Goal: Task Accomplishment & Management: Use online tool/utility

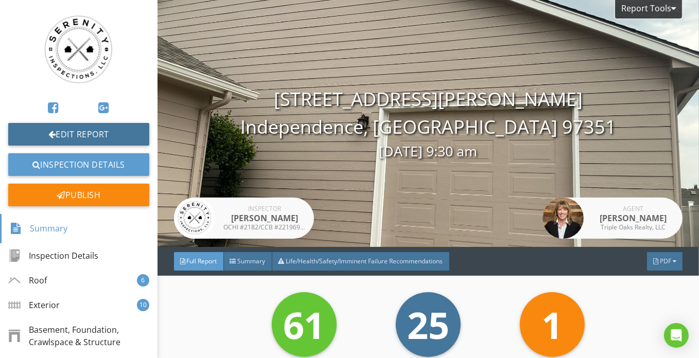
drag, startPoint x: 84, startPoint y: 135, endPoint x: 152, endPoint y: 139, distance: 68.0
click at [84, 135] on link "Edit Report" at bounding box center [78, 134] width 141 height 23
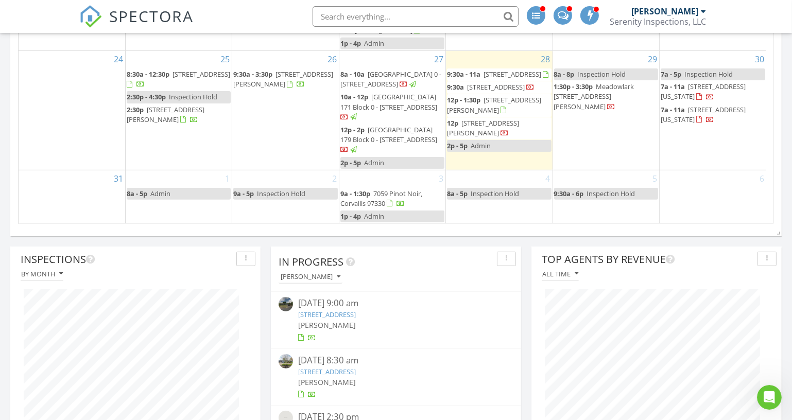
scroll to position [93, 0]
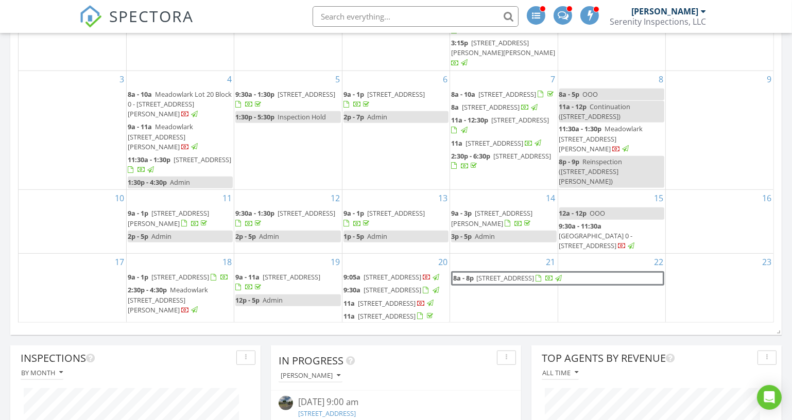
scroll to position [221, 250]
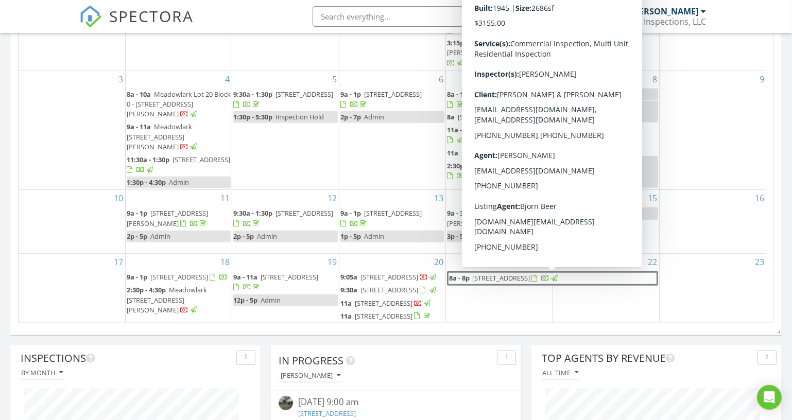
click at [530, 274] on span "300 SW 2nd St, Corvallis 97330" at bounding box center [501, 277] width 58 height 9
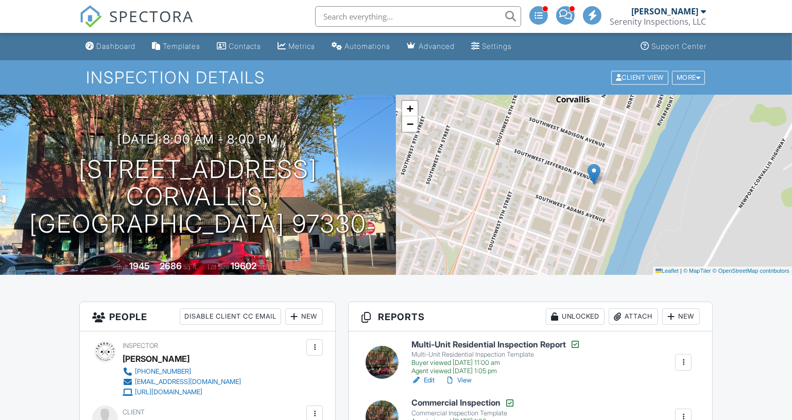
click at [121, 46] on div "Dashboard" at bounding box center [115, 46] width 39 height 9
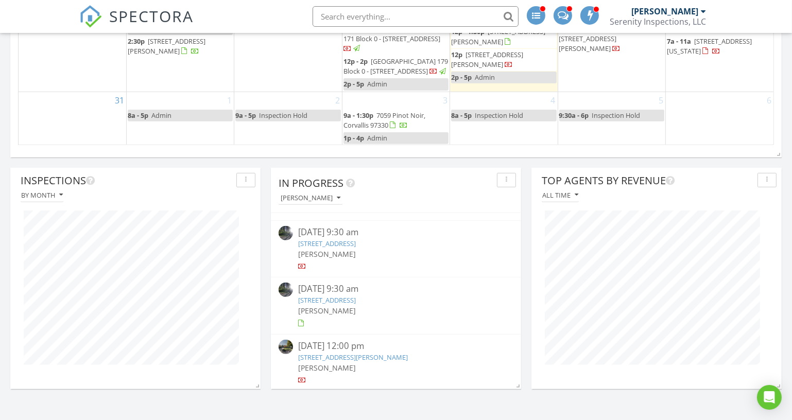
scroll to position [234, 0]
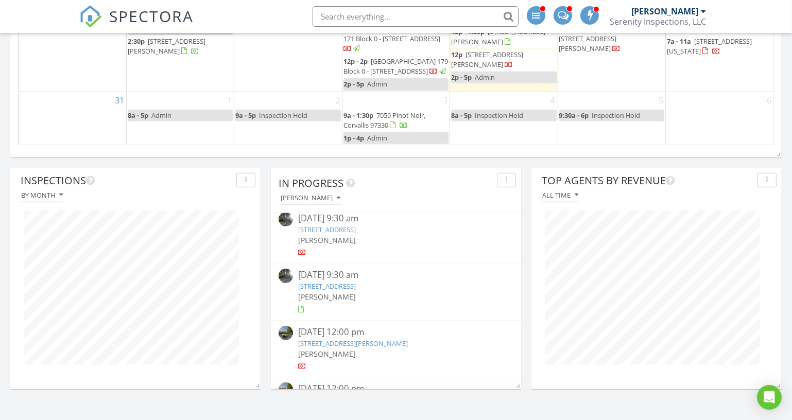
click at [356, 228] on link "[STREET_ADDRESS]" at bounding box center [327, 229] width 58 height 9
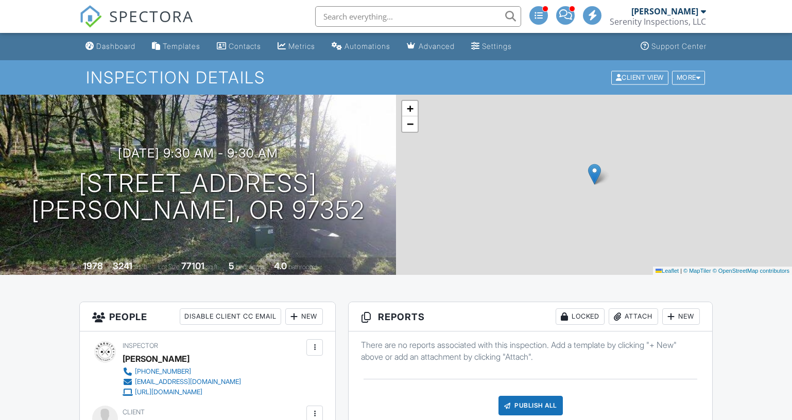
scroll to position [290, 0]
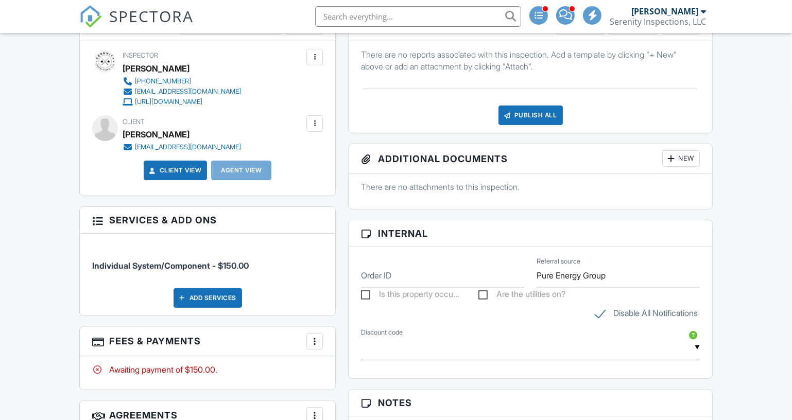
click at [541, 125] on div "Publish All" at bounding box center [530, 116] width 64 height 20
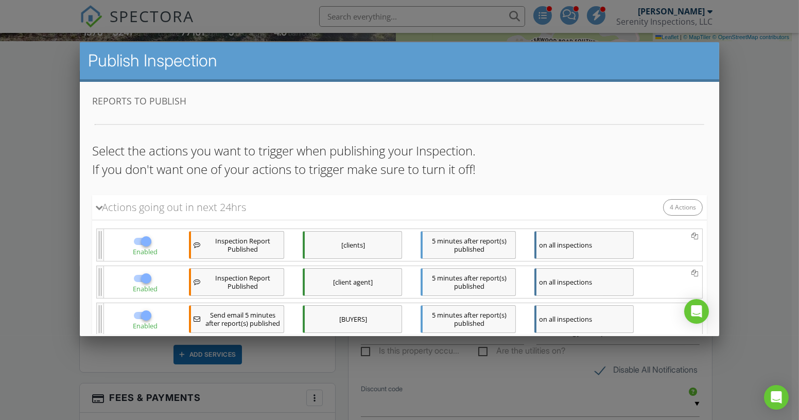
scroll to position [0, 0]
click at [133, 239] on div at bounding box center [143, 241] width 20 height 12
click at [139, 241] on div at bounding box center [145, 240] width 17 height 17
checkbox input "false"
click at [137, 275] on div at bounding box center [145, 277] width 17 height 17
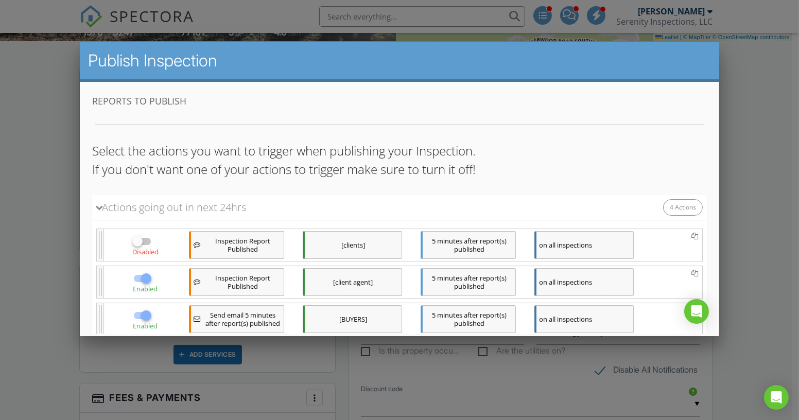
checkbox input "false"
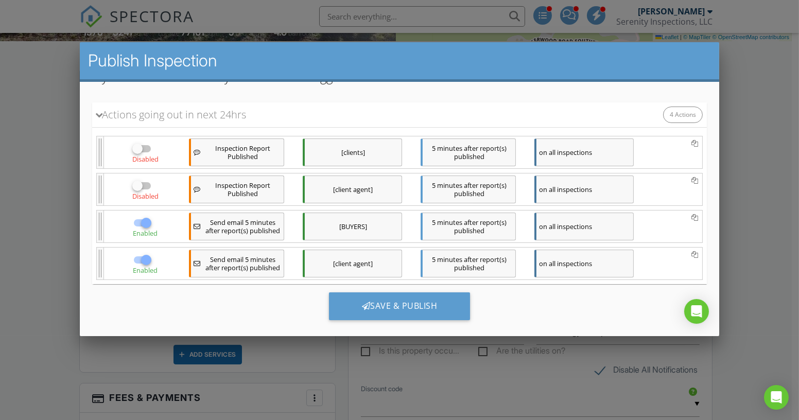
scroll to position [93, 0]
click at [134, 216] on div at bounding box center [143, 222] width 20 height 12
click at [139, 221] on div at bounding box center [145, 221] width 17 height 17
checkbox input "false"
click at [140, 255] on div at bounding box center [145, 258] width 17 height 17
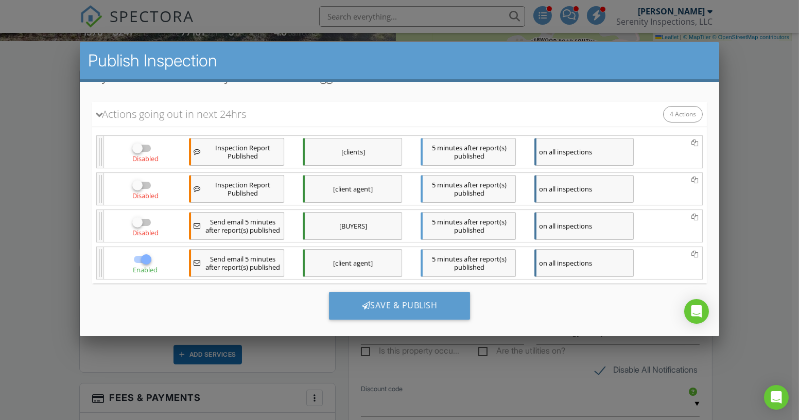
checkbox input "false"
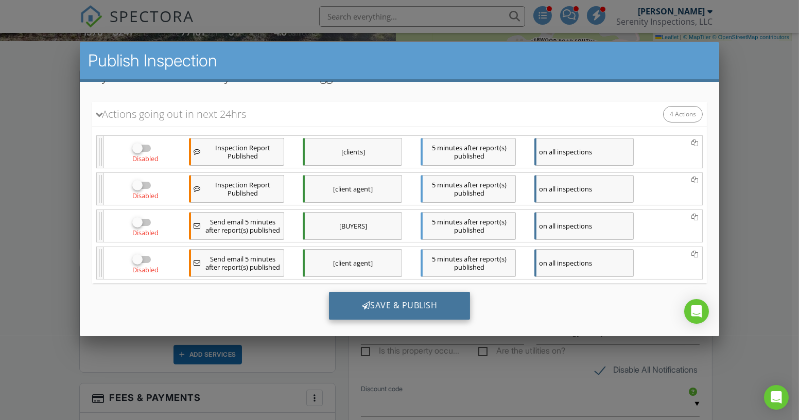
click at [395, 304] on div "Save & Publish" at bounding box center [400, 305] width 142 height 28
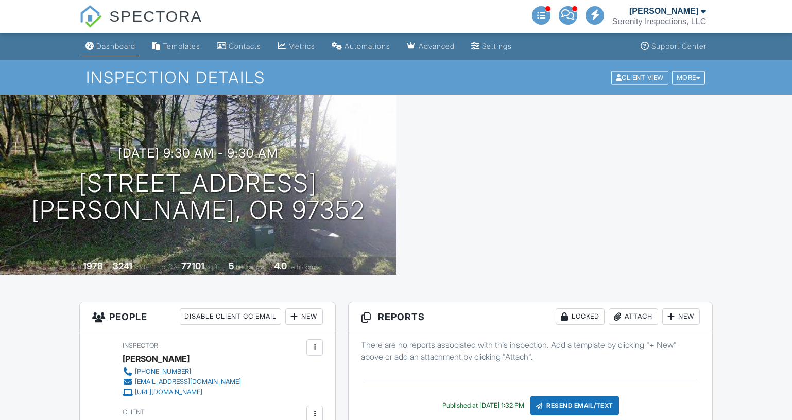
drag, startPoint x: 0, startPoint y: 0, endPoint x: 110, endPoint y: 45, distance: 118.4
click at [110, 45] on div "Dashboard" at bounding box center [115, 46] width 39 height 9
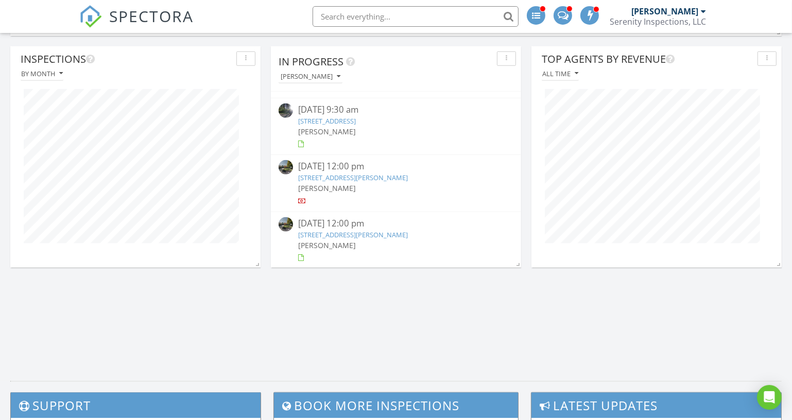
scroll to position [889, 0]
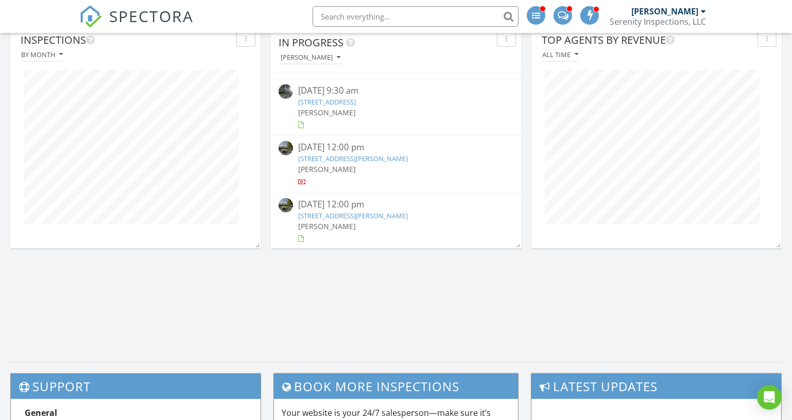
click at [384, 157] on link "[STREET_ADDRESS][PERSON_NAME]" at bounding box center [353, 158] width 110 height 9
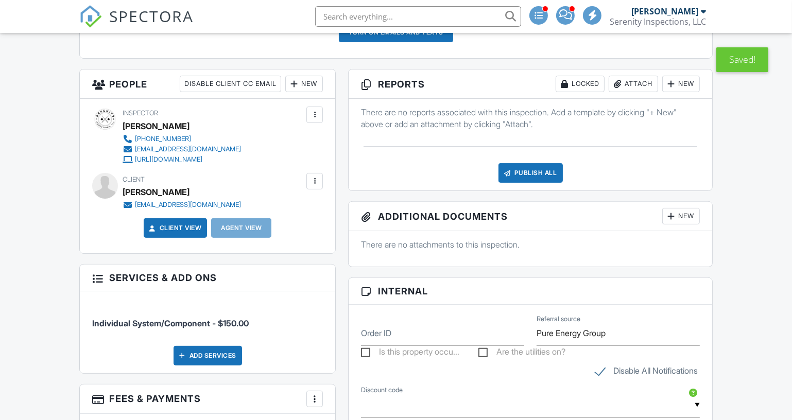
click at [557, 174] on div "Publish All" at bounding box center [530, 173] width 64 height 20
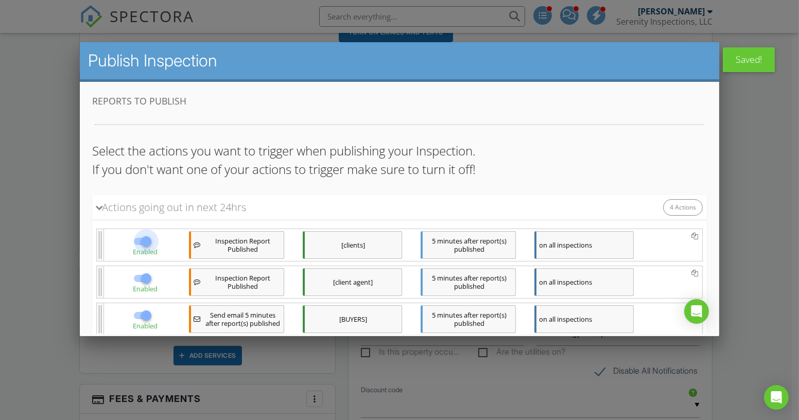
click at [139, 241] on div at bounding box center [145, 240] width 17 height 17
checkbox input "false"
click at [137, 279] on div at bounding box center [145, 277] width 17 height 17
checkbox input "false"
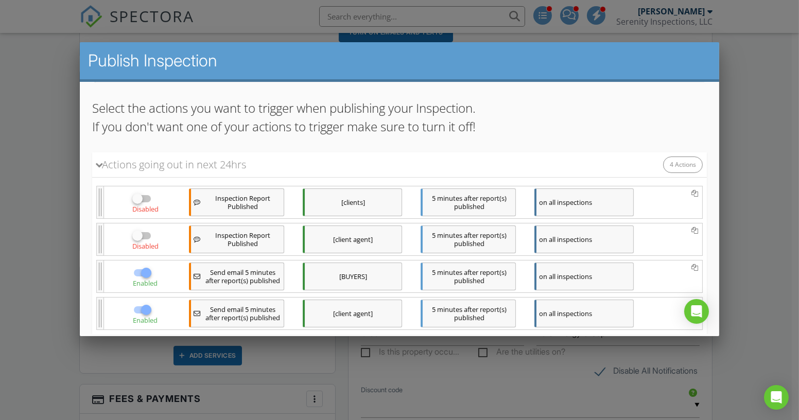
scroll to position [93, 0]
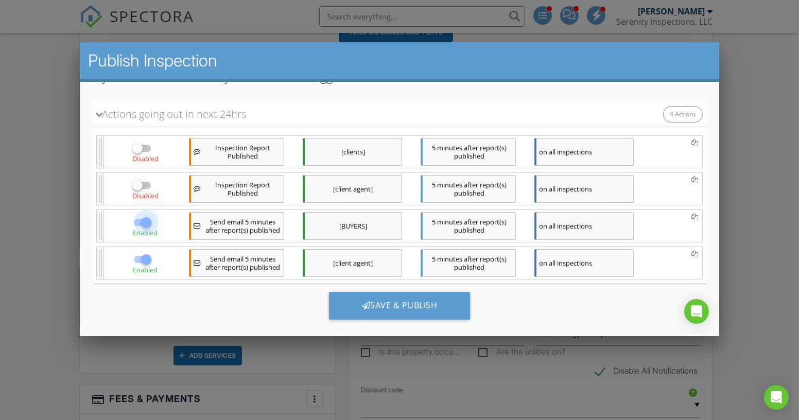
click at [137, 219] on div at bounding box center [145, 221] width 17 height 17
checkbox input "false"
click at [139, 252] on div at bounding box center [145, 258] width 17 height 17
checkbox input "false"
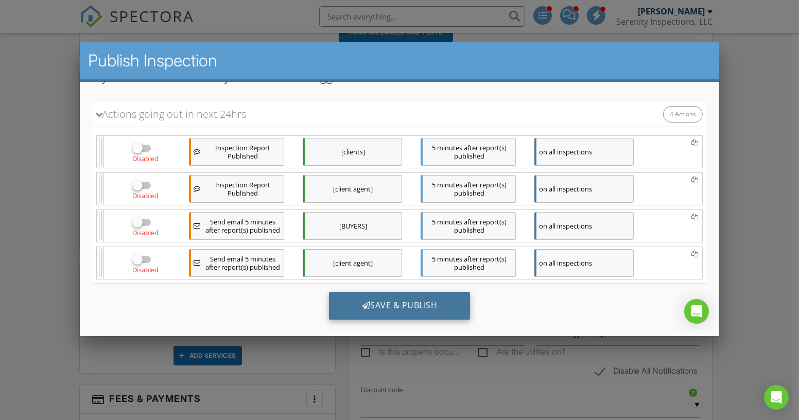
click at [407, 303] on div "Save & Publish" at bounding box center [400, 305] width 142 height 28
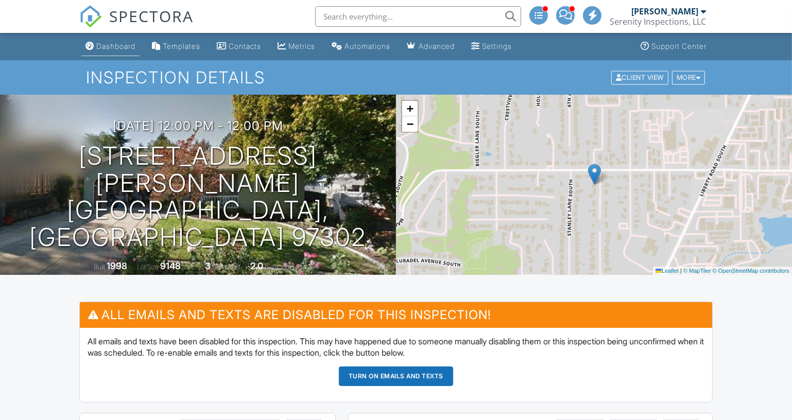
click at [117, 45] on div "Dashboard" at bounding box center [115, 46] width 39 height 9
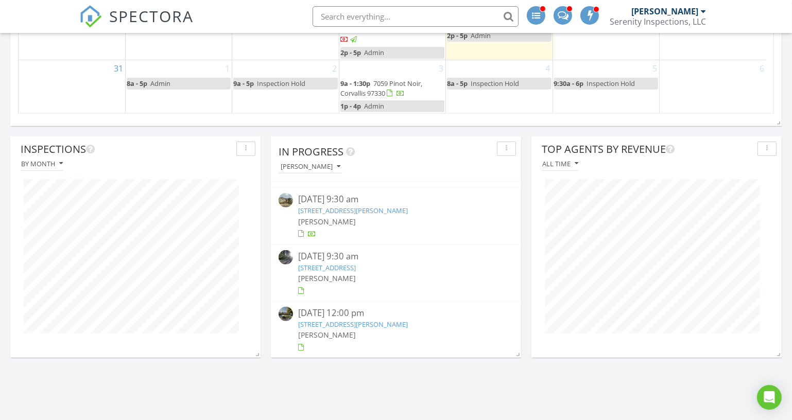
scroll to position [795, 0]
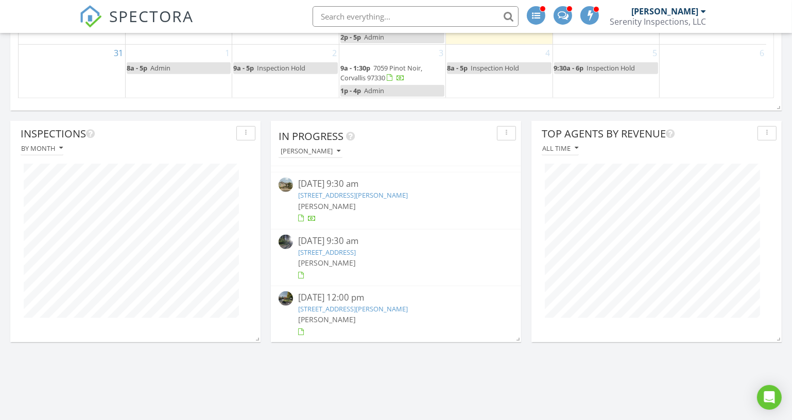
click at [356, 253] on link "12352 Centerwood Rd SE, Jefferson, OR 97352" at bounding box center [327, 252] width 58 height 9
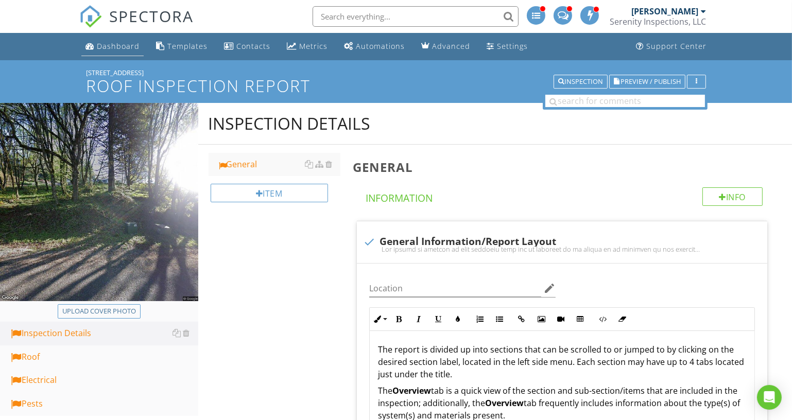
click at [130, 49] on div "Dashboard" at bounding box center [118, 46] width 43 height 10
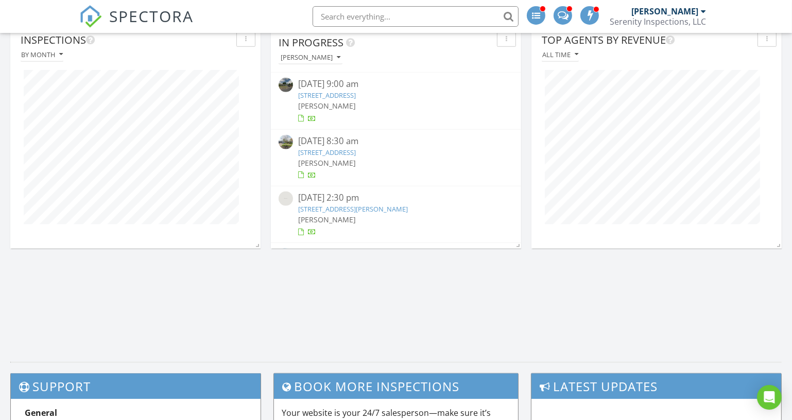
scroll to position [164, 0]
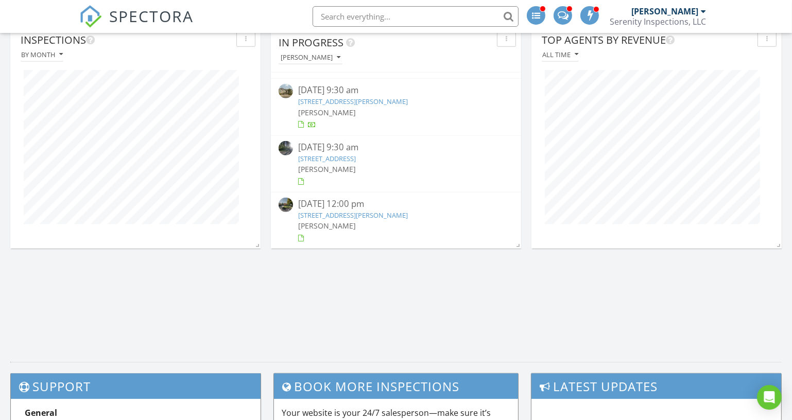
click at [378, 217] on link "3539 Karen Ave S, Salem, OR 97302" at bounding box center [353, 214] width 110 height 9
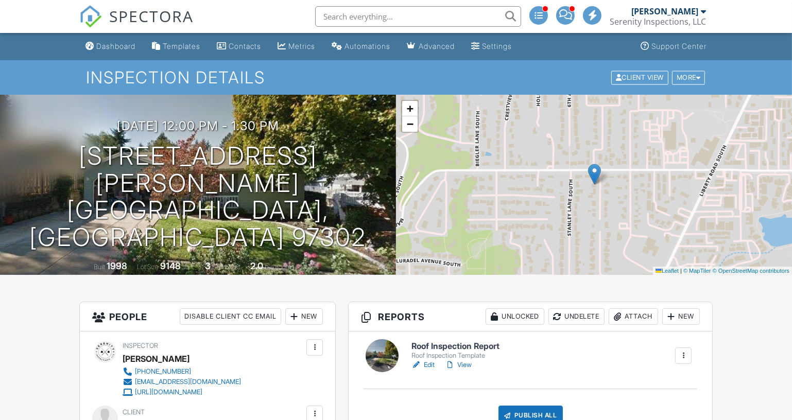
click at [429, 364] on link "Edit" at bounding box center [422, 365] width 23 height 10
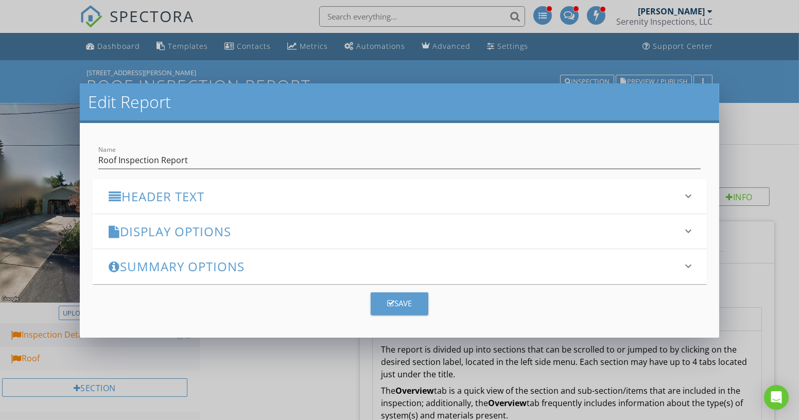
click at [289, 382] on div "Edit Report Name Roof Inspection Report Header Text keyboard_arrow_down Full Re…" at bounding box center [399, 210] width 799 height 420
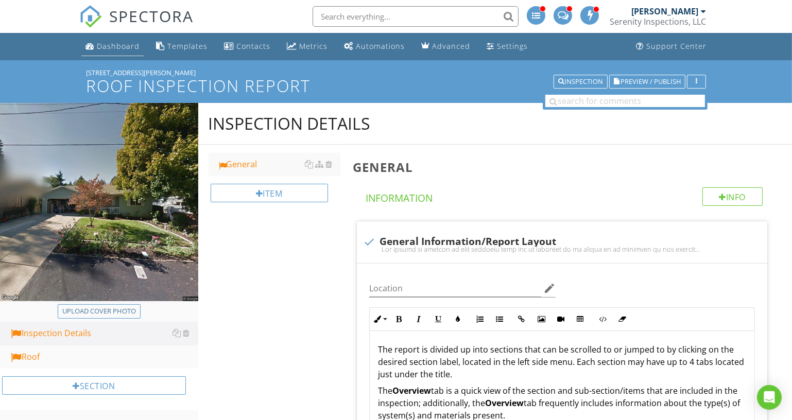
click at [130, 45] on div "Dashboard" at bounding box center [118, 46] width 43 height 10
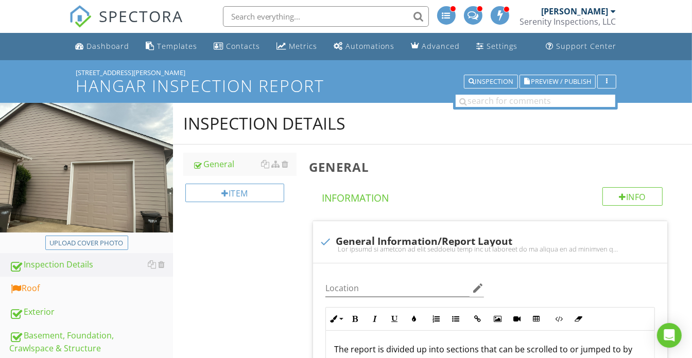
scroll to position [234, 0]
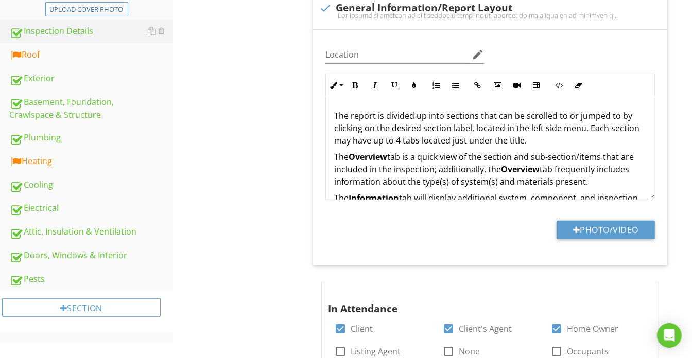
drag, startPoint x: 74, startPoint y: 61, endPoint x: 302, endPoint y: 149, distance: 244.6
click at [74, 61] on link "Roof" at bounding box center [91, 55] width 164 height 24
type textarea "<p>The report is divided up into sections that can be scrolled to or jumped to …"
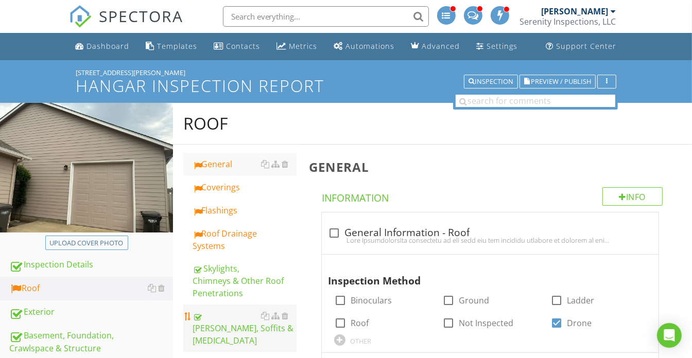
click at [237, 324] on div "Eaves, Soffits & Fascia" at bounding box center [244, 328] width 104 height 37
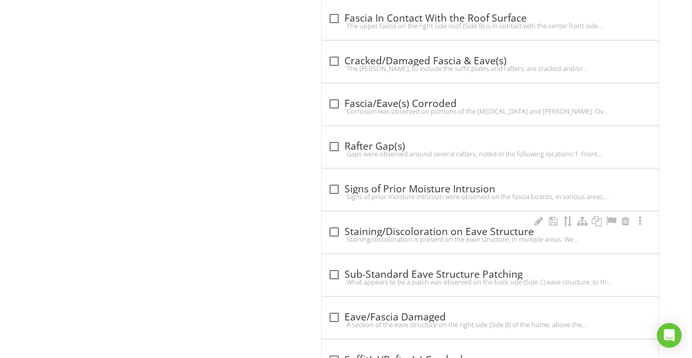
click at [499, 235] on div "Staining/discoloration is present on the eave structure, in multiple areas. We …" at bounding box center [490, 239] width 324 height 8
checkbox input "true"
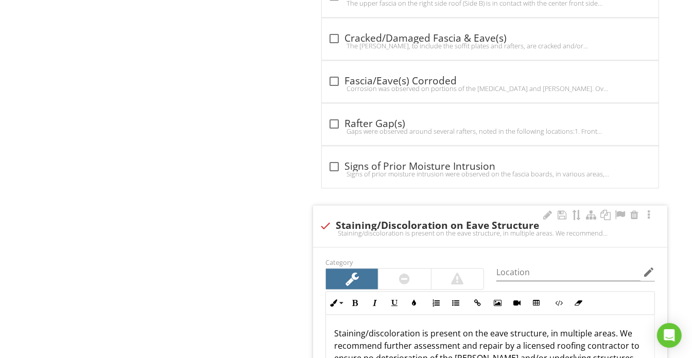
scroll to position [1824, 0]
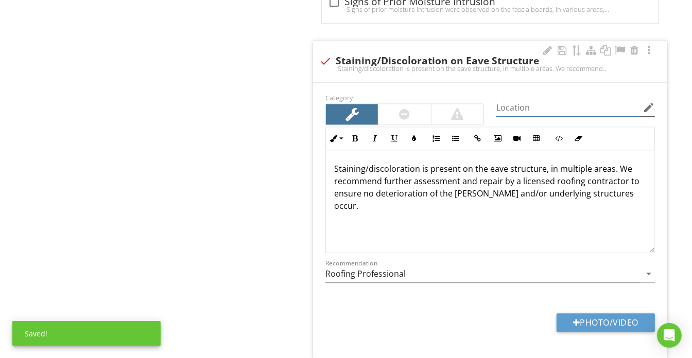
click at [516, 103] on input "Location" at bounding box center [568, 107] width 144 height 17
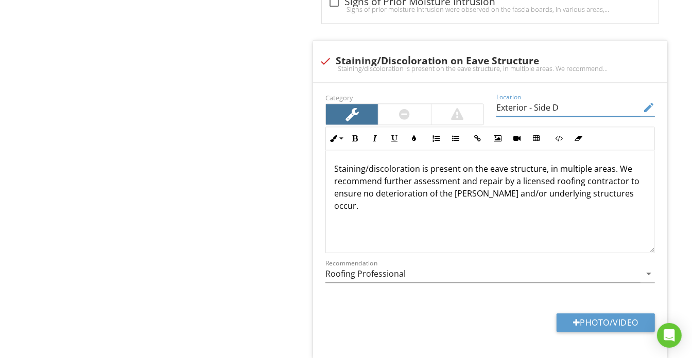
type input "Exterior - Side D"
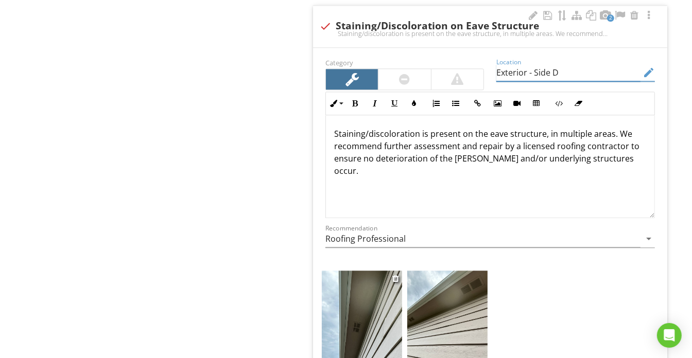
scroll to position [1871, 0]
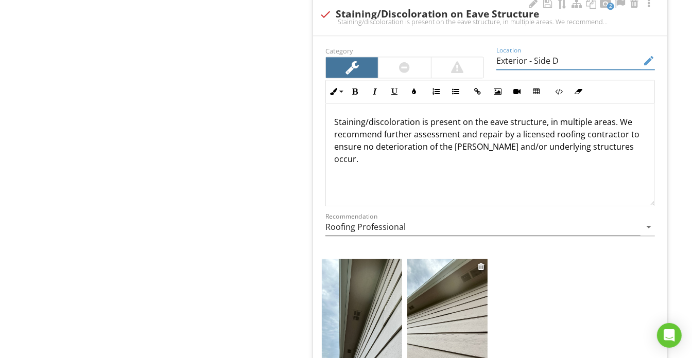
click at [440, 285] on img at bounding box center [447, 312] width 80 height 107
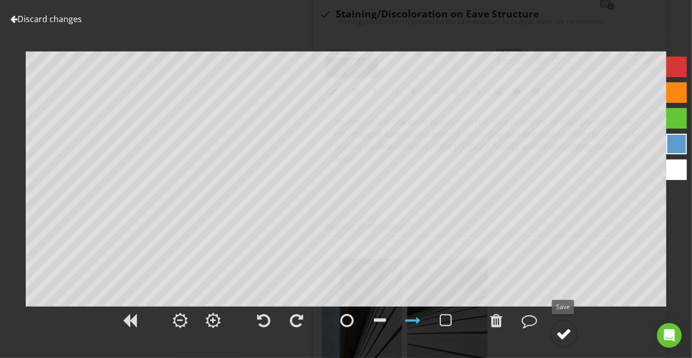
click at [555, 335] on circle at bounding box center [563, 334] width 27 height 27
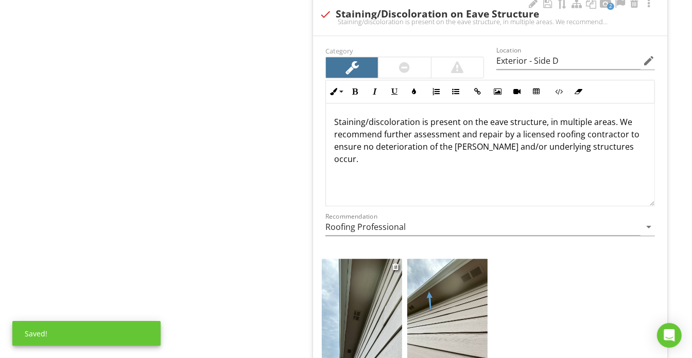
click at [378, 310] on img at bounding box center [362, 312] width 80 height 107
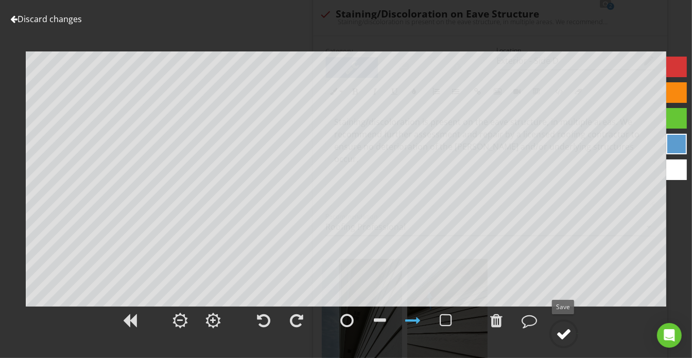
click at [571, 331] on div at bounding box center [563, 333] width 15 height 15
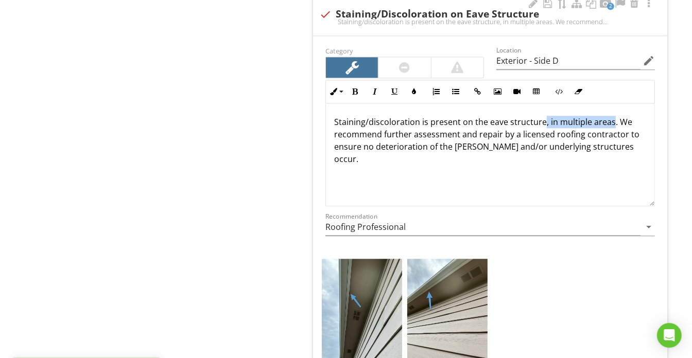
drag, startPoint x: 541, startPoint y: 113, endPoint x: 608, endPoint y: 116, distance: 67.5
click at [608, 116] on p "Staining/discoloration is present on the eave structure, in multiple areas. We …" at bounding box center [490, 140] width 312 height 49
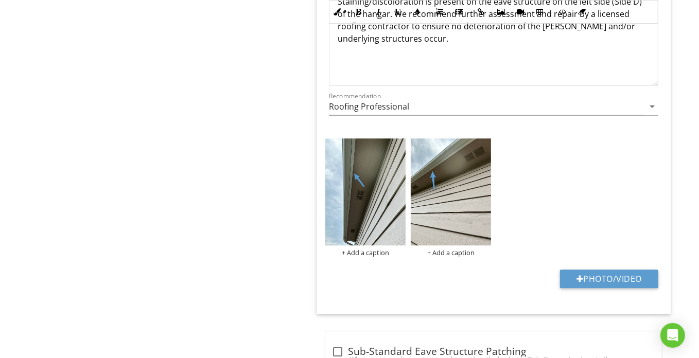
scroll to position [2012, 0]
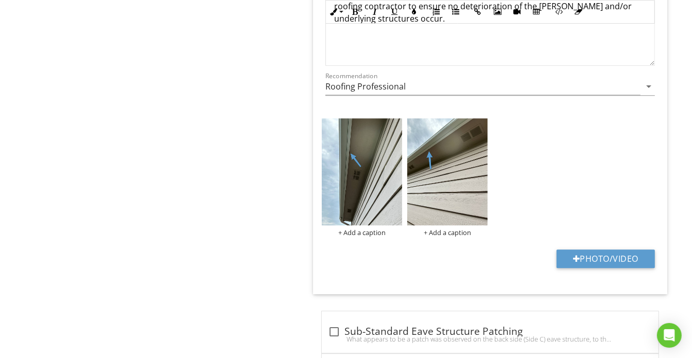
click at [376, 230] on div "+ Add a caption + Add a caption" at bounding box center [490, 178] width 342 height 124
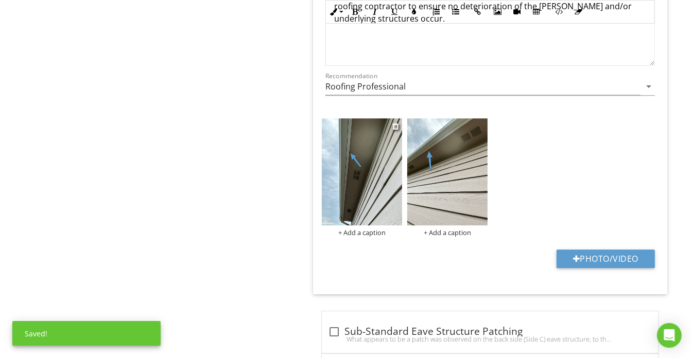
click at [376, 228] on div "+ Add a caption" at bounding box center [362, 232] width 80 height 8
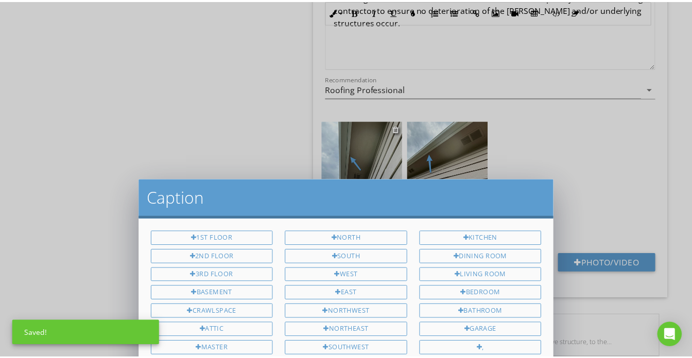
scroll to position [0, 0]
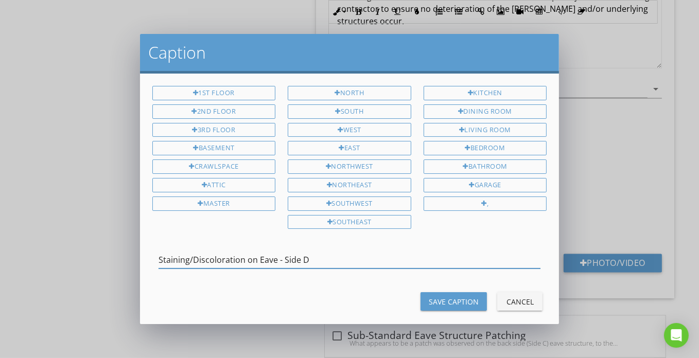
click at [374, 259] on input "Staining/Discoloration on Eave - Side D" at bounding box center [350, 260] width 382 height 17
type input "Staining/Discoloration on Eave - Side D"
click at [447, 304] on button "Save Caption" at bounding box center [453, 301] width 66 height 19
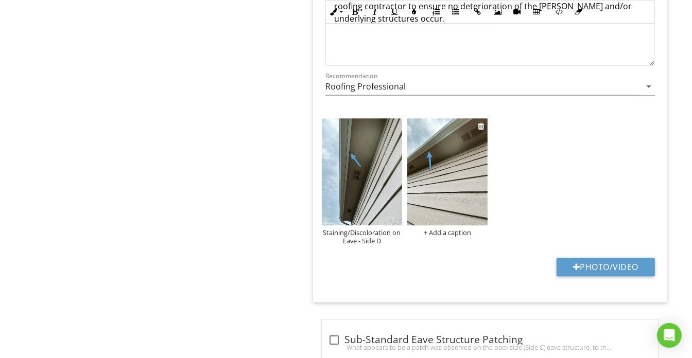
click at [443, 228] on div "+ Add a caption" at bounding box center [447, 232] width 80 height 8
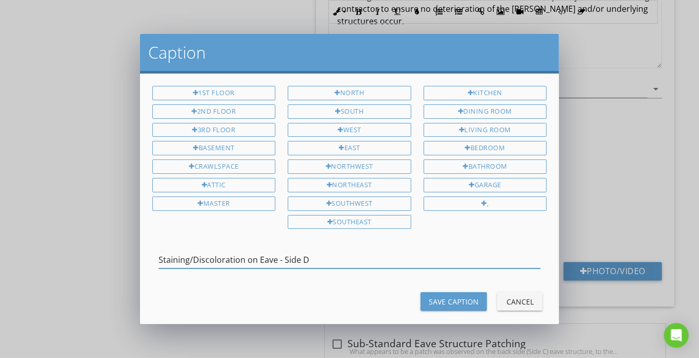
type input "Staining/Discoloration on Eave - Side D"
click at [439, 296] on div "Save Caption" at bounding box center [454, 301] width 50 height 11
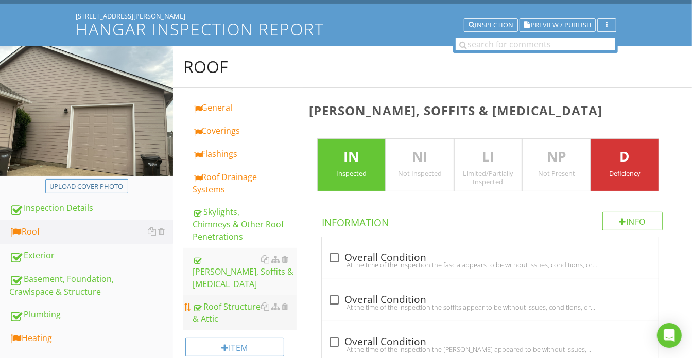
scroll to position [93, 0]
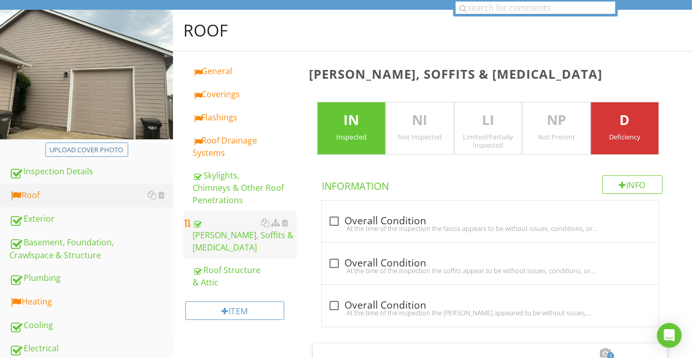
drag, startPoint x: 98, startPoint y: 223, endPoint x: 256, endPoint y: 210, distance: 158.5
click at [98, 223] on div "Exterior" at bounding box center [91, 219] width 164 height 13
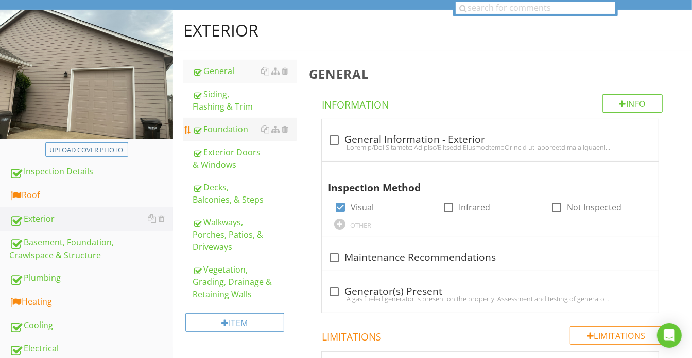
click at [224, 128] on div "Foundation" at bounding box center [244, 129] width 104 height 12
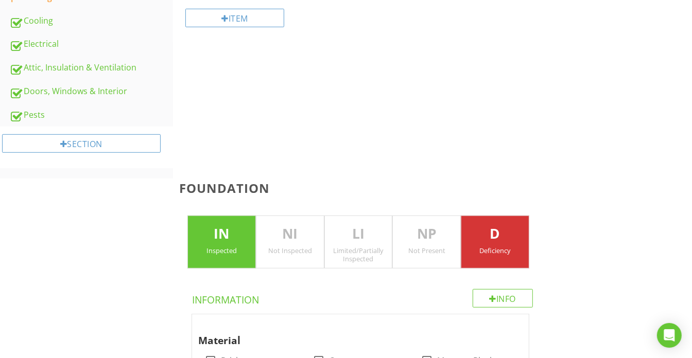
scroll to position [462, 0]
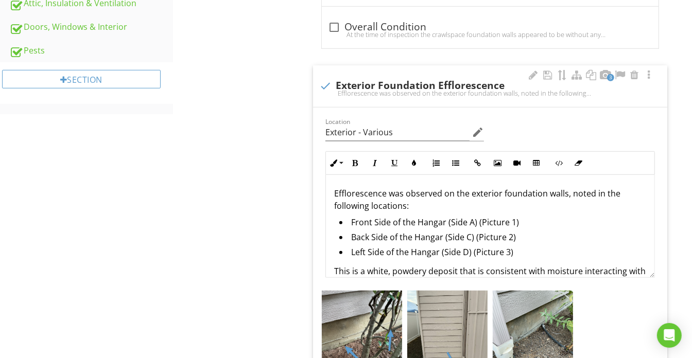
click at [540, 253] on li "Left Side of the Hangar (Side D) (Picture 3)" at bounding box center [492, 253] width 307 height 15
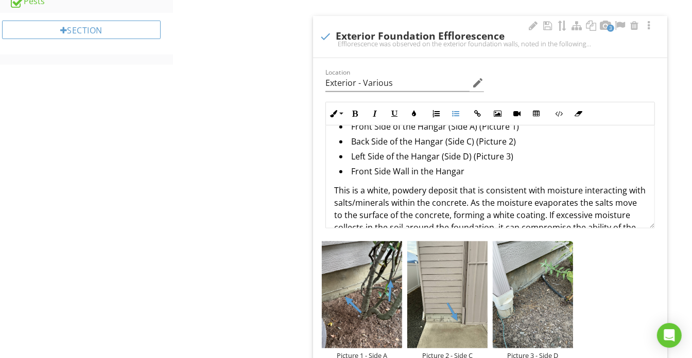
scroll to position [509, 0]
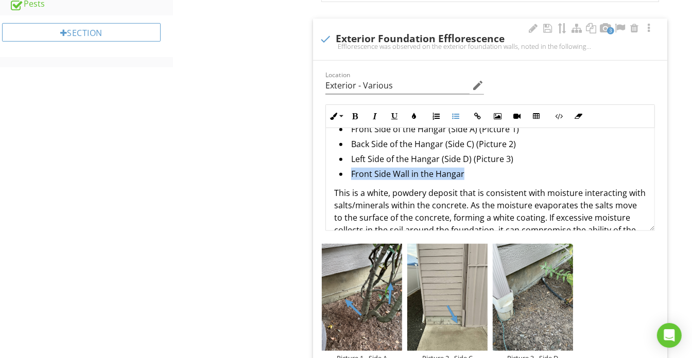
drag, startPoint x: 496, startPoint y: 174, endPoint x: 327, endPoint y: 176, distance: 168.8
click at [327, 176] on div "Efflorescence was observed on the exterior foundation walls, noted in the follo…" at bounding box center [490, 190] width 328 height 216
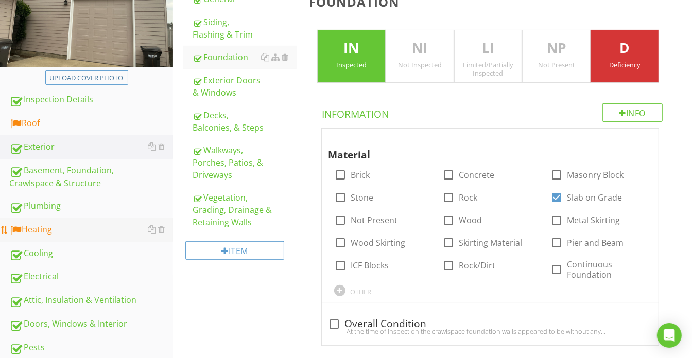
scroll to position [182, 0]
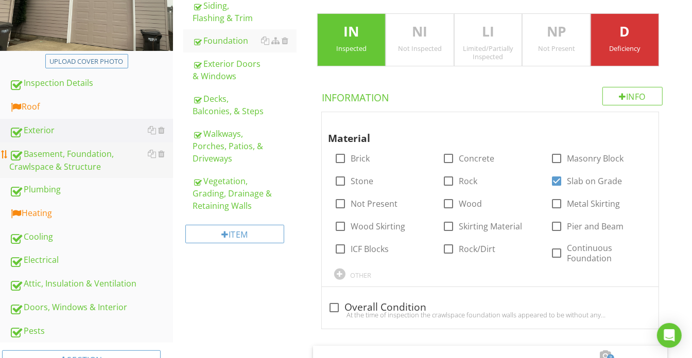
click at [81, 159] on div "Basement, Foundation, Crawlspace & Structure" at bounding box center [91, 161] width 164 height 26
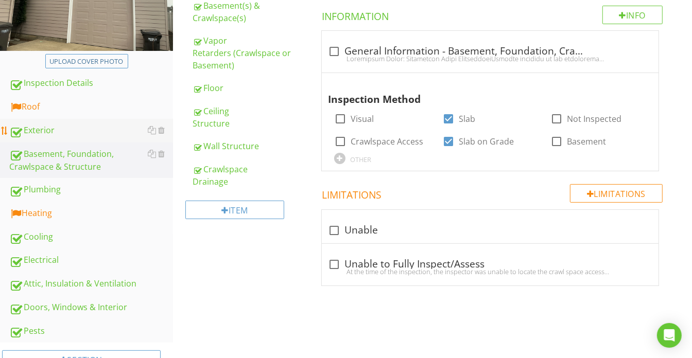
click at [74, 132] on div "Exterior" at bounding box center [91, 130] width 164 height 13
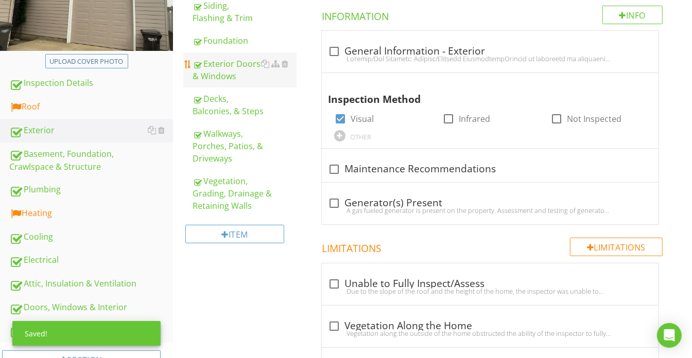
click at [226, 72] on div "Exterior Doors & Windows" at bounding box center [244, 70] width 104 height 25
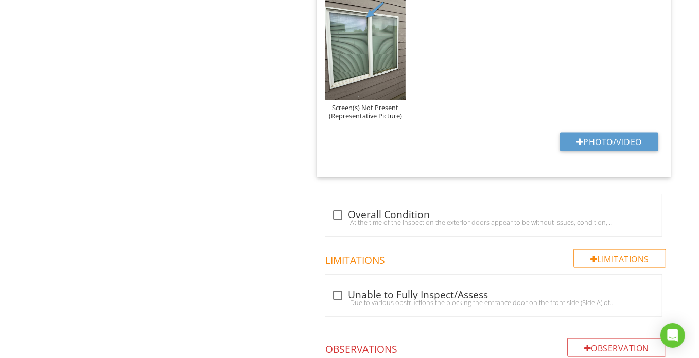
scroll to position [977, 0]
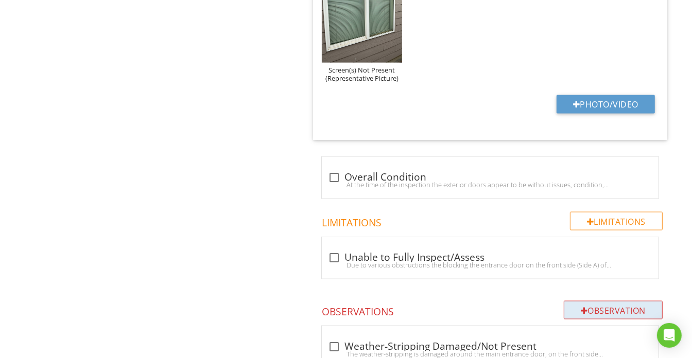
click at [620, 301] on div "Observation" at bounding box center [613, 310] width 99 height 19
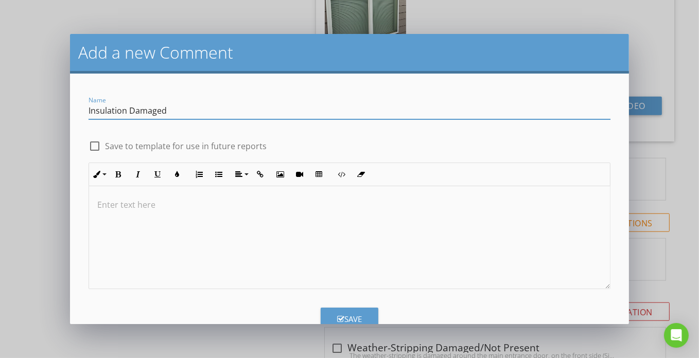
type input "Insulation Damaged"
click at [129, 148] on label "Save to template for use in future reports" at bounding box center [186, 146] width 162 height 10
checkbox input "true"
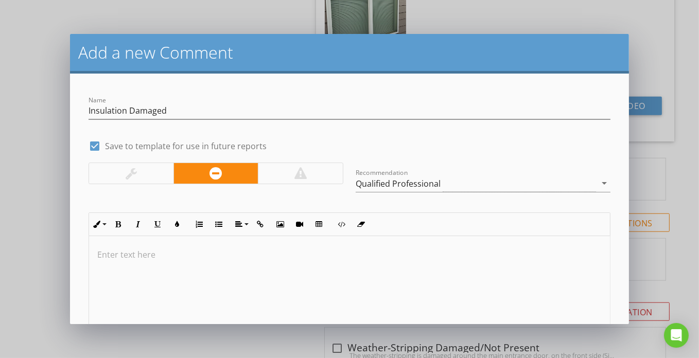
click at [124, 182] on div at bounding box center [131, 173] width 84 height 21
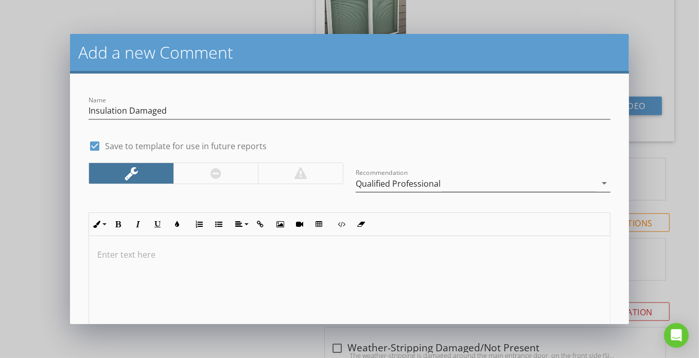
click at [390, 179] on div "Qualified Professional" at bounding box center [398, 183] width 85 height 9
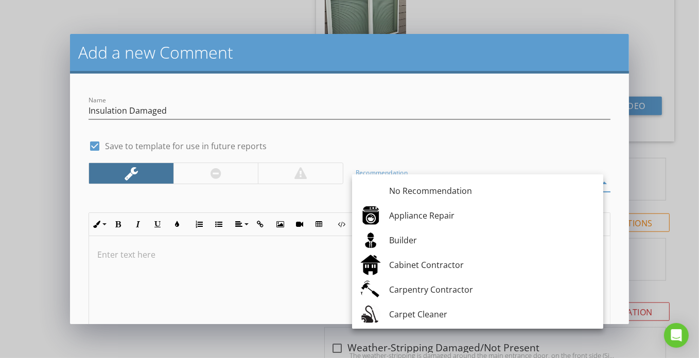
click at [270, 267] on div at bounding box center [349, 287] width 521 height 103
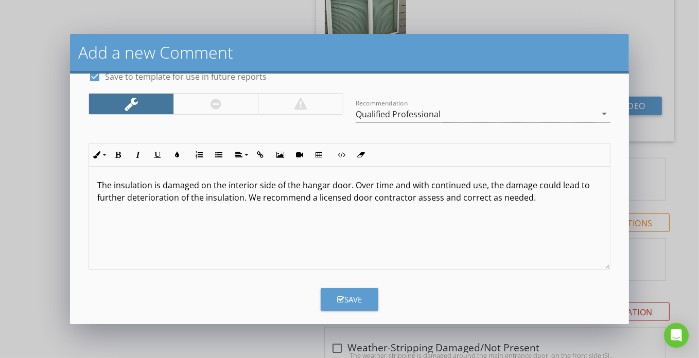
scroll to position [77, 0]
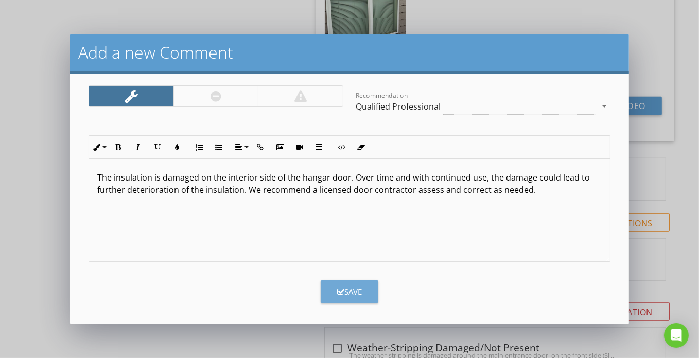
click at [365, 293] on button "Save" at bounding box center [350, 291] width 58 height 23
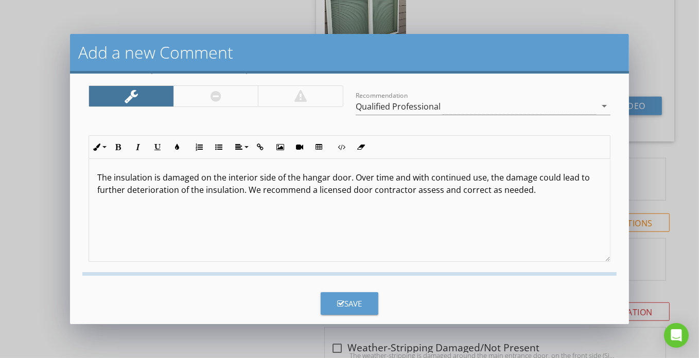
checkbox input "false"
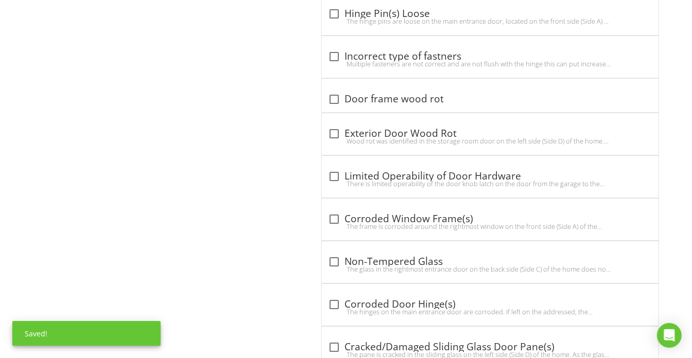
scroll to position [5323, 0]
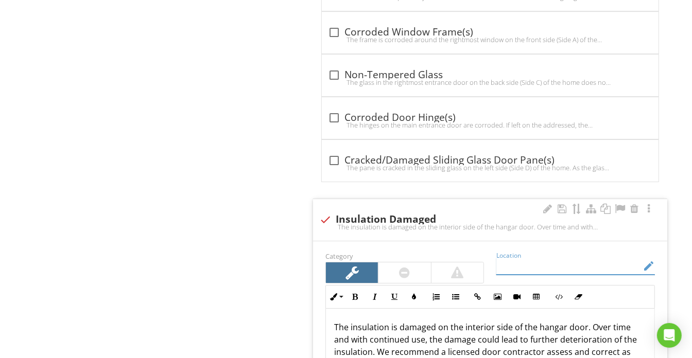
click at [542, 258] on input "Location" at bounding box center [568, 266] width 144 height 17
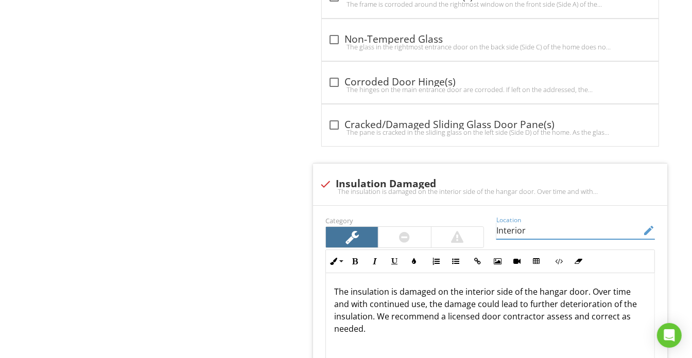
scroll to position [5370, 0]
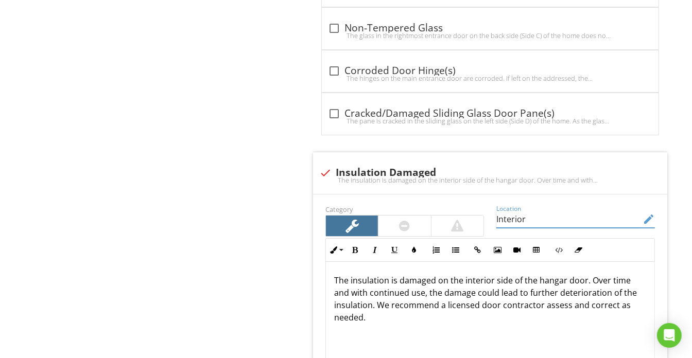
type input "Interior"
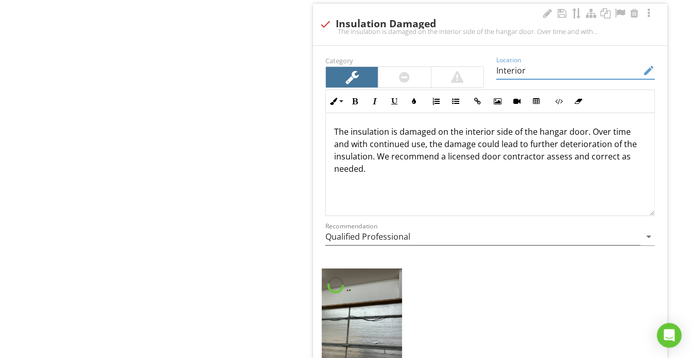
click at [374, 298] on div "Category Location Interior edit Inline Style XLarge Large Normal Small Light Sm…" at bounding box center [490, 241] width 354 height 391
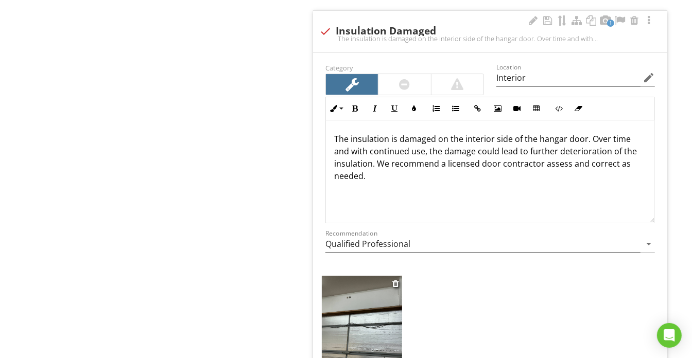
click at [374, 310] on img at bounding box center [362, 329] width 80 height 107
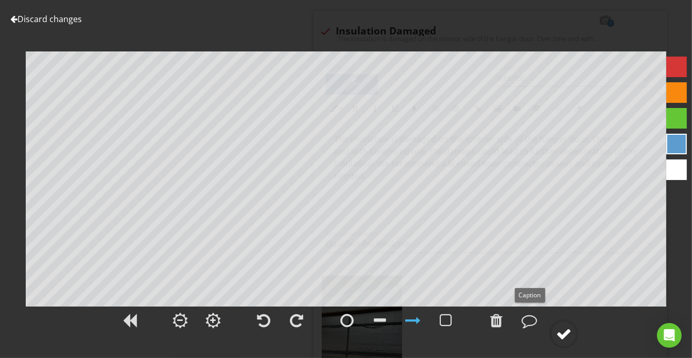
click at [558, 331] on div at bounding box center [563, 333] width 15 height 15
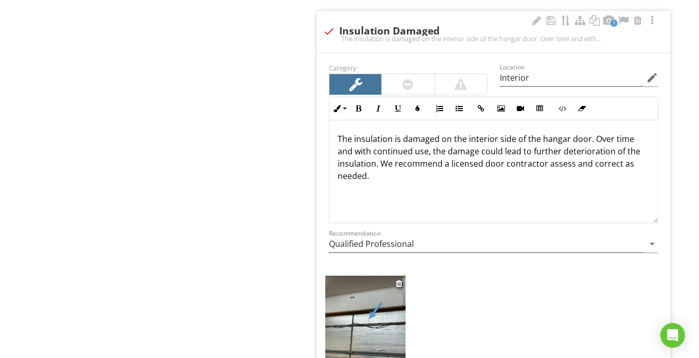
scroll to position [5559, 0]
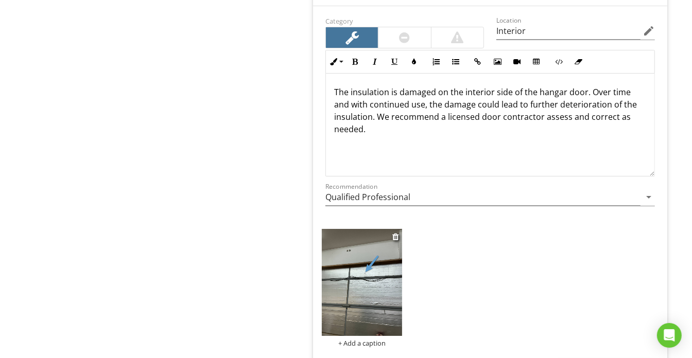
click at [369, 339] on div "+ Add a caption" at bounding box center [362, 343] width 80 height 8
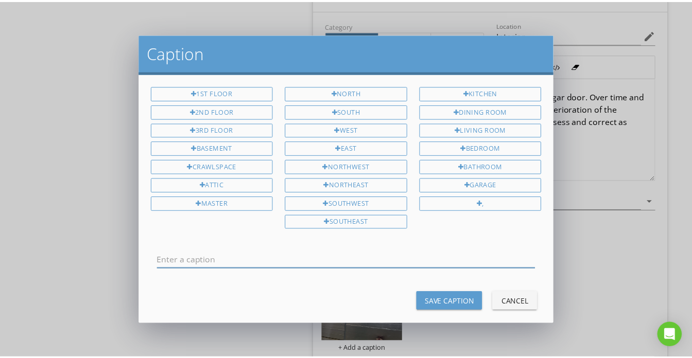
scroll to position [0, 0]
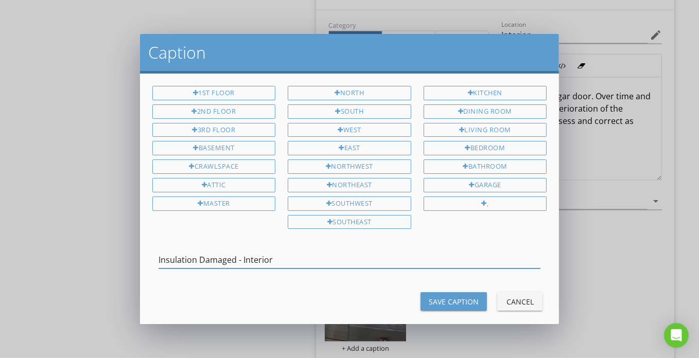
type input "Insulation Damaged - Interior"
click at [446, 296] on div "Save Caption" at bounding box center [454, 301] width 50 height 11
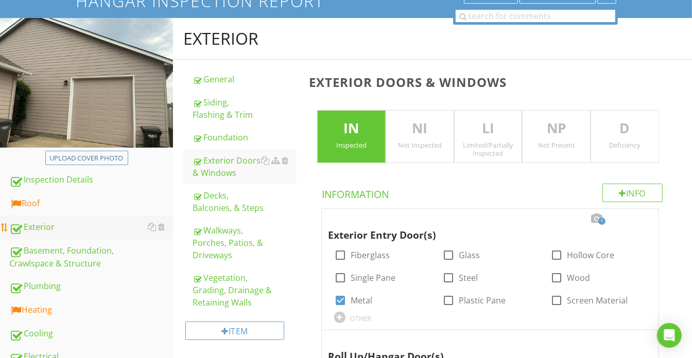
scroll to position [225, 0]
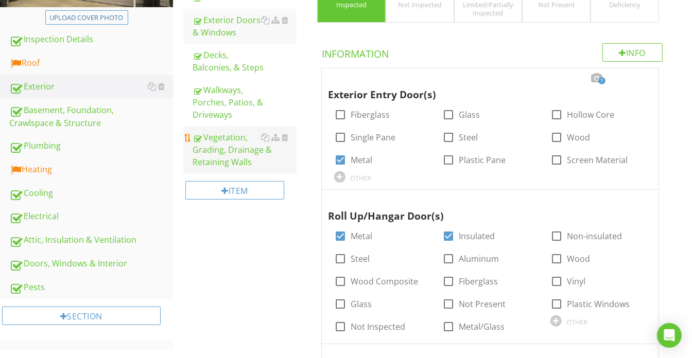
click at [89, 264] on div "Doors, Windows & Interior" at bounding box center [91, 263] width 164 height 13
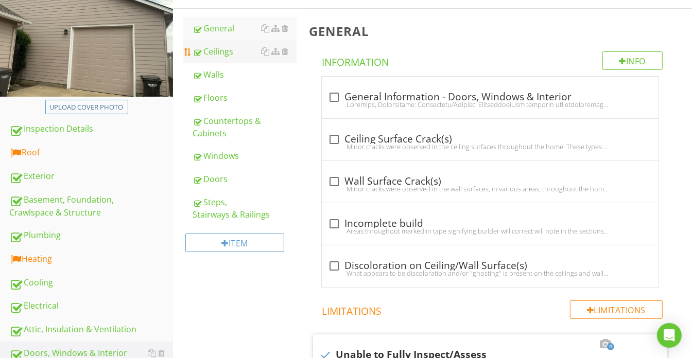
scroll to position [132, 0]
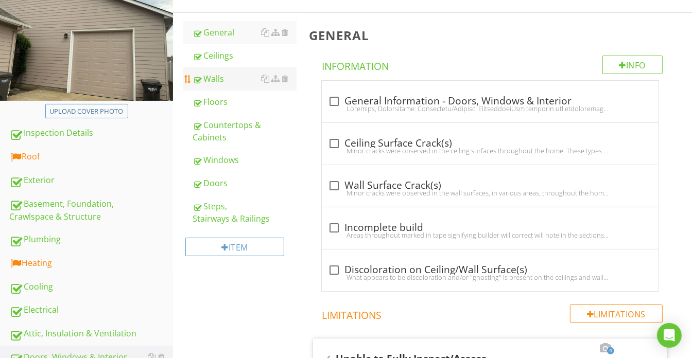
click at [236, 81] on div "Walls" at bounding box center [244, 79] width 104 height 12
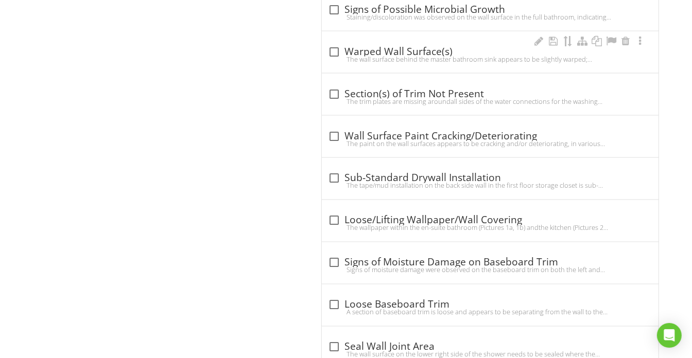
scroll to position [1302, 0]
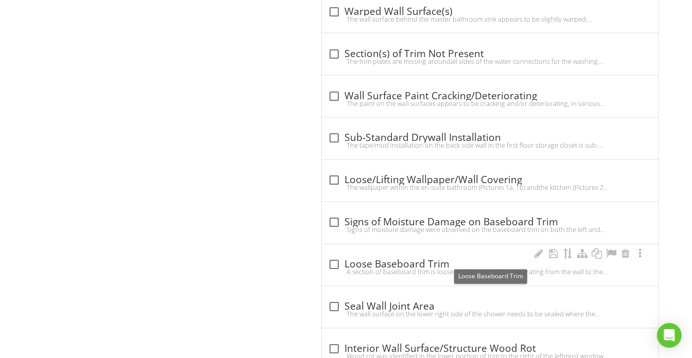
click at [497, 259] on div "check_box_outline_blank Loose Baseboard Trim" at bounding box center [490, 265] width 324 height 12
checkbox input "true"
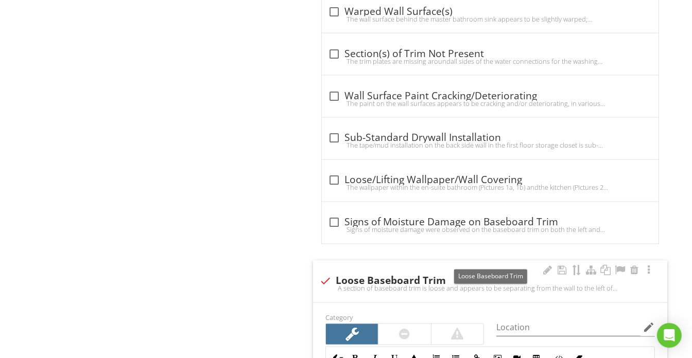
scroll to position [1488, 0]
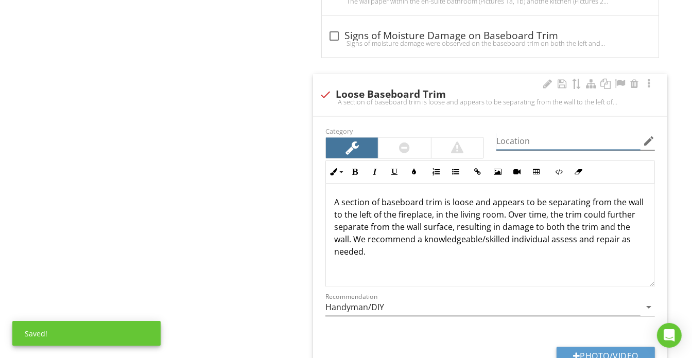
click at [526, 138] on input "Location" at bounding box center [568, 141] width 144 height 17
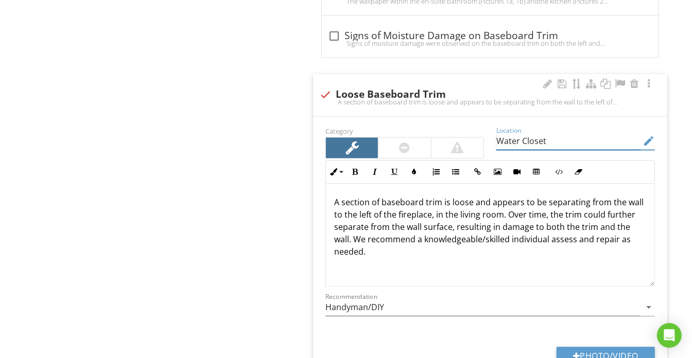
type input "Water Closet"
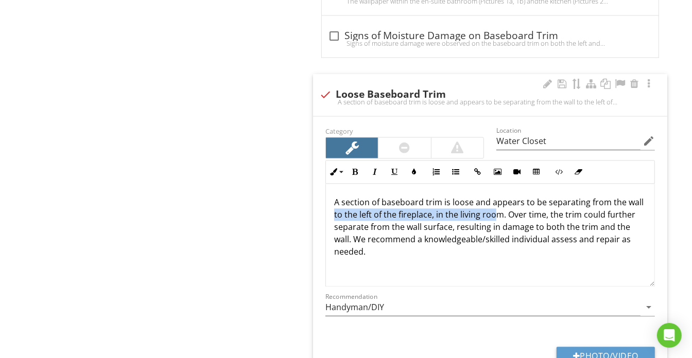
drag, startPoint x: 329, startPoint y: 207, endPoint x: 494, endPoint y: 206, distance: 164.7
click at [494, 206] on div "A section of baseboard trim is loose and appears to be separating from the wall…" at bounding box center [490, 235] width 328 height 103
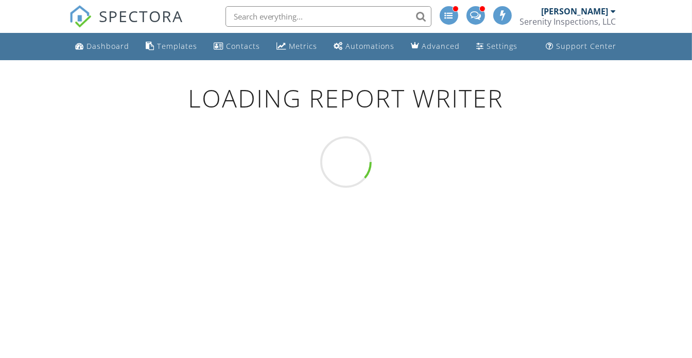
scroll to position [60, 0]
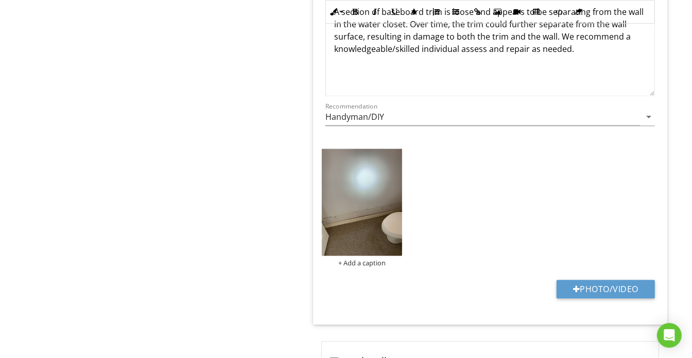
scroll to position [1697, 0]
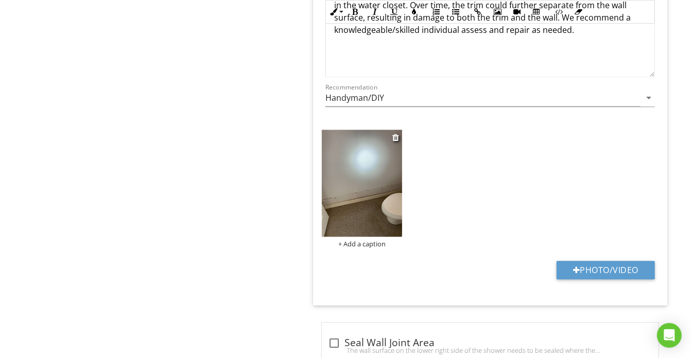
click at [362, 240] on div "+ Add a caption" at bounding box center [362, 244] width 80 height 8
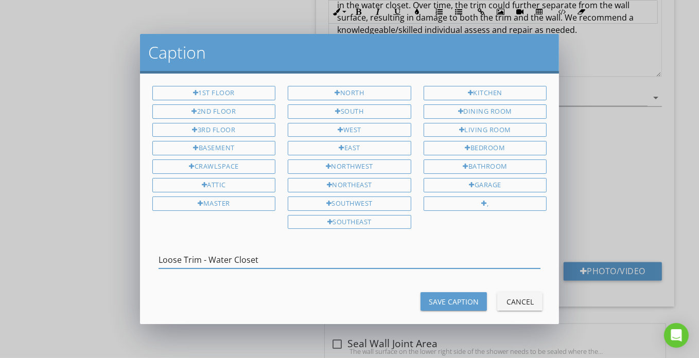
type input "Loose Trim - Water Closet"
click at [458, 303] on button "Save Caption" at bounding box center [453, 301] width 66 height 19
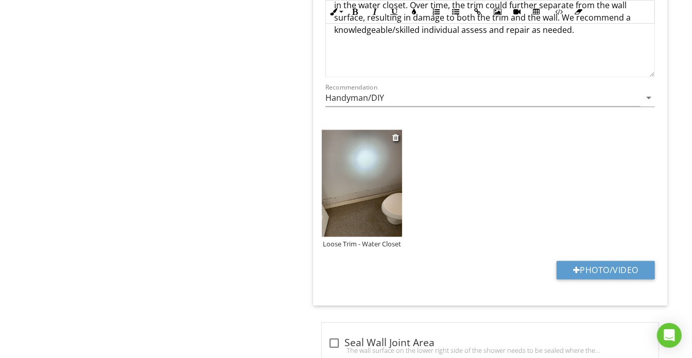
click at [371, 213] on img at bounding box center [362, 183] width 80 height 107
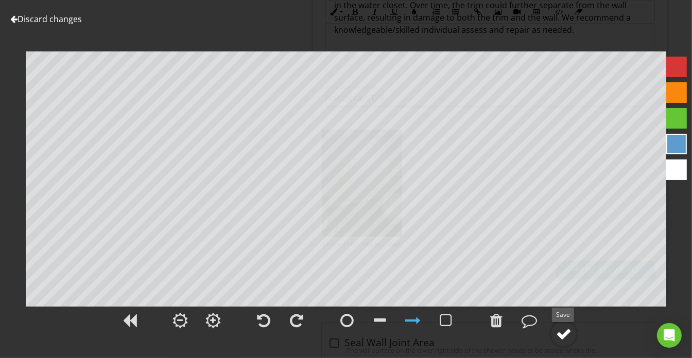
click at [562, 324] on circle at bounding box center [563, 334] width 27 height 27
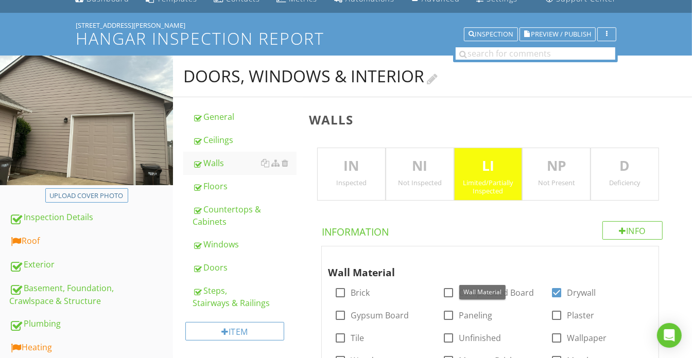
scroll to position [0, 0]
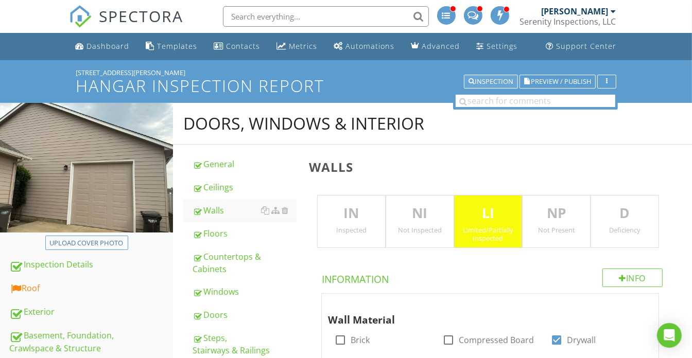
click at [481, 79] on div "Inspection" at bounding box center [490, 81] width 45 height 7
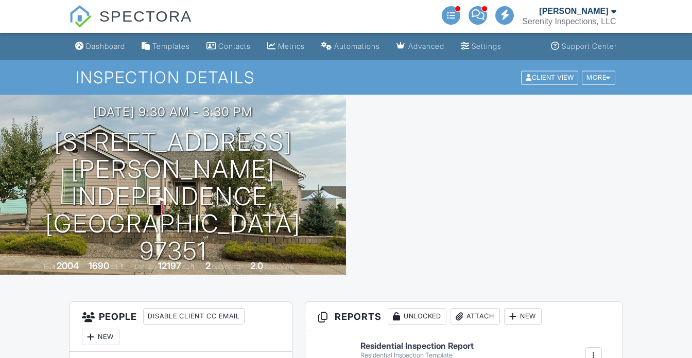
click at [374, 358] on link "Edit" at bounding box center [371, 365] width 23 height 10
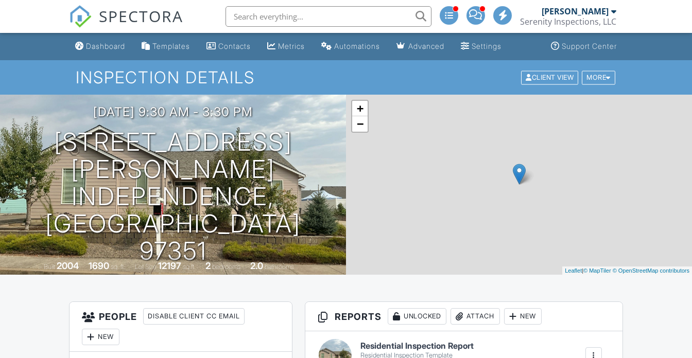
scroll to position [140, 0]
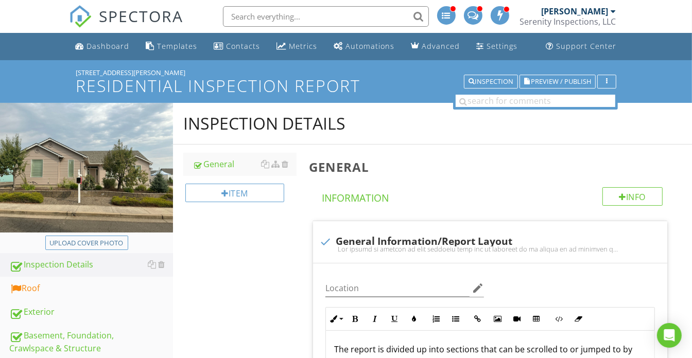
click at [117, 288] on div "Roof" at bounding box center [91, 288] width 164 height 13
type textarea "<p>The report is divided up into sections that can be scrolled to or jumped to …"
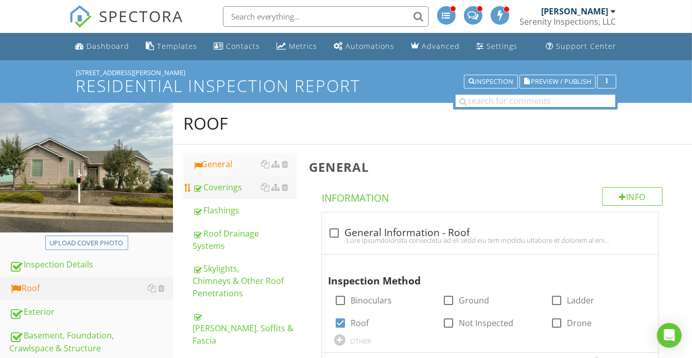
click at [243, 194] on link "Coverings" at bounding box center [244, 187] width 104 height 23
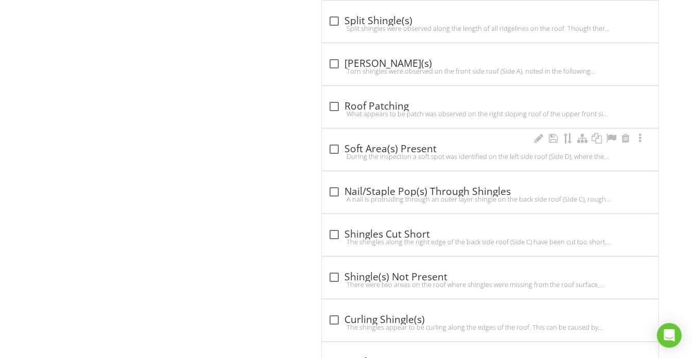
click at [433, 228] on div "check_box_outline_blank Shingles Cut Short" at bounding box center [490, 234] width 324 height 12
checkbox input "true"
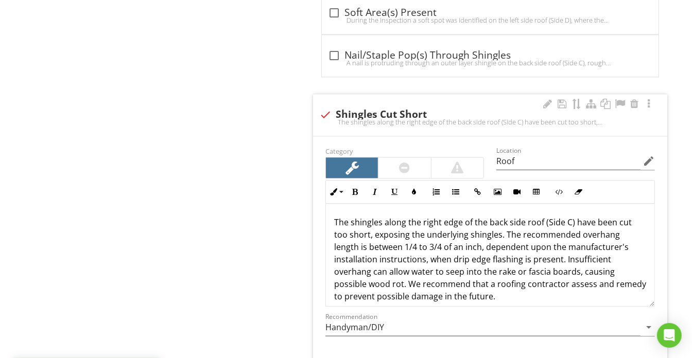
scroll to position [1918, 0]
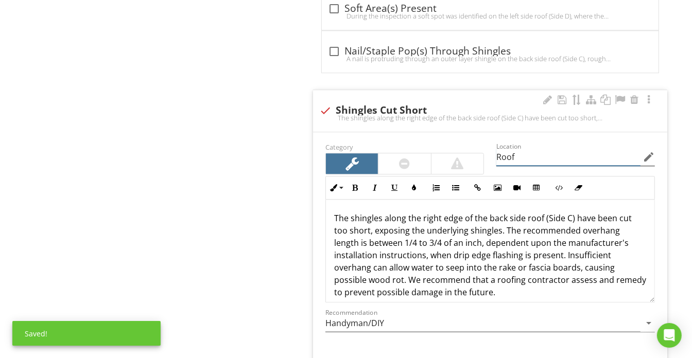
click at [540, 149] on input "Roof" at bounding box center [568, 157] width 144 height 17
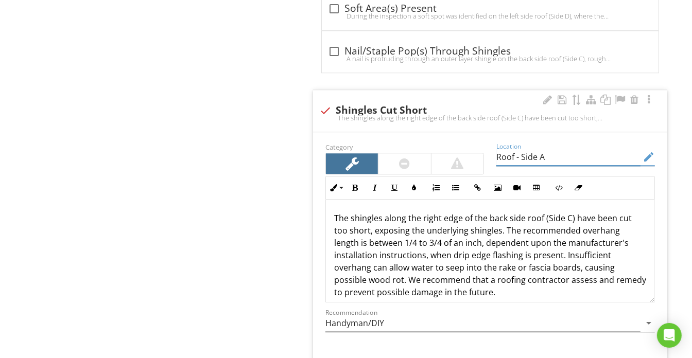
type input "Roof - Side A"
click at [384, 212] on p "The shingles along the right edge of the back side roof (Side C) have been cut …" at bounding box center [490, 255] width 312 height 86
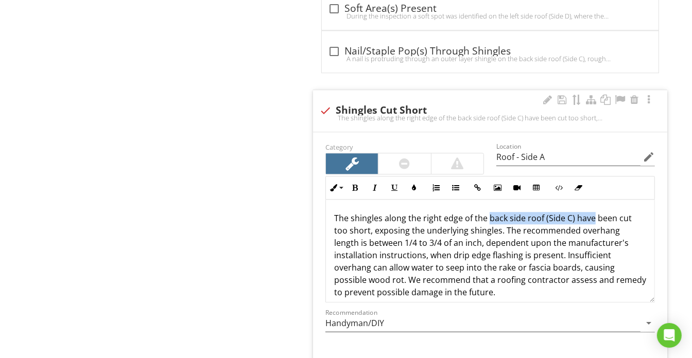
drag, startPoint x: 486, startPoint y: 206, endPoint x: 591, endPoint y: 210, distance: 105.1
click at [592, 212] on p "The shingles along the right edge of the back side roof (Side C) have been cut …" at bounding box center [490, 255] width 312 height 86
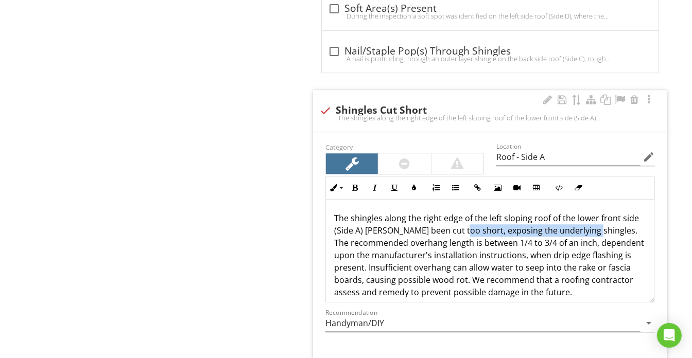
drag, startPoint x: 457, startPoint y: 221, endPoint x: 587, endPoint y: 223, distance: 130.2
click at [587, 223] on p "The shingles along the right edge of the left sloping roof of the lower front s…" at bounding box center [490, 255] width 312 height 86
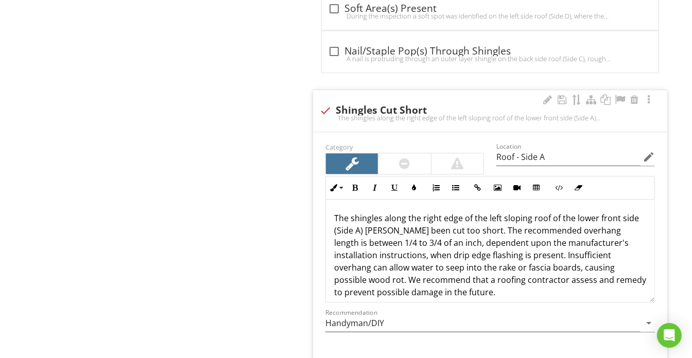
click at [551, 242] on p "The shingles along the right edge of the left sloping roof of the lower front s…" at bounding box center [490, 255] width 312 height 86
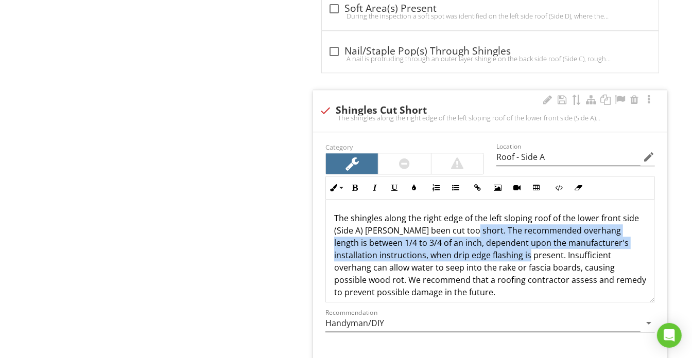
drag, startPoint x: 463, startPoint y: 219, endPoint x: 514, endPoint y: 247, distance: 58.5
click at [514, 247] on p "The shingles along the right edge of the left sloping roof of the lower front s…" at bounding box center [490, 255] width 312 height 86
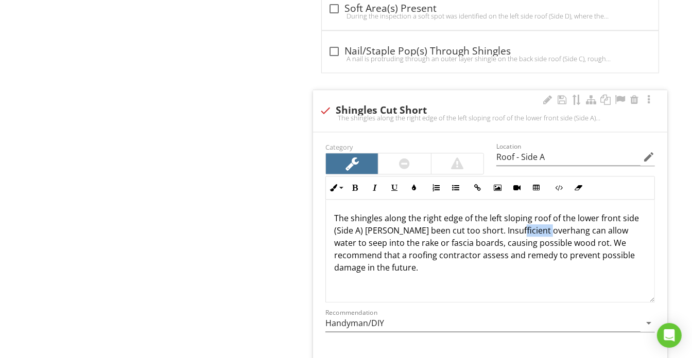
drag, startPoint x: 507, startPoint y: 218, endPoint x: 543, endPoint y: 221, distance: 35.6
click at [543, 221] on p "The shingles along the right edge of the left sloping roof of the lower front s…" at bounding box center [490, 243] width 312 height 62
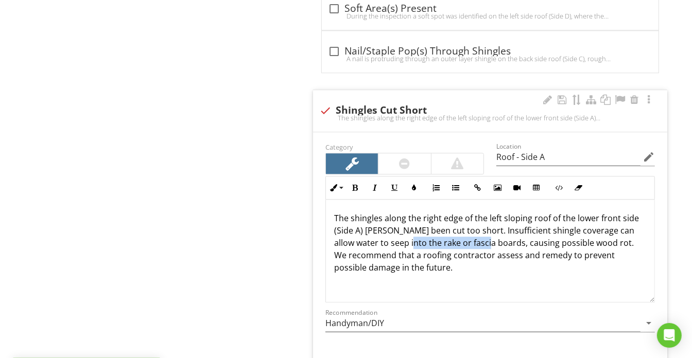
drag, startPoint x: 396, startPoint y: 233, endPoint x: 477, endPoint y: 235, distance: 80.8
click at [477, 235] on p "The shingles along the right edge of the left sloping roof of the lower front s…" at bounding box center [490, 243] width 312 height 62
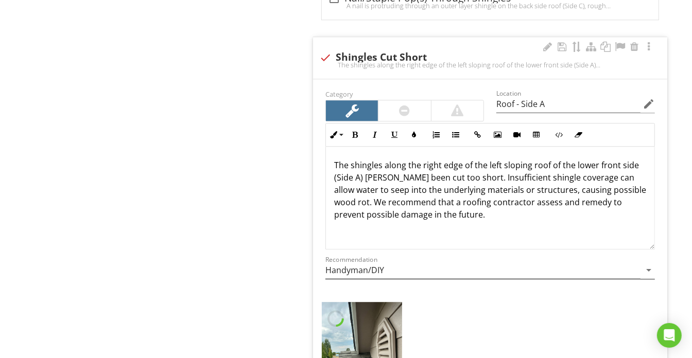
scroll to position [2058, 0]
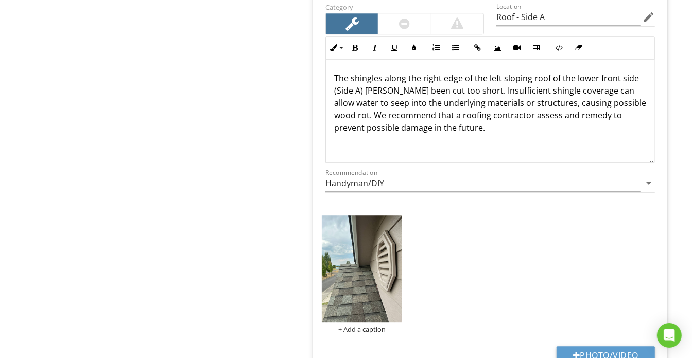
click at [376, 262] on img at bounding box center [362, 268] width 80 height 107
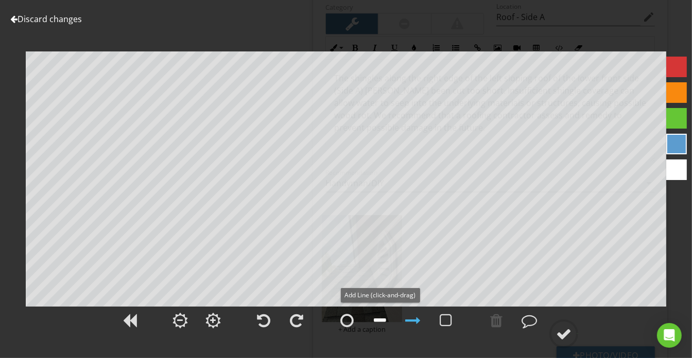
click at [379, 319] on div at bounding box center [380, 320] width 12 height 15
click at [563, 327] on div at bounding box center [563, 333] width 15 height 15
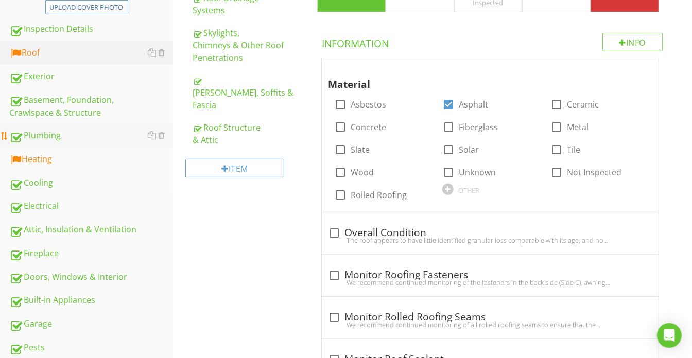
scroll to position [234, 0]
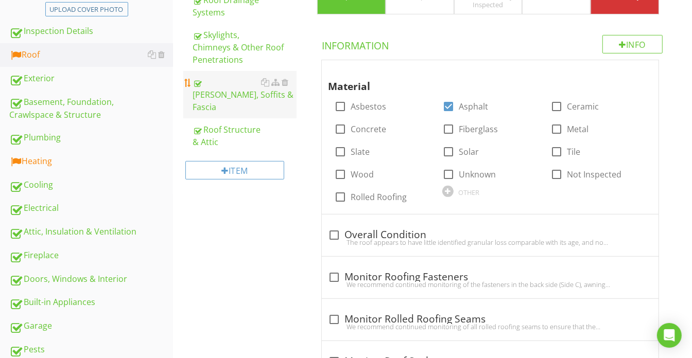
click at [85, 80] on div "Exterior" at bounding box center [91, 78] width 164 height 13
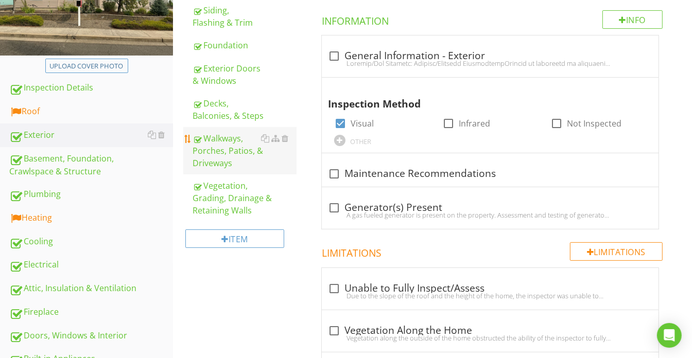
scroll to position [140, 0]
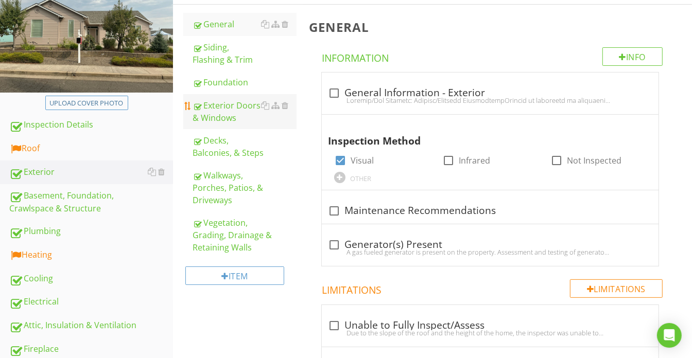
click at [237, 119] on div "Exterior Doors & Windows" at bounding box center [244, 111] width 104 height 25
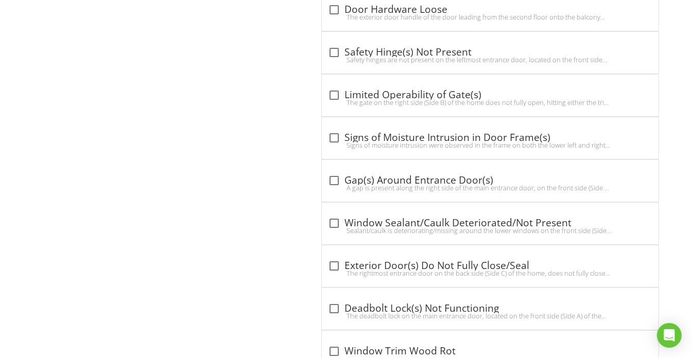
scroll to position [3181, 0]
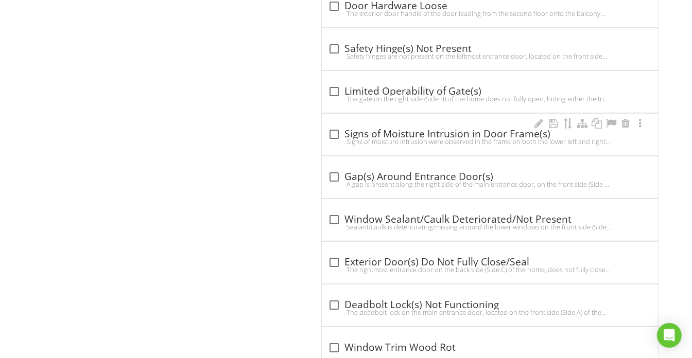
click at [430, 137] on div "Signs of moisture intrusion were observed in the frame on both the lower left a…" at bounding box center [490, 141] width 324 height 8
checkbox input "true"
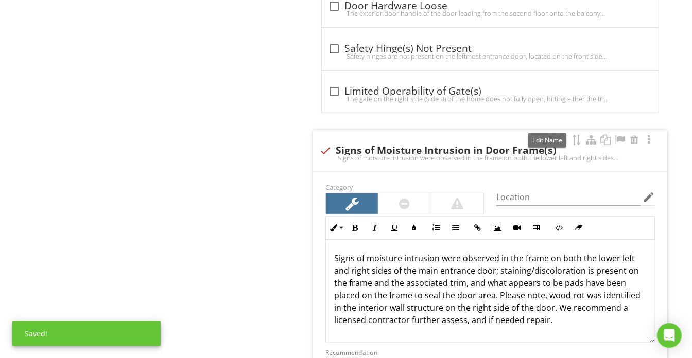
click at [546, 135] on div at bounding box center [547, 140] width 12 height 10
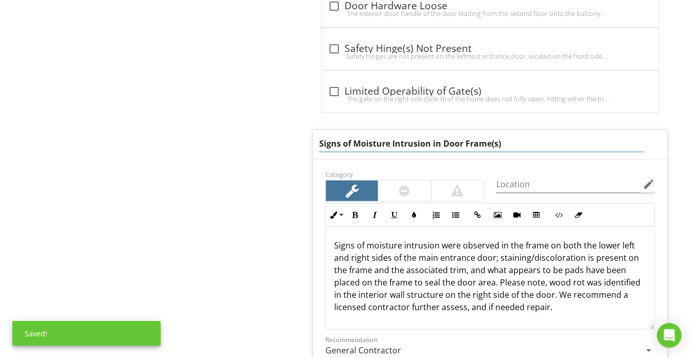
drag, startPoint x: 466, startPoint y: 135, endPoint x: 491, endPoint y: 133, distance: 25.3
click at [491, 135] on input "Signs of Moisture Intrusion in Door Frame(s)" at bounding box center [481, 143] width 325 height 17
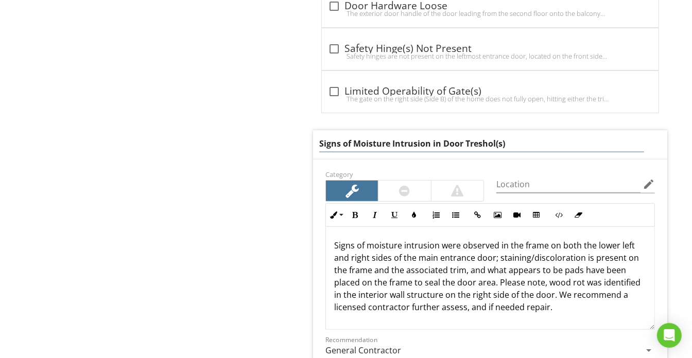
type input "Signs of Moisture Intrusion in Door Treshold(s)"
drag, startPoint x: 558, startPoint y: 163, endPoint x: 557, endPoint y: 182, distance: 18.5
click at [557, 172] on div "Location edit" at bounding box center [575, 186] width 171 height 36
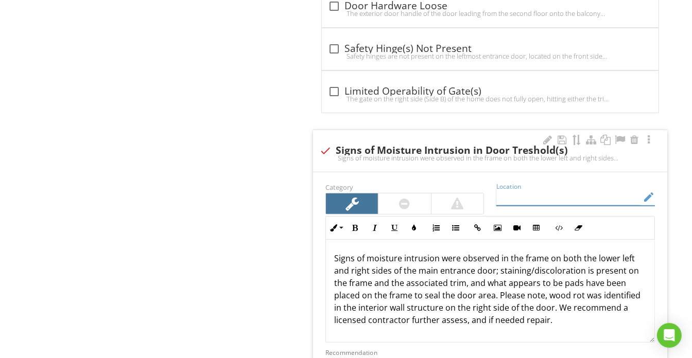
click at [557, 189] on input "Location" at bounding box center [568, 197] width 144 height 17
type input "Exterior - Side A"
click at [499, 252] on p "Signs of moisture intrusion were observed in the frame on both the lower left a…" at bounding box center [490, 289] width 312 height 74
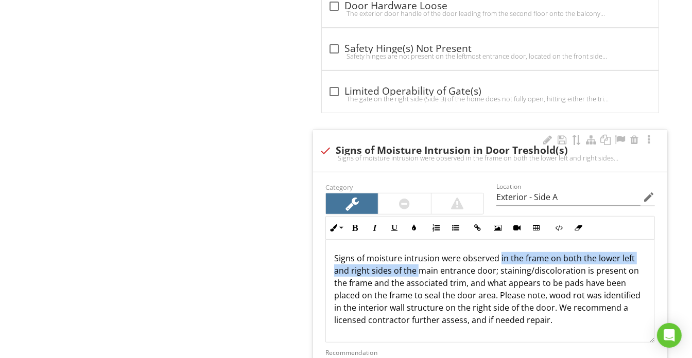
drag, startPoint x: 499, startPoint y: 250, endPoint x: 417, endPoint y: 261, distance: 82.6
click at [417, 261] on p "Signs of moisture intrusion were observed in the frame on both the lower left a…" at bounding box center [490, 289] width 312 height 74
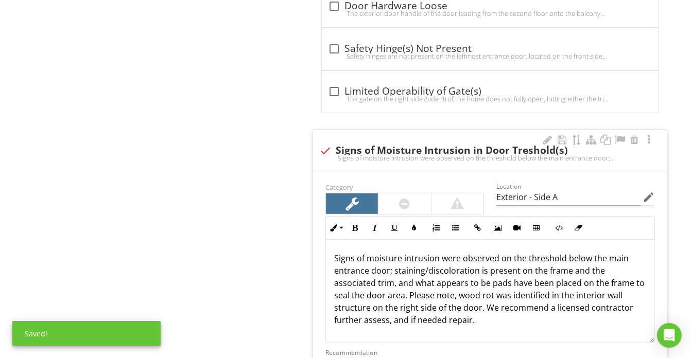
click at [520, 260] on p "Signs of moisture intrusion were observed on the threshold below the main entra…" at bounding box center [490, 289] width 312 height 74
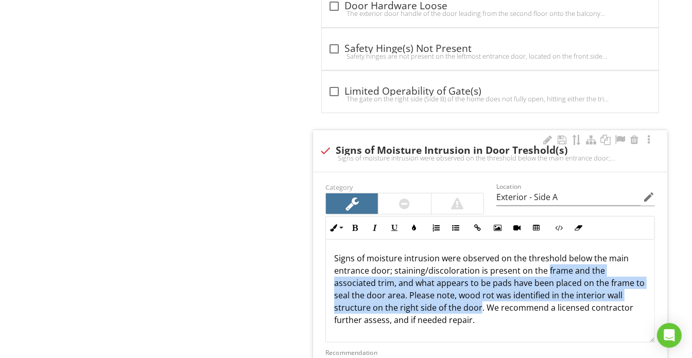
drag, startPoint x: 545, startPoint y: 260, endPoint x: 478, endPoint y: 301, distance: 78.3
click at [478, 301] on p "Signs of moisture intrusion were observed on the threshold below the main entra…" at bounding box center [490, 289] width 312 height 74
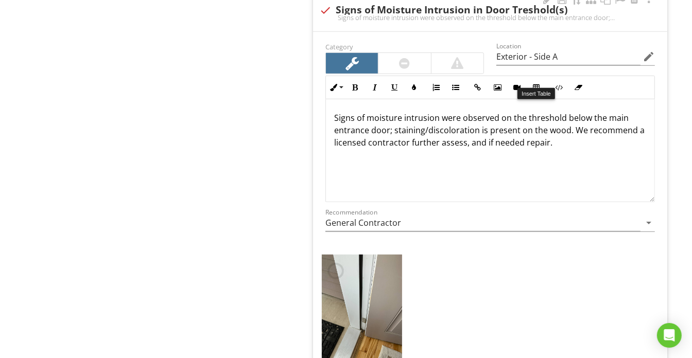
scroll to position [0, 0]
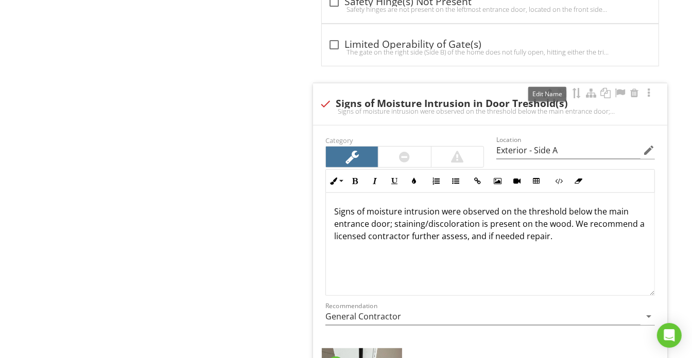
click at [546, 88] on div at bounding box center [547, 93] width 12 height 10
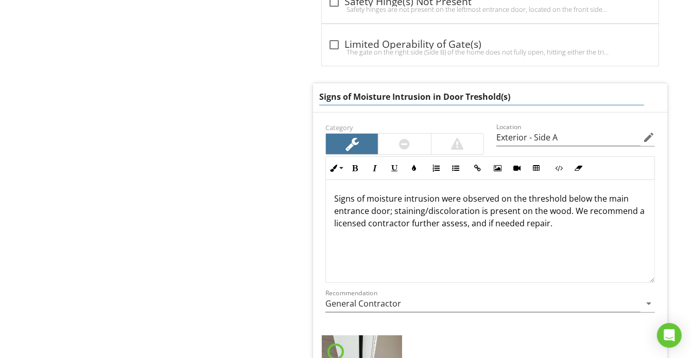
click at [498, 89] on input "Signs of Moisture Intrusion in Door Treshold(s)" at bounding box center [481, 97] width 325 height 17
click at [470, 91] on input "Signs of Moisture Intrusion in Door Treshold(s)" at bounding box center [481, 97] width 325 height 17
type input "Signs of Moisture Intrusion in Door Threshold(s)"
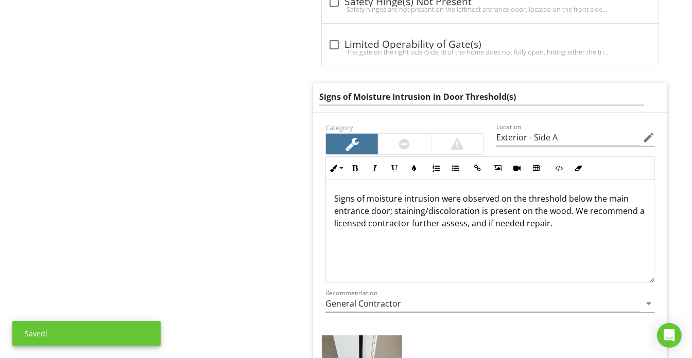
drag, startPoint x: 505, startPoint y: 85, endPoint x: 306, endPoint y: 85, distance: 198.7
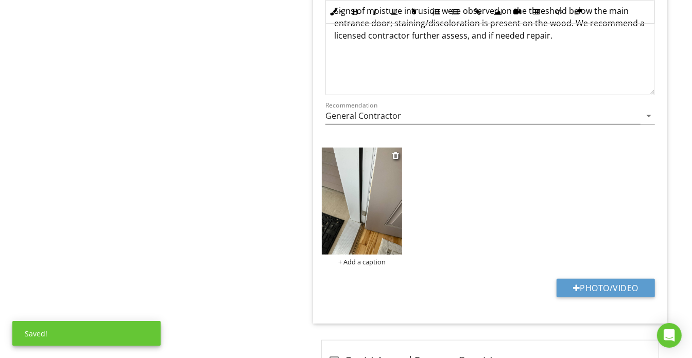
scroll to position [3428, 0]
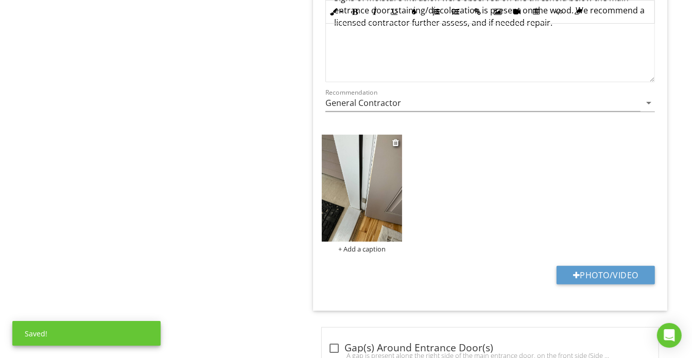
click at [365, 253] on div "+ Add a caption" at bounding box center [362, 249] width 80 height 8
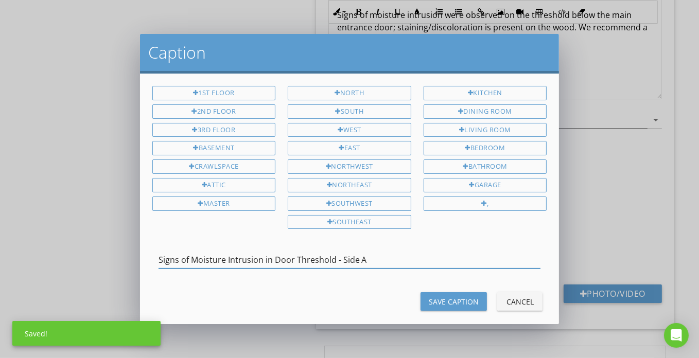
type input "Signs of Moisture Intrusion in Door Threshold - Side A"
click at [436, 302] on button "Save Caption" at bounding box center [453, 301] width 66 height 19
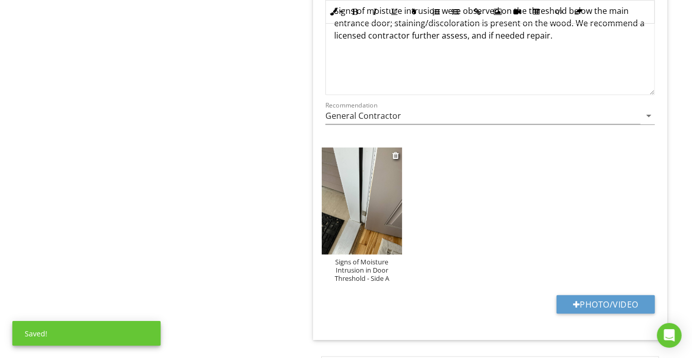
click at [359, 213] on img at bounding box center [362, 201] width 80 height 107
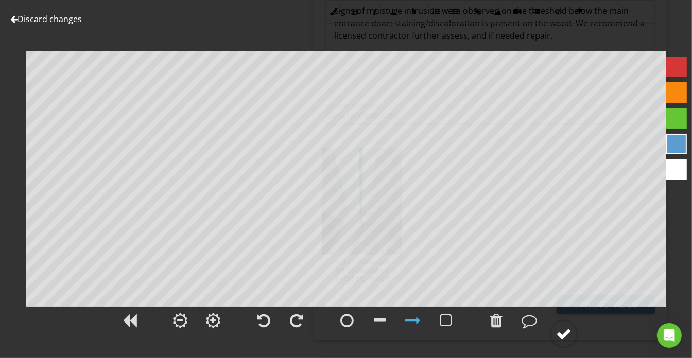
click at [565, 328] on div at bounding box center [563, 333] width 15 height 15
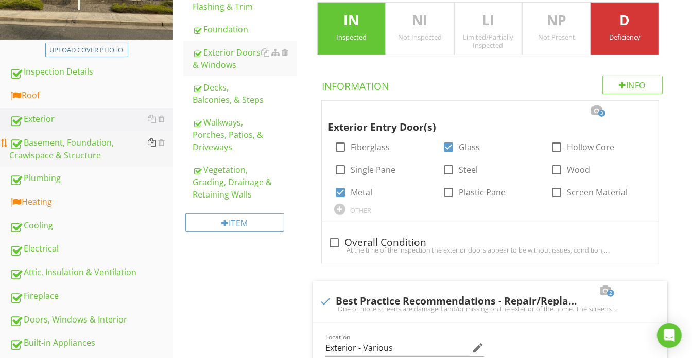
scroll to position [153, 0]
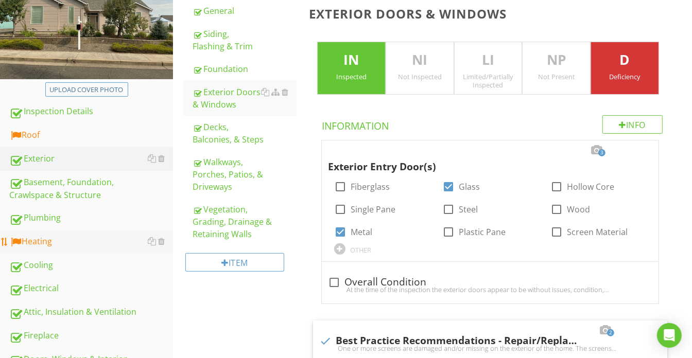
drag, startPoint x: 71, startPoint y: 247, endPoint x: 91, endPoint y: 244, distance: 20.3
click at [71, 248] on link "Heating" at bounding box center [91, 242] width 164 height 24
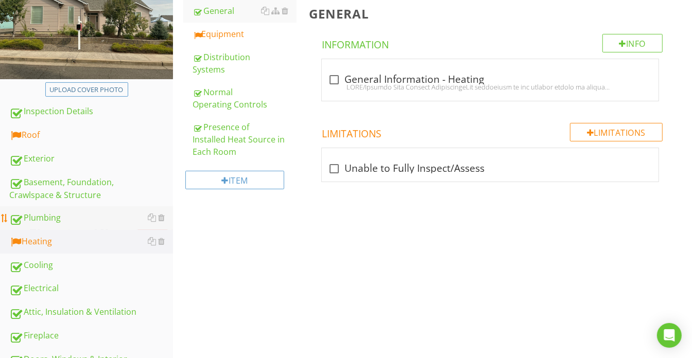
click at [93, 216] on div "Plumbing" at bounding box center [91, 218] width 164 height 13
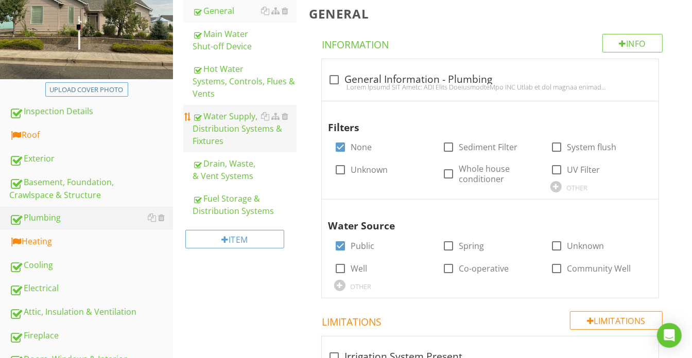
click at [227, 138] on div "Water Supply, Distribution Systems & Fixtures" at bounding box center [244, 128] width 104 height 37
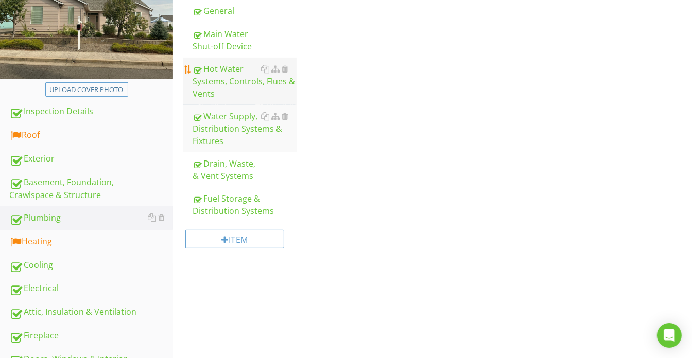
click at [240, 93] on div "Hot Water Systems, Controls, Flues & Vents" at bounding box center [244, 81] width 104 height 37
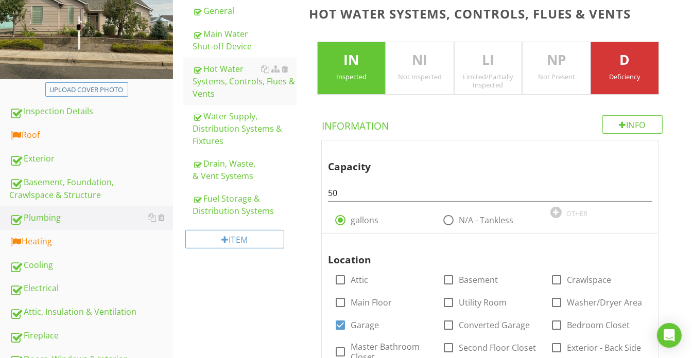
scroll to position [502, 0]
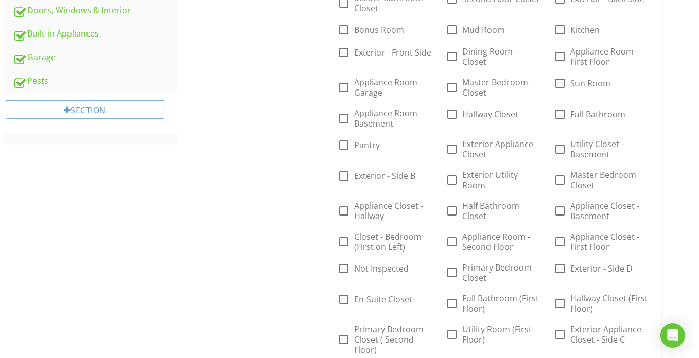
scroll to position [1535, 0]
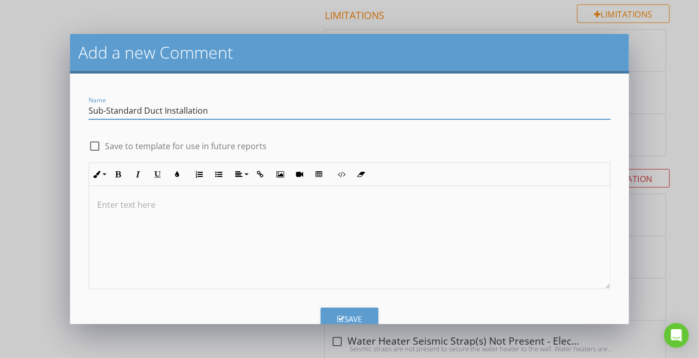
type input "Sub-Standard Duct Installation"
click at [183, 137] on div "check_box_outline_blank Save to template for use in future reports" at bounding box center [349, 141] width 534 height 23
click at [187, 147] on label "Save to template for use in future reports" at bounding box center [186, 146] width 162 height 10
checkbox input "true"
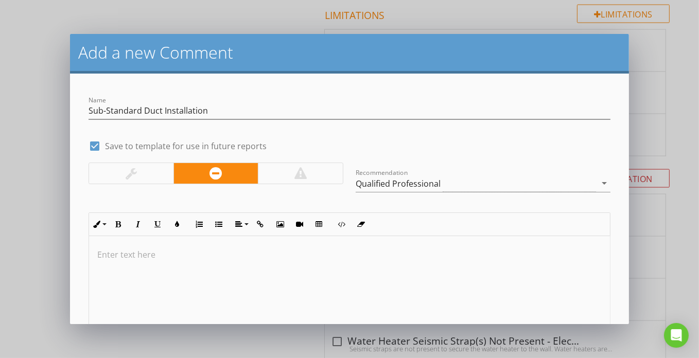
click at [149, 177] on div at bounding box center [131, 173] width 84 height 21
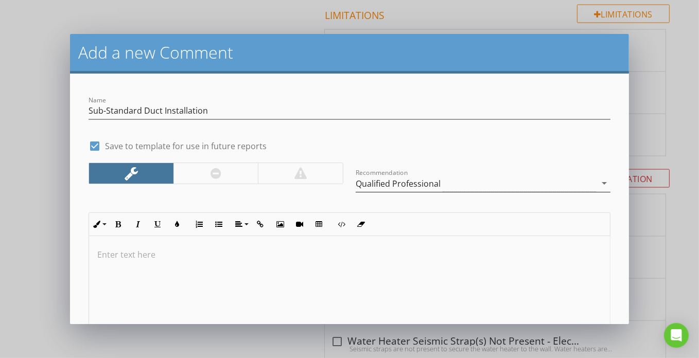
click at [415, 183] on div "Qualified Professional" at bounding box center [398, 183] width 85 height 9
click at [415, 183] on div "Plumbing Contractor" at bounding box center [397, 183] width 82 height 9
click at [391, 183] on div "Handyman" at bounding box center [377, 183] width 43 height 9
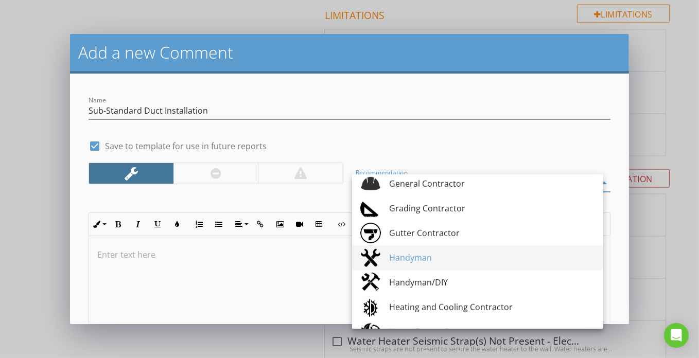
scroll to position [701, 0]
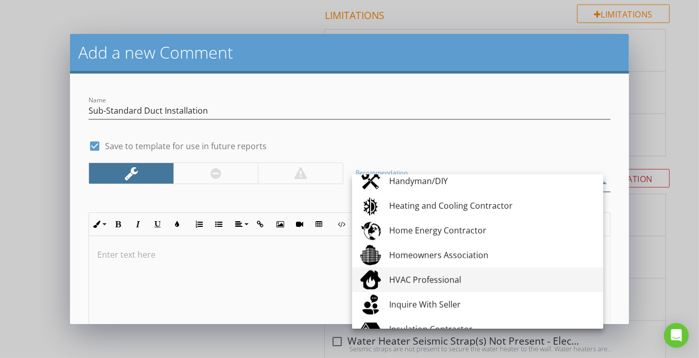
click at [426, 270] on link "HVAC Professional" at bounding box center [477, 280] width 251 height 25
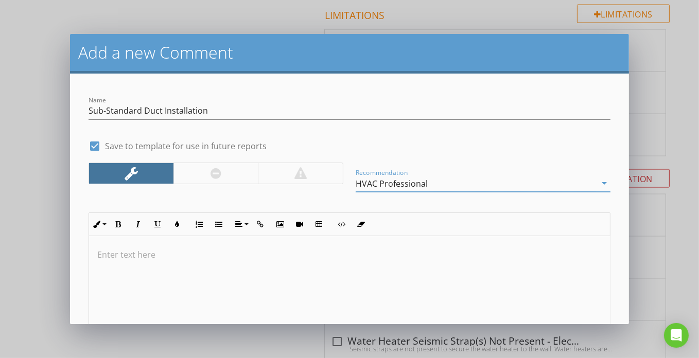
click at [349, 267] on div at bounding box center [349, 287] width 521 height 103
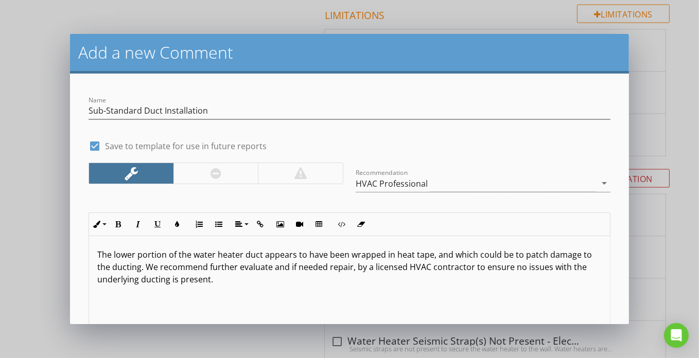
click at [269, 268] on p "The lower portion of the water heater duct appears to have been wrapped in heat…" at bounding box center [349, 267] width 504 height 37
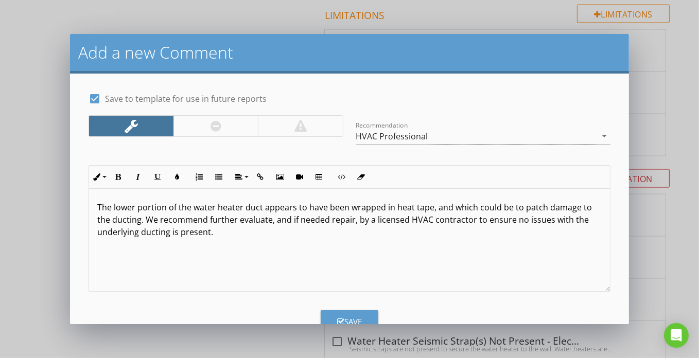
scroll to position [77, 0]
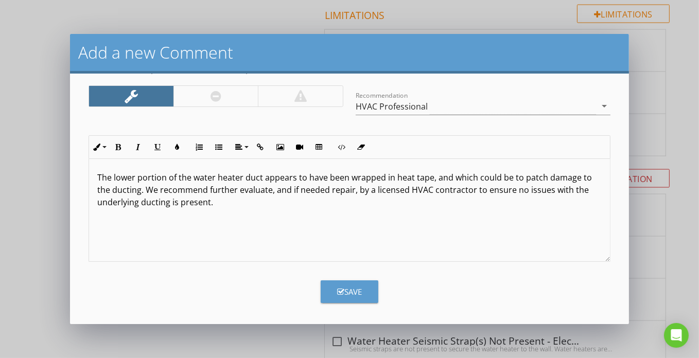
click at [355, 291] on div "Save" at bounding box center [349, 292] width 25 height 12
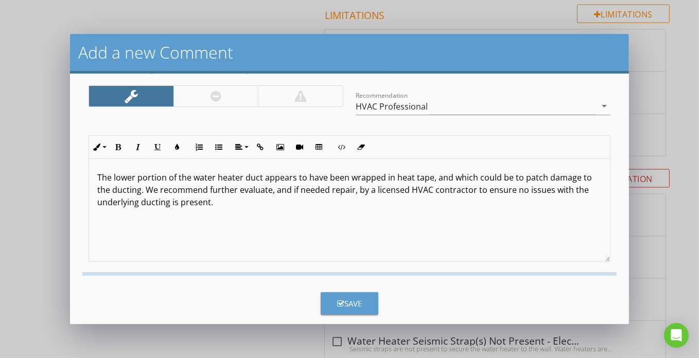
checkbox input "false"
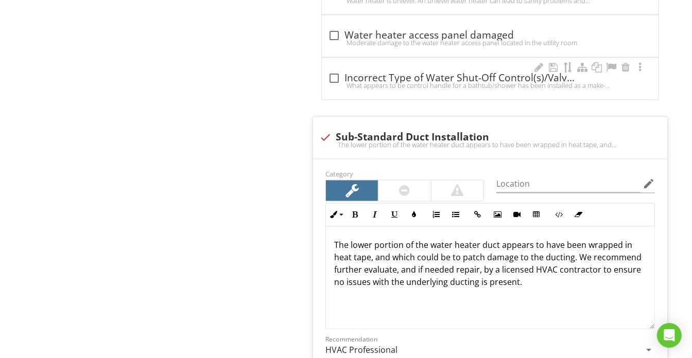
scroll to position [4343, 0]
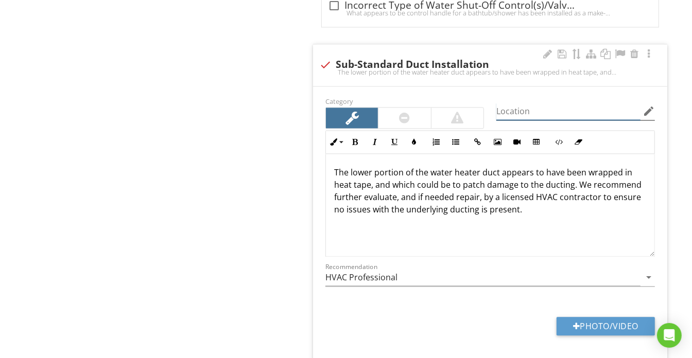
click at [529, 103] on input "Location" at bounding box center [568, 111] width 144 height 17
type input "Garage"
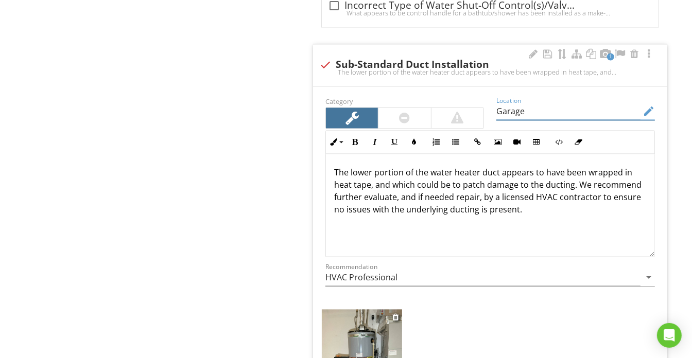
click at [342, 322] on img at bounding box center [362, 362] width 80 height 107
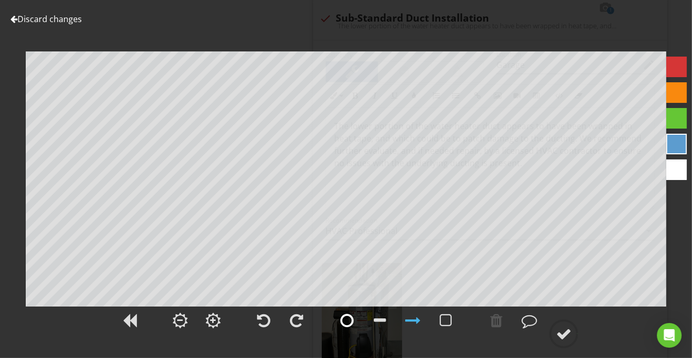
scroll to position [4389, 0]
drag, startPoint x: 73, startPoint y: 24, endPoint x: 161, endPoint y: 71, distance: 99.9
click at [73, 24] on link "Discard changes" at bounding box center [46, 18] width 72 height 11
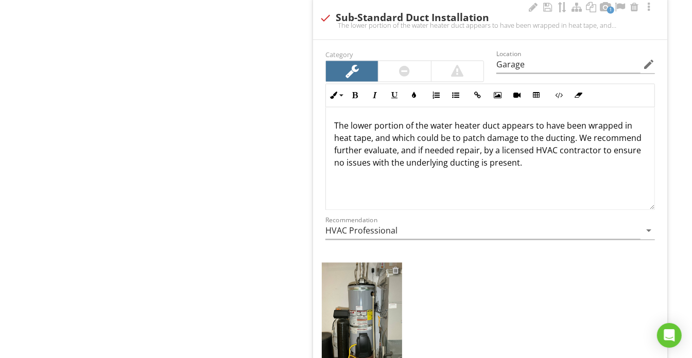
click at [393, 266] on div at bounding box center [395, 270] width 7 height 8
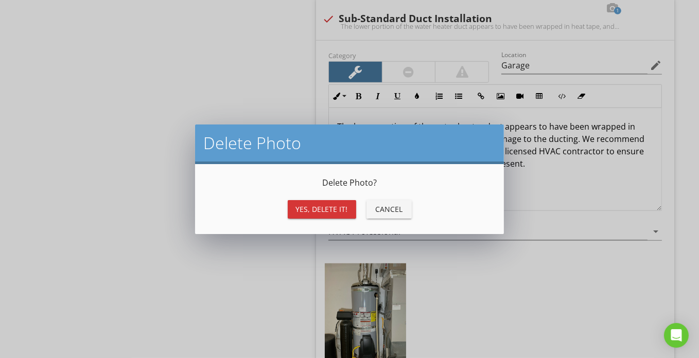
click at [313, 215] on button "Yes, Delete it!" at bounding box center [322, 209] width 68 height 19
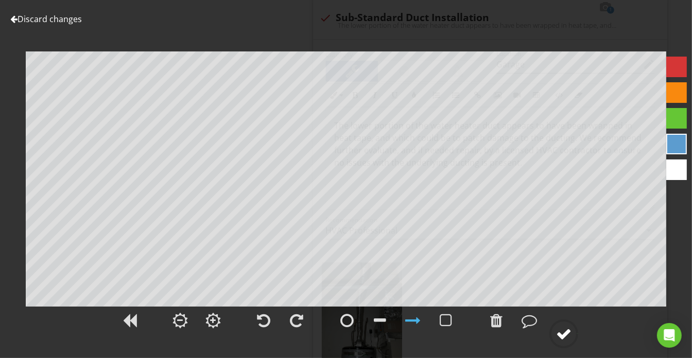
click at [566, 332] on div at bounding box center [563, 333] width 15 height 15
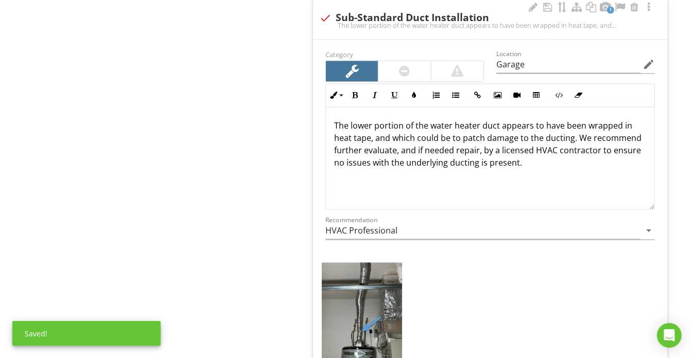
click at [574, 120] on p "The lower portion of the water heater duct appears to have been wrapped in heat…" at bounding box center [490, 143] width 312 height 49
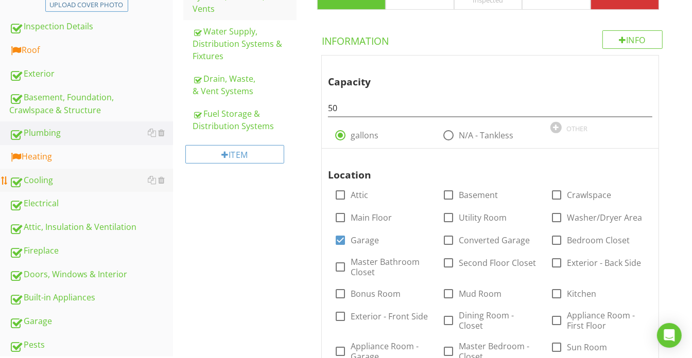
scroll to position [225, 0]
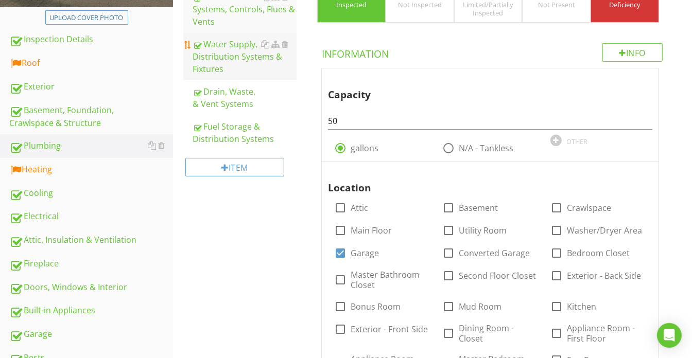
drag, startPoint x: 93, startPoint y: 289, endPoint x: 251, endPoint y: 247, distance: 163.7
click at [93, 289] on div "Doors, Windows & Interior" at bounding box center [91, 287] width 164 height 13
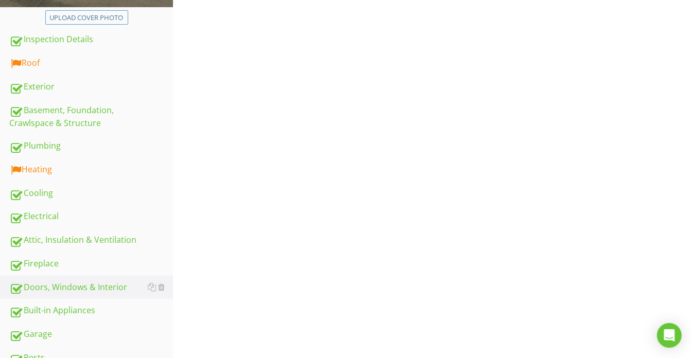
scroll to position [38, 0]
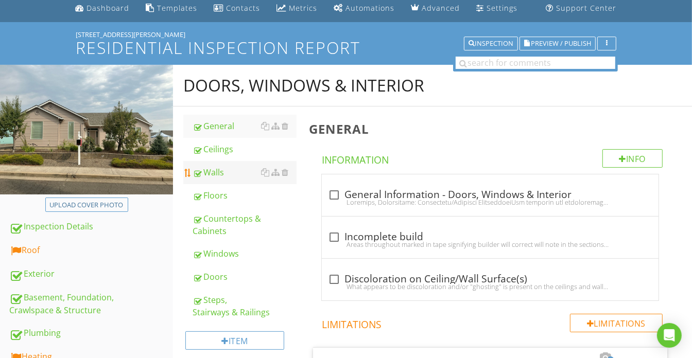
click at [243, 170] on div "Walls" at bounding box center [244, 172] width 104 height 12
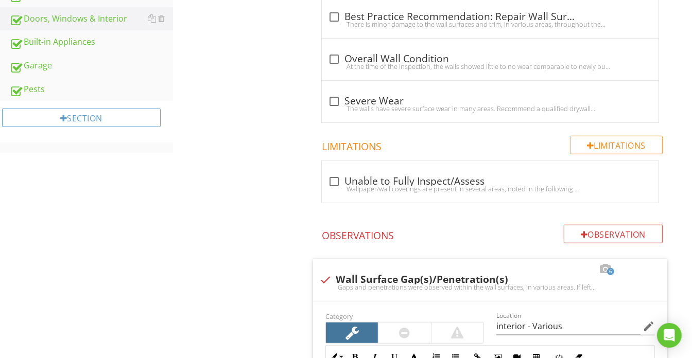
scroll to position [225, 0]
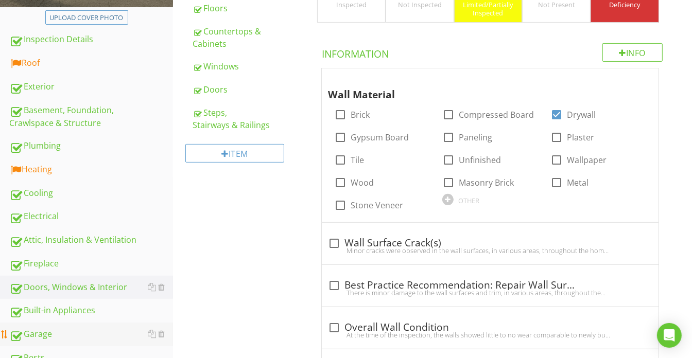
click at [73, 329] on div "Garage" at bounding box center [91, 334] width 164 height 13
type textarea "<p>Cracks were observed in the wall surfaces, in various areas. Cracks of this …"
type textarea "<p>Protruding nails were observed in the wall surfaces, in various areas, throu…"
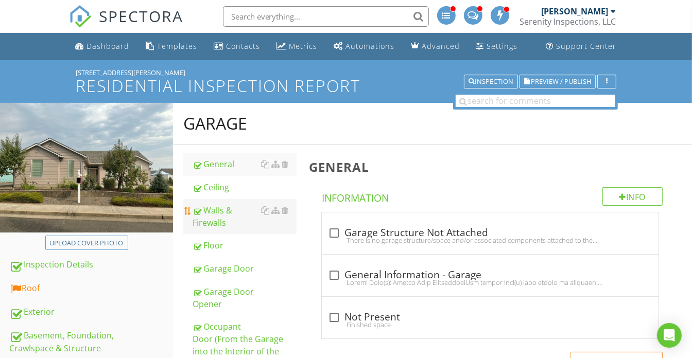
click at [224, 221] on div "Walls & Firewalls" at bounding box center [244, 216] width 104 height 25
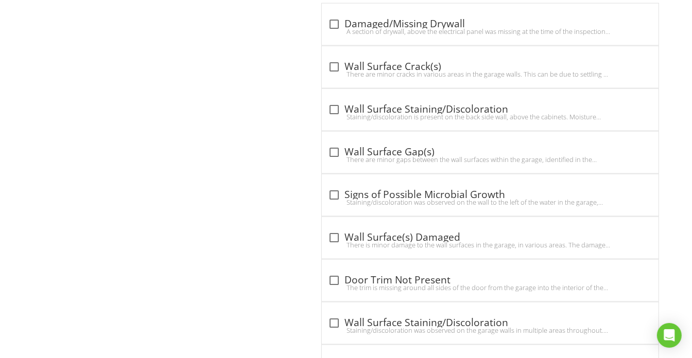
scroll to position [1076, 0]
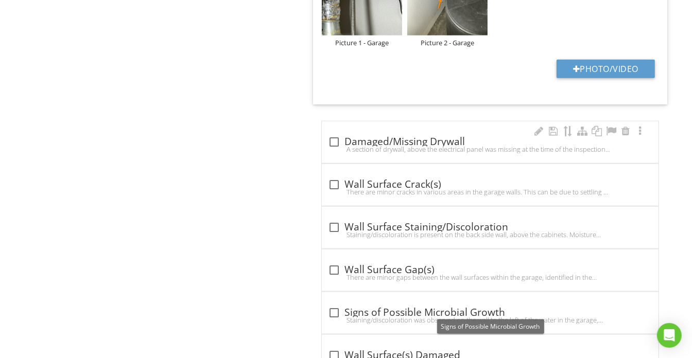
scroll to position [936, 0]
click at [445, 145] on div "A section of drywall, above the electrical panel was missing at the time of the…" at bounding box center [490, 149] width 324 height 8
checkbox input "true"
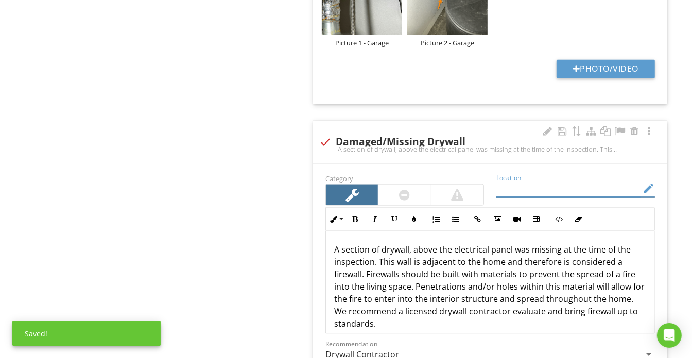
click at [518, 186] on input "Location" at bounding box center [568, 188] width 144 height 17
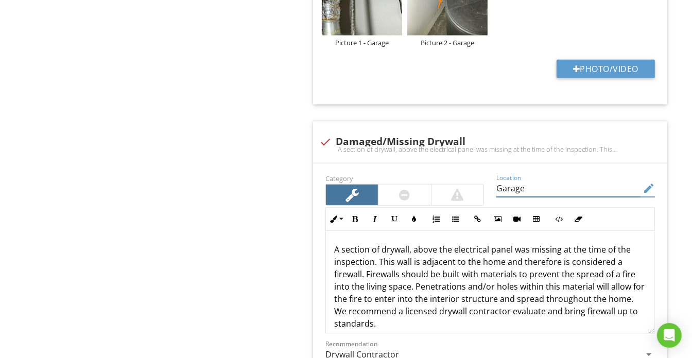
type input "Garage"
click at [500, 260] on p "A section of drywall, above the electrical panel was missing at the time of the…" at bounding box center [490, 286] width 312 height 86
drag, startPoint x: 333, startPoint y: 244, endPoint x: 418, endPoint y: 317, distance: 112.1
click at [418, 317] on div "A section of drywall, above the electrical panel was missing at the time of the…" at bounding box center [490, 286] width 328 height 111
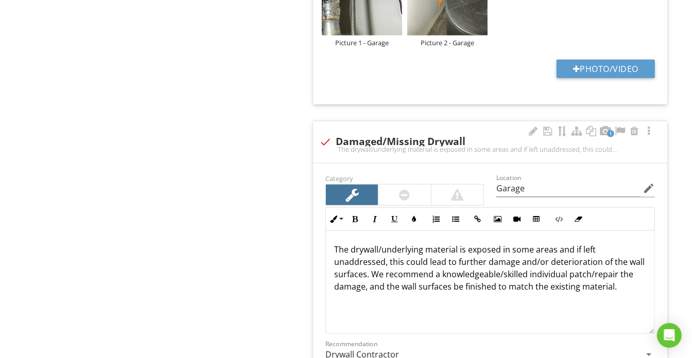
click at [339, 247] on p "The drywall/underlying material is exposed in some areas and if left unaddresse…" at bounding box center [490, 267] width 312 height 49
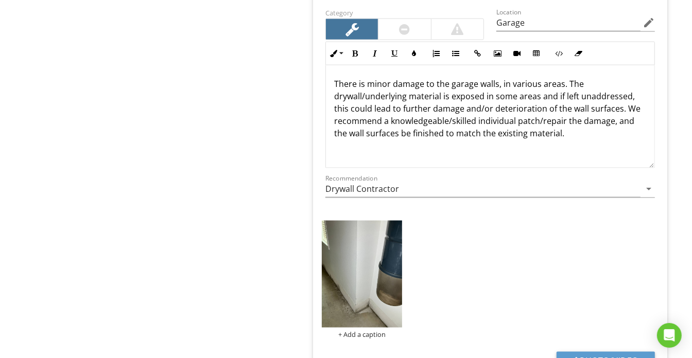
scroll to position [1122, 0]
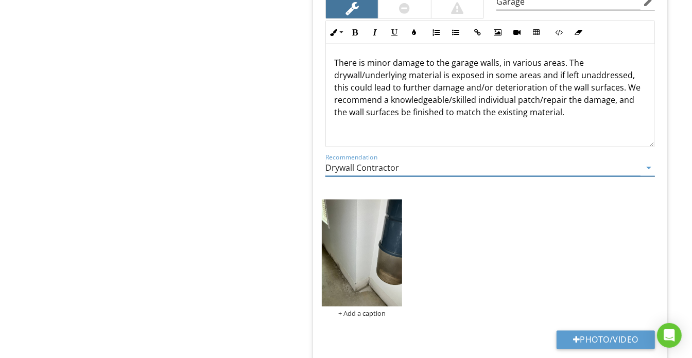
click at [417, 166] on input "Drywall Contractor" at bounding box center [482, 168] width 315 height 17
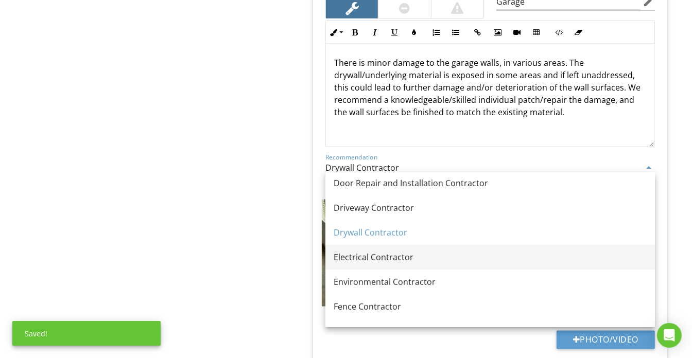
scroll to position [561, 0]
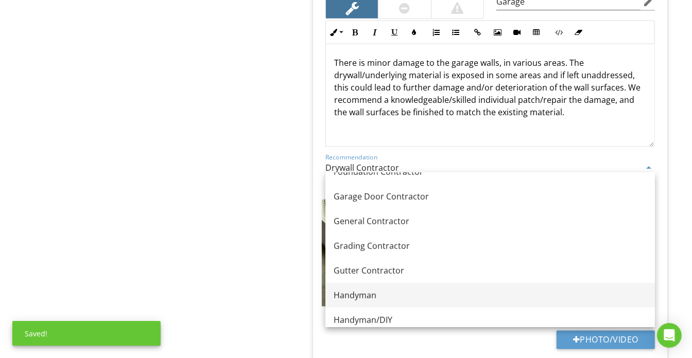
click at [379, 294] on div "Handyman" at bounding box center [489, 295] width 313 height 12
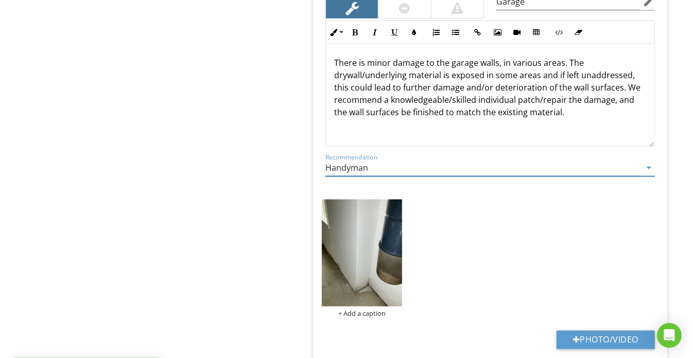
click at [376, 164] on input "Handyman" at bounding box center [482, 168] width 315 height 17
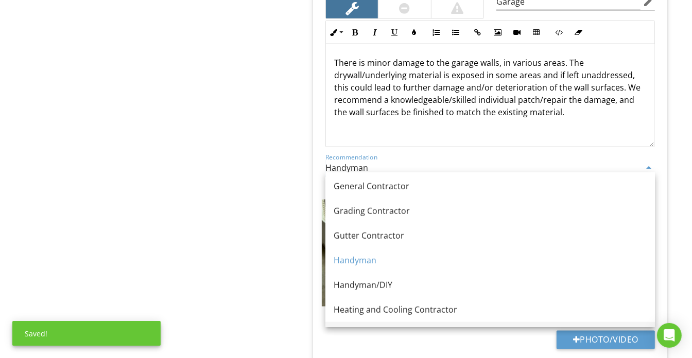
scroll to position [608, 0]
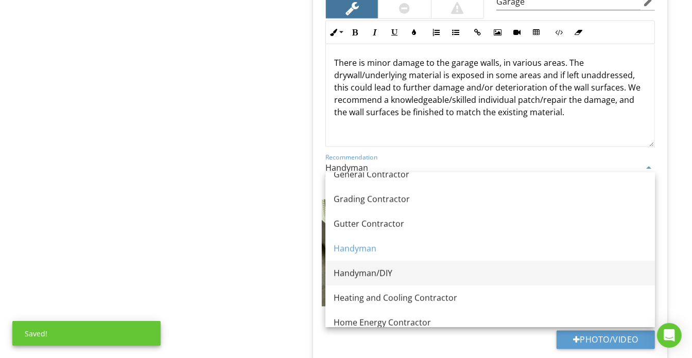
click at [374, 267] on div "Handyman/DIY" at bounding box center [489, 273] width 313 height 12
type input "Handyman/DIY"
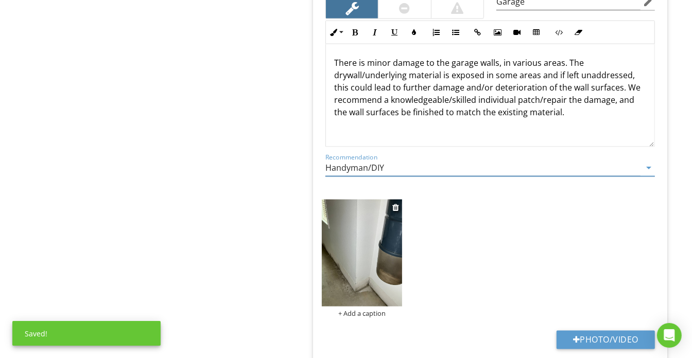
click at [368, 310] on div "+ Add a caption" at bounding box center [362, 314] width 80 height 8
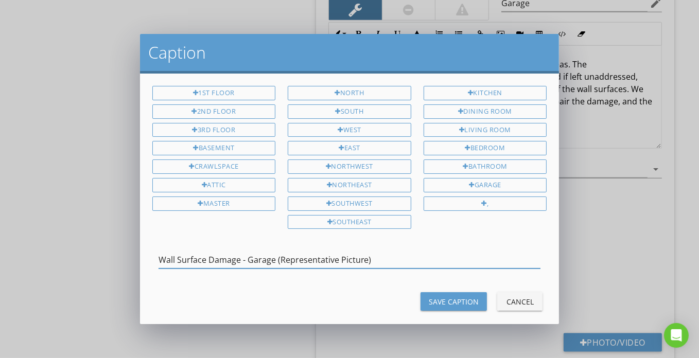
type input "Wall Surface Damage - Garage (Representative Picture)"
click at [460, 306] on div "Save Caption Cancel" at bounding box center [349, 301] width 407 height 25
click at [460, 304] on button "Save Caption" at bounding box center [453, 301] width 66 height 19
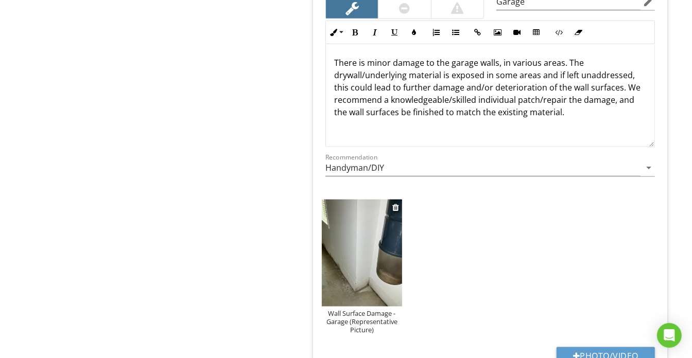
click at [361, 268] on img at bounding box center [362, 253] width 80 height 107
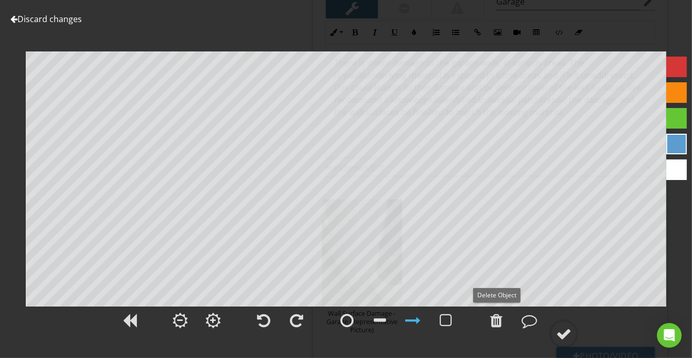
drag, startPoint x: 499, startPoint y: 321, endPoint x: 471, endPoint y: 326, distance: 28.8
click at [498, 321] on div at bounding box center [496, 320] width 12 height 15
click at [376, 319] on div at bounding box center [380, 320] width 12 height 15
drag, startPoint x: 506, startPoint y: 321, endPoint x: 499, endPoint y: 318, distance: 7.4
click at [505, 322] on div at bounding box center [496, 321] width 26 height 26
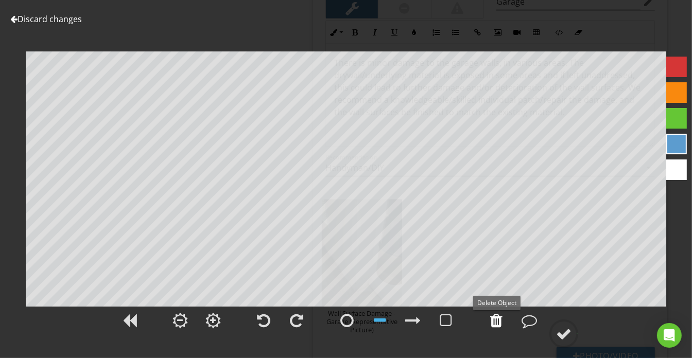
click at [499, 321] on div at bounding box center [496, 320] width 12 height 15
click at [418, 323] on div at bounding box center [412, 320] width 15 height 15
click at [560, 334] on div at bounding box center [563, 333] width 15 height 15
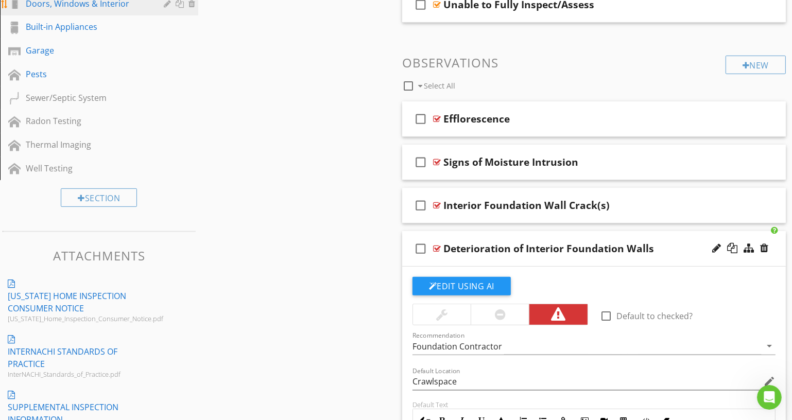
scroll to position [191, 0]
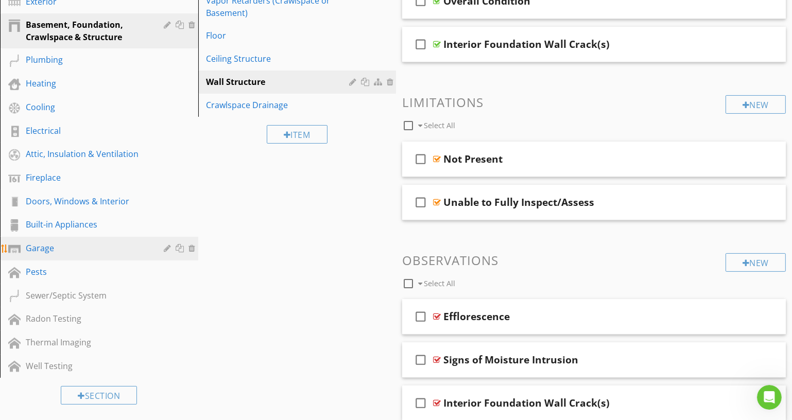
click at [139, 243] on div "Garage" at bounding box center [88, 248] width 124 height 12
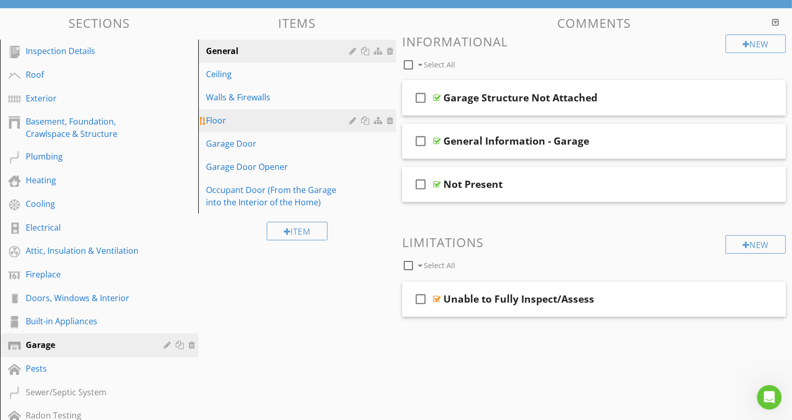
scroll to position [0, 0]
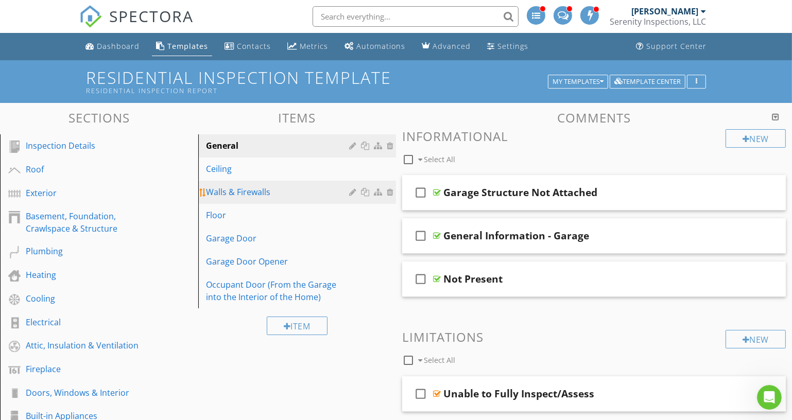
click at [262, 189] on div "Walls & Firewalls" at bounding box center [279, 192] width 146 height 12
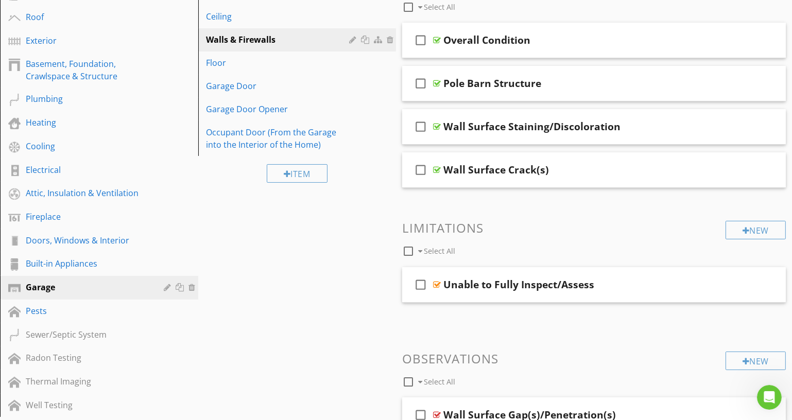
scroll to position [46, 0]
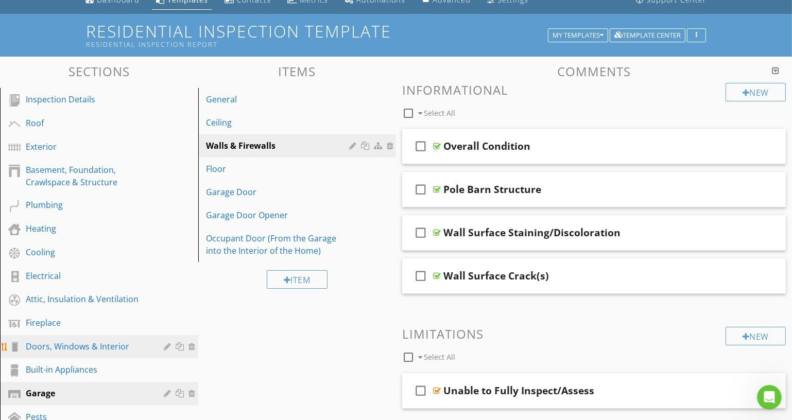
click at [123, 345] on div "Doors, Windows & Interior" at bounding box center [88, 346] width 124 height 12
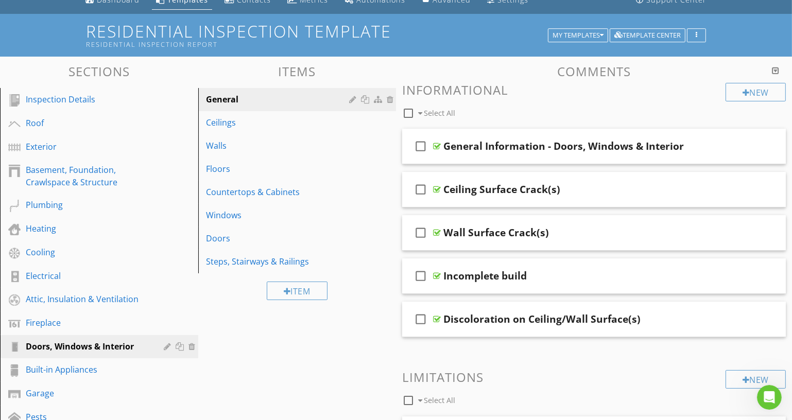
scroll to position [0, 0]
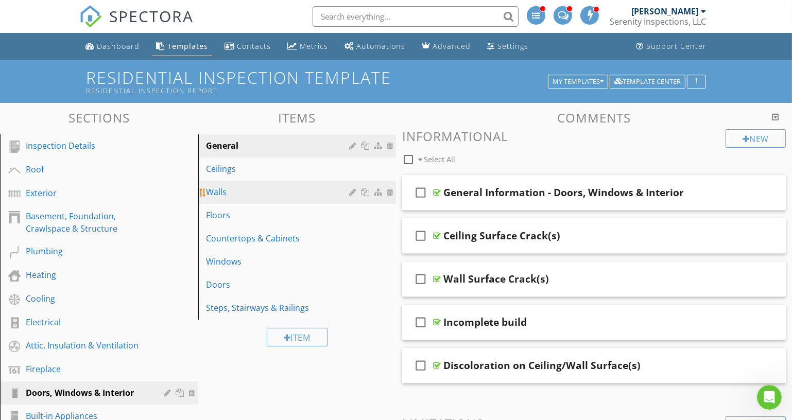
click at [252, 198] on link "Walls" at bounding box center [298, 192] width 195 height 23
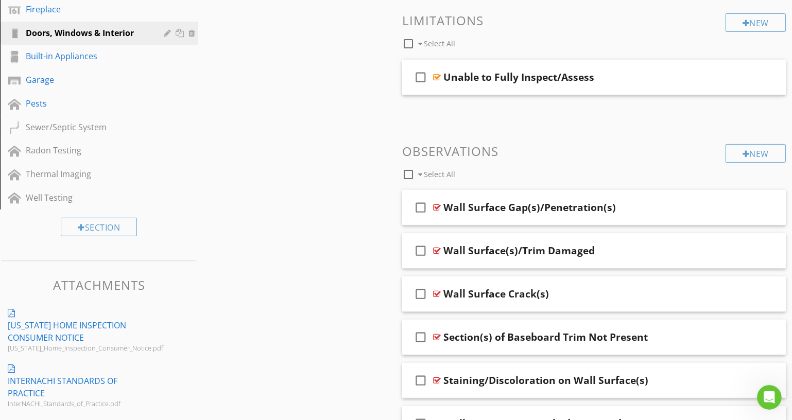
scroll to position [374, 0]
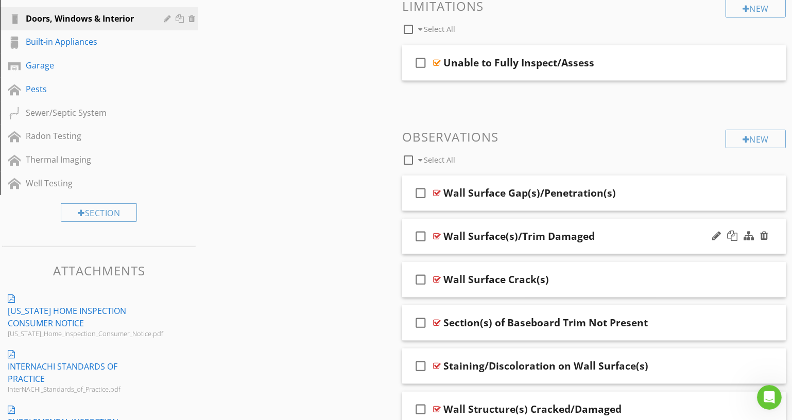
click at [522, 250] on div "check_box_outline_blank Wall Surface(s)/Trim Damaged" at bounding box center [593, 237] width 383 height 36
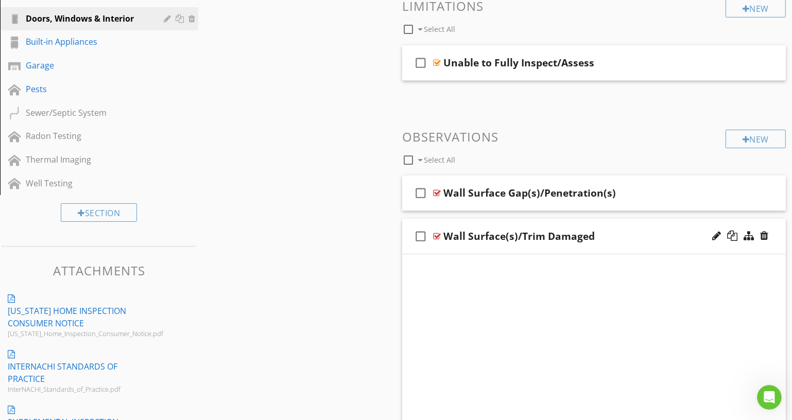
scroll to position [561, 0]
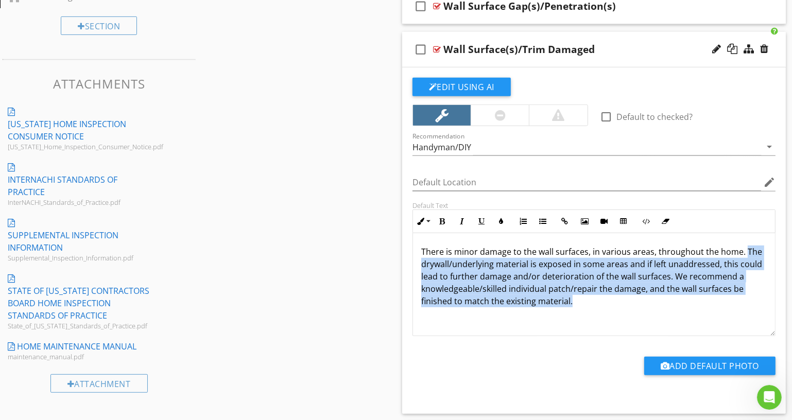
drag, startPoint x: 753, startPoint y: 256, endPoint x: 763, endPoint y: 301, distance: 45.8
click at [763, 301] on div "There is minor damage to the wall surfaces, in various areas, throughout the ho…" at bounding box center [594, 284] width 362 height 103
copy p "The drywall/underlying material is exposed in some areas and if left unaddresse…"
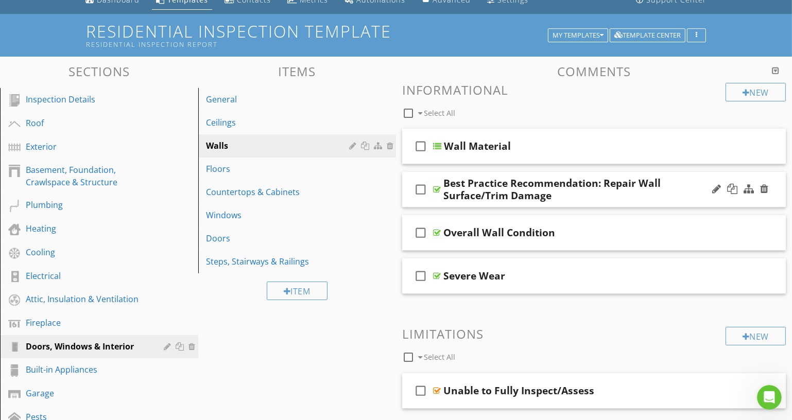
scroll to position [0, 0]
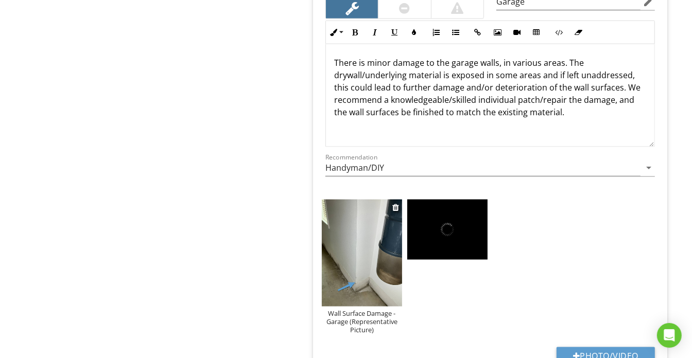
click at [373, 322] on div "Wall Surface Damage - Garage (Representative Picture)" at bounding box center [362, 322] width 80 height 25
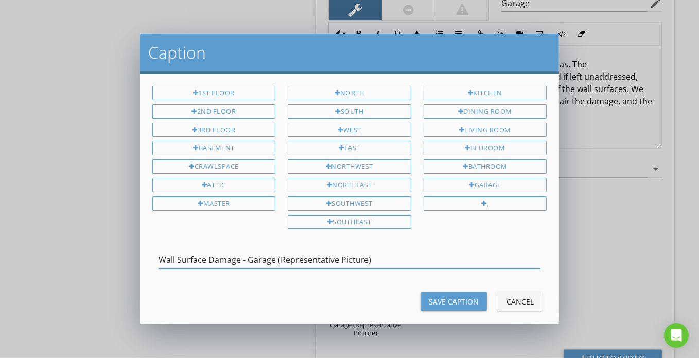
click at [319, 258] on input "Wall Surface Damage - Garage (Representative Picture)" at bounding box center [350, 260] width 382 height 17
drag, startPoint x: 319, startPoint y: 258, endPoint x: 427, endPoint y: 297, distance: 115.6
click at [321, 261] on input "Wall Surface Damage - Garage (Representative Picture)" at bounding box center [350, 260] width 382 height 17
click at [431, 300] on div "Save Caption" at bounding box center [454, 301] width 50 height 11
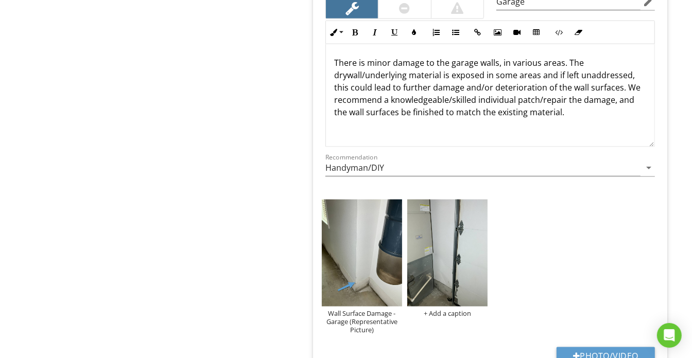
click at [423, 310] on div "+ Add a caption" at bounding box center [447, 314] width 80 height 8
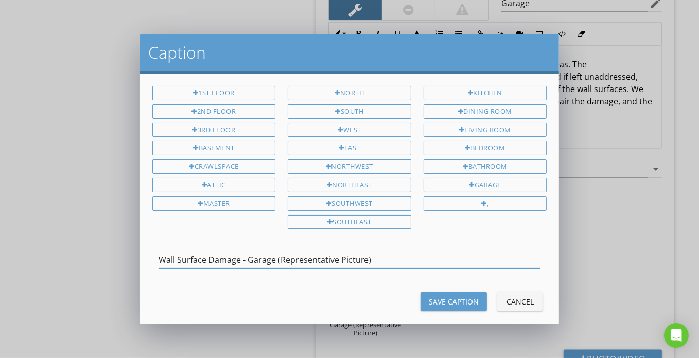
type input "Wall Surface Damage - Garage (Representative Picture)"
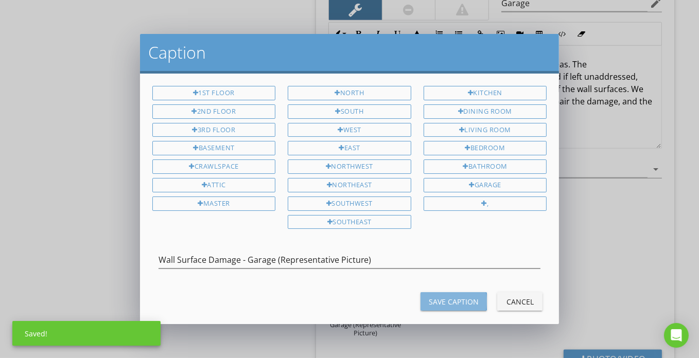
click at [431, 300] on div "Save Caption" at bounding box center [454, 301] width 50 height 11
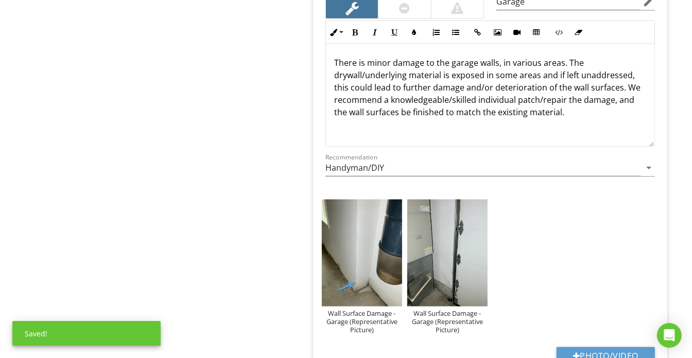
click at [442, 251] on img at bounding box center [447, 253] width 80 height 107
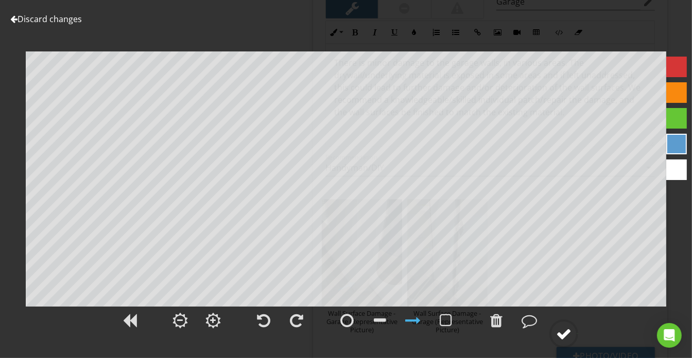
click at [562, 334] on div at bounding box center [563, 333] width 15 height 15
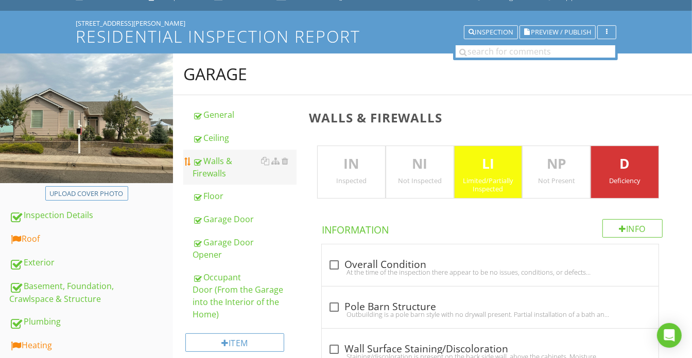
scroll to position [46, 0]
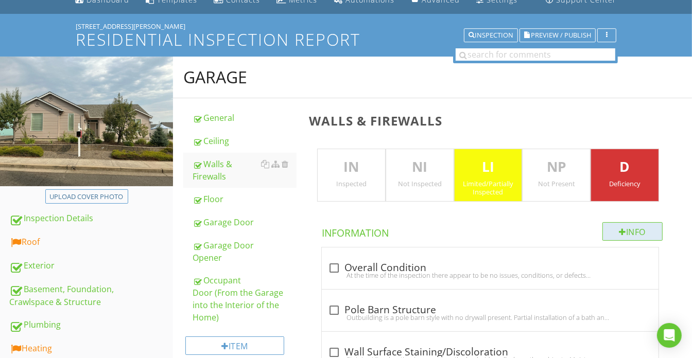
drag, startPoint x: 245, startPoint y: 138, endPoint x: 607, endPoint y: 221, distance: 371.5
click at [245, 138] on div "Ceiling" at bounding box center [244, 141] width 104 height 12
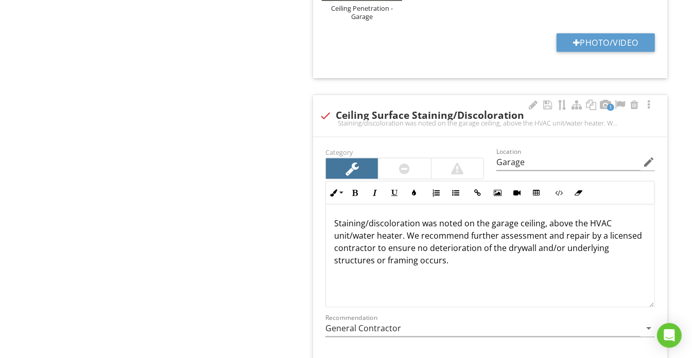
scroll to position [1029, 0]
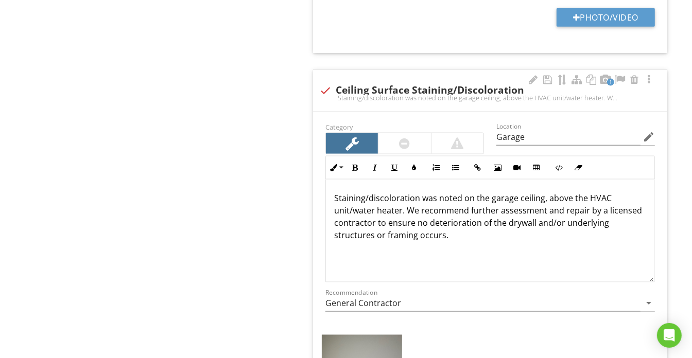
click at [543, 194] on p "Staining/discoloration was noted on the garage ceiling, above the HVAC unit/wat…" at bounding box center [490, 216] width 312 height 49
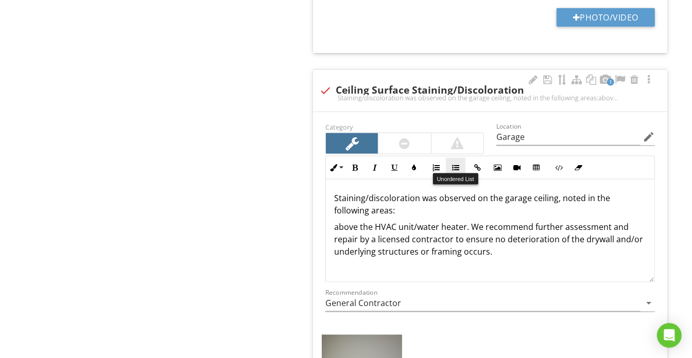
click at [454, 166] on button "Unordered List" at bounding box center [456, 168] width 20 height 20
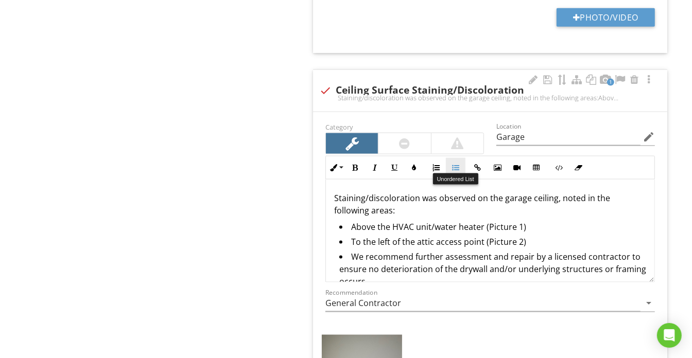
click at [462, 160] on button "Unordered List" at bounding box center [456, 168] width 20 height 20
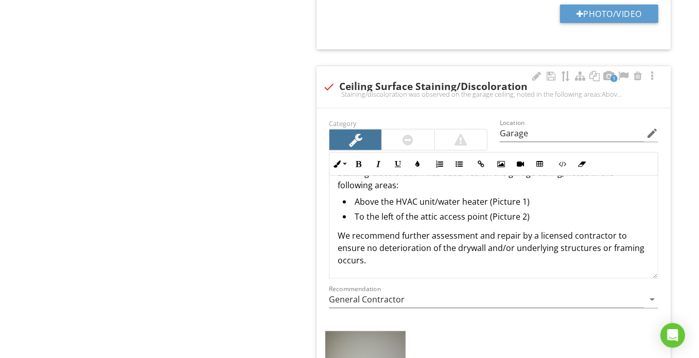
scroll to position [1122, 0]
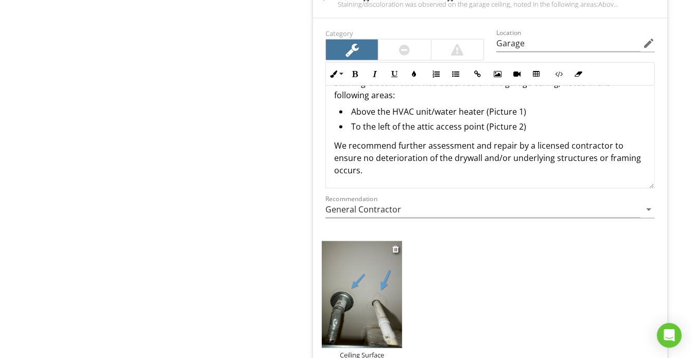
click at [358, 351] on div "Ceiling Surface Staining/Discoloration - Garage" at bounding box center [362, 363] width 80 height 25
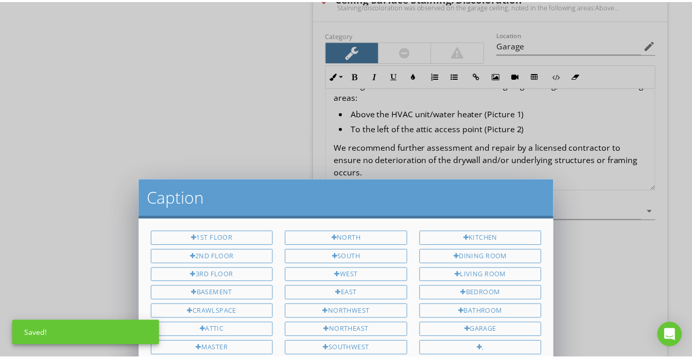
scroll to position [0, 0]
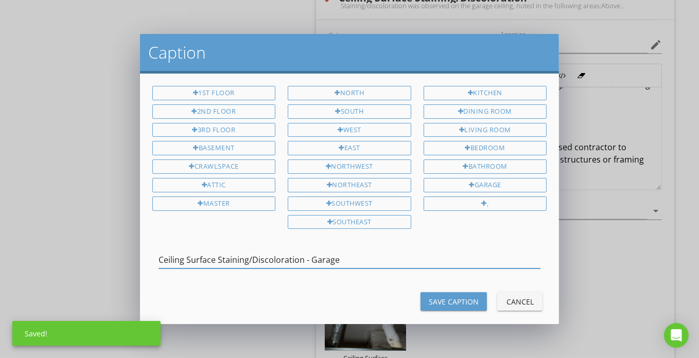
drag, startPoint x: 299, startPoint y: 255, endPoint x: 113, endPoint y: 256, distance: 186.3
click at [113, 256] on div "Caption 1st Floor 2nd Floor 3rd Floor Basement Crawlspace Attic Master North So…" at bounding box center [349, 179] width 699 height 358
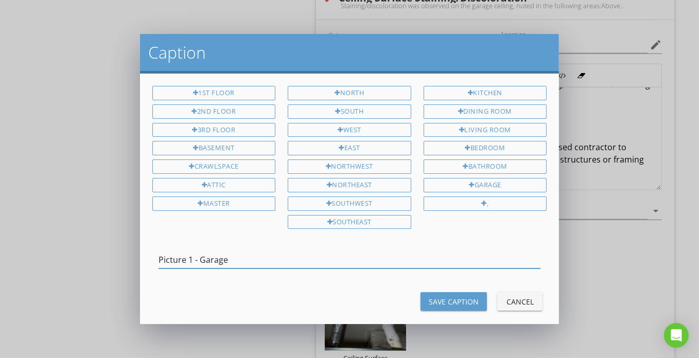
type input "Picture 1 - Garage"
click at [443, 296] on div "Save Caption" at bounding box center [454, 301] width 50 height 11
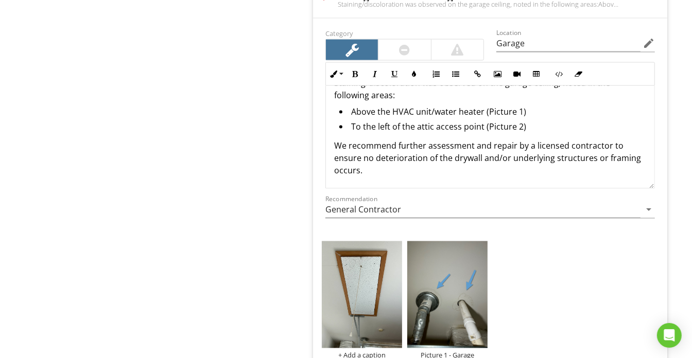
scroll to position [1169, 0]
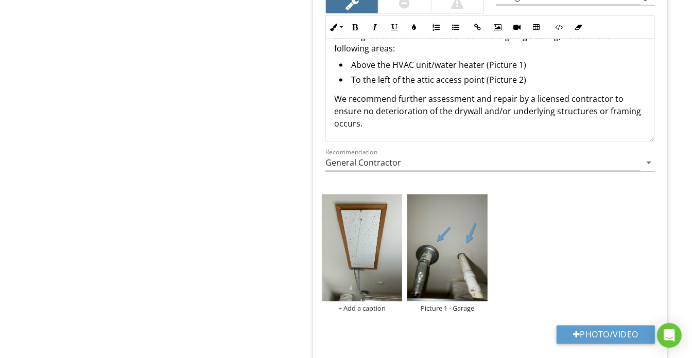
click at [365, 309] on div "+ Add a caption Picture 1 - Garage" at bounding box center [490, 254] width 342 height 124
click at [365, 305] on div "+ Add a caption" at bounding box center [362, 309] width 80 height 8
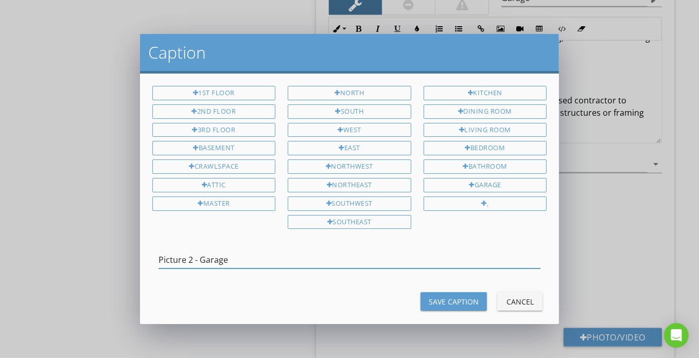
type input "Picture 2 - Garage"
click at [462, 296] on div "Save Caption" at bounding box center [454, 301] width 50 height 11
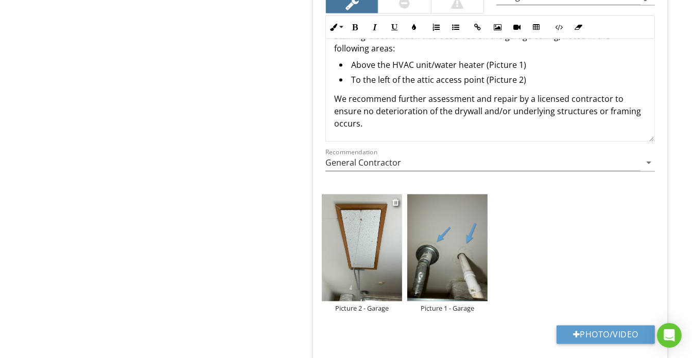
click at [333, 243] on img at bounding box center [362, 248] width 80 height 107
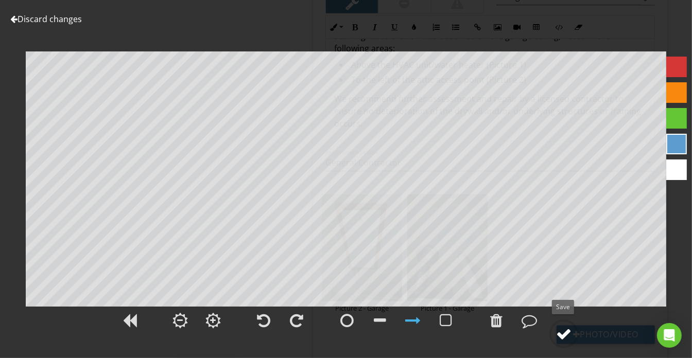
click at [576, 332] on circle at bounding box center [563, 334] width 27 height 27
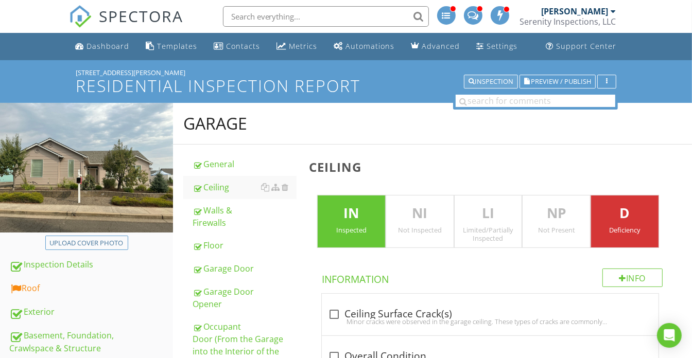
click at [485, 84] on div "Inspection" at bounding box center [490, 81] width 45 height 7
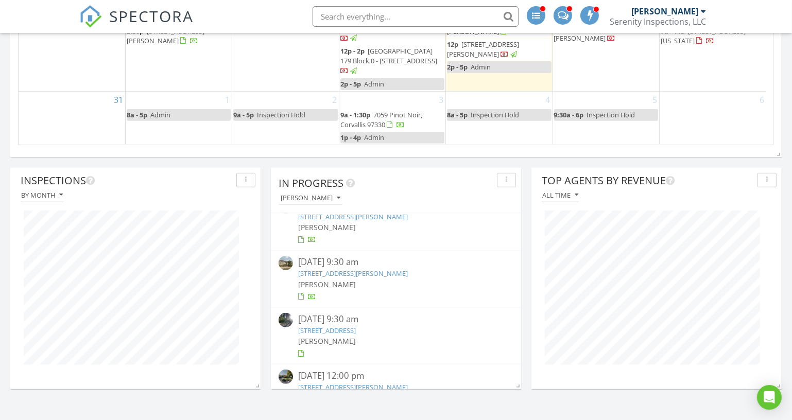
scroll to position [164, 0]
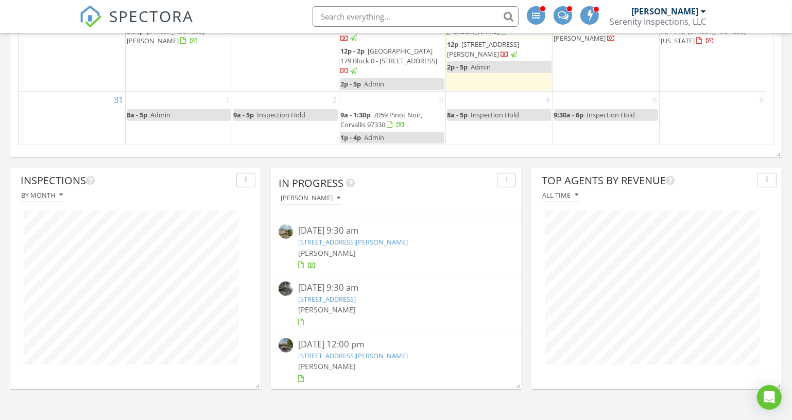
drag, startPoint x: 362, startPoint y: 242, endPoint x: 487, endPoint y: 276, distance: 129.6
click at [362, 242] on link "[STREET_ADDRESS][PERSON_NAME]" at bounding box center [353, 241] width 110 height 9
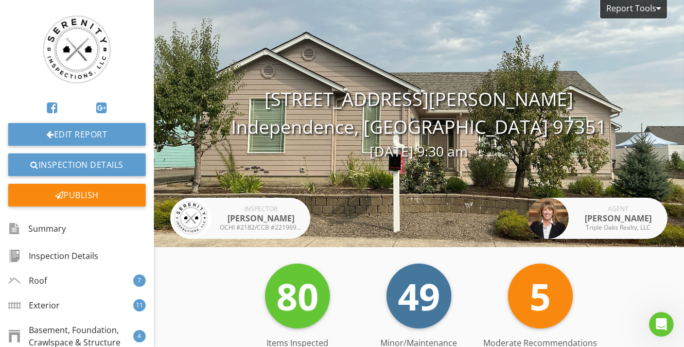
scroll to position [5142, 0]
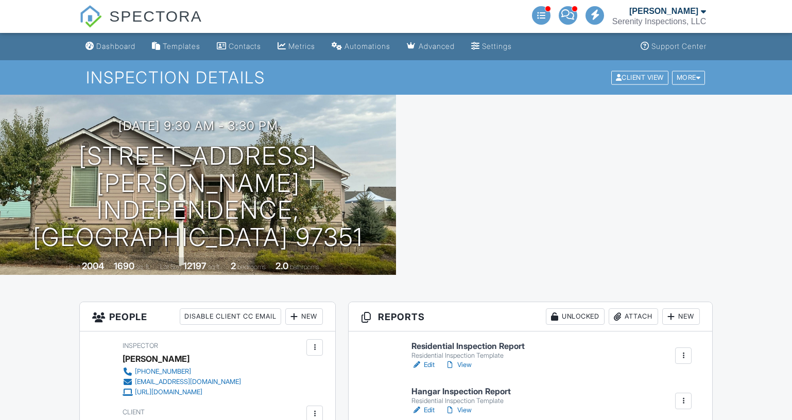
click at [429, 411] on link "Edit" at bounding box center [422, 410] width 23 height 10
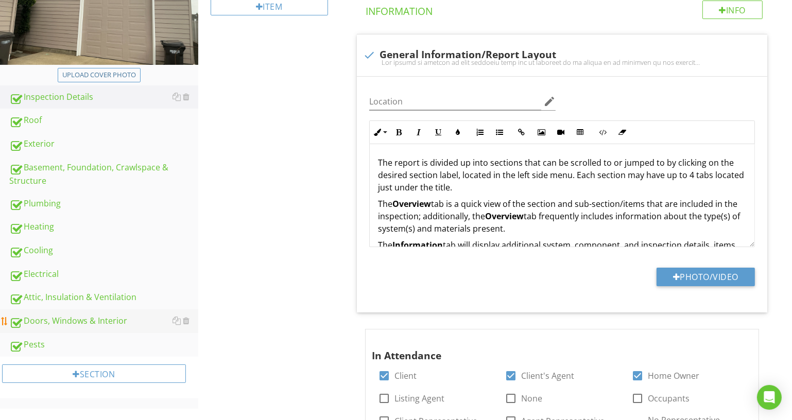
scroll to position [187, 0]
drag, startPoint x: 95, startPoint y: 144, endPoint x: 353, endPoint y: 241, distance: 275.8
click at [95, 144] on div "Exterior" at bounding box center [103, 143] width 189 height 13
type textarea "<p>The report is divided up into sections that can be scrolled to or jumped to …"
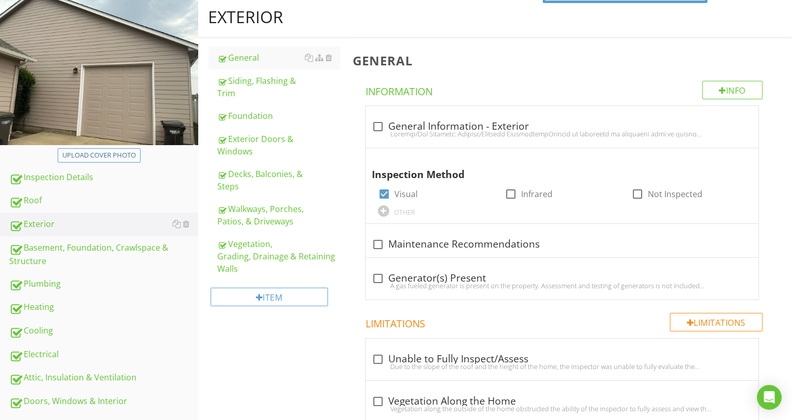
scroll to position [93, 0]
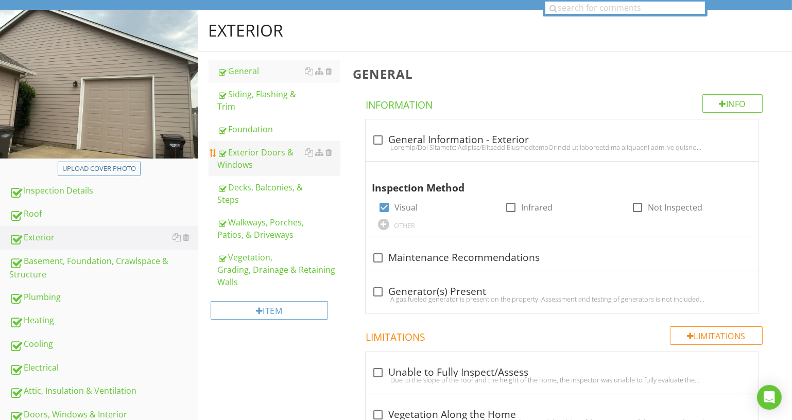
click at [282, 149] on span "General Siding, Flashing & Trim Foundation Exterior Doors & Windows Decks, Balc…" at bounding box center [274, 177] width 132 height 234
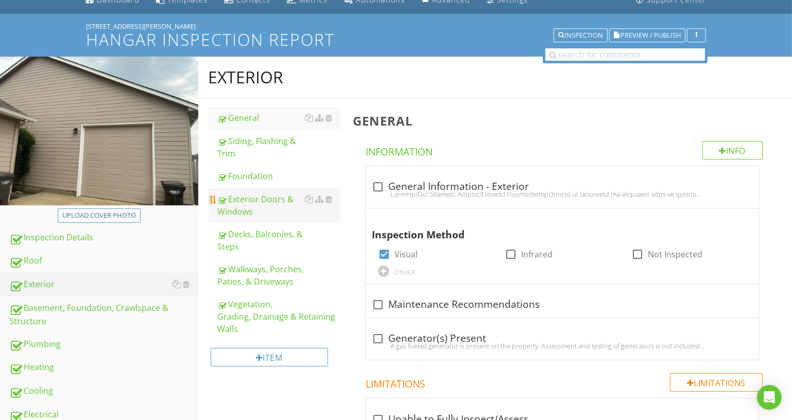
click at [295, 216] on div "Exterior Doors & Windows" at bounding box center [279, 205] width 122 height 25
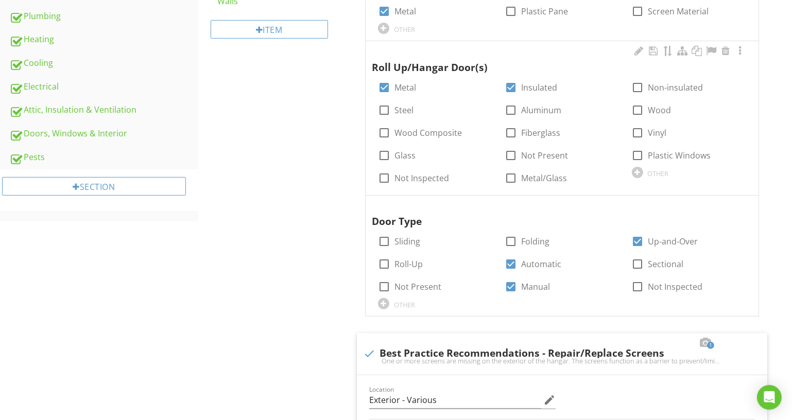
scroll to position [234, 0]
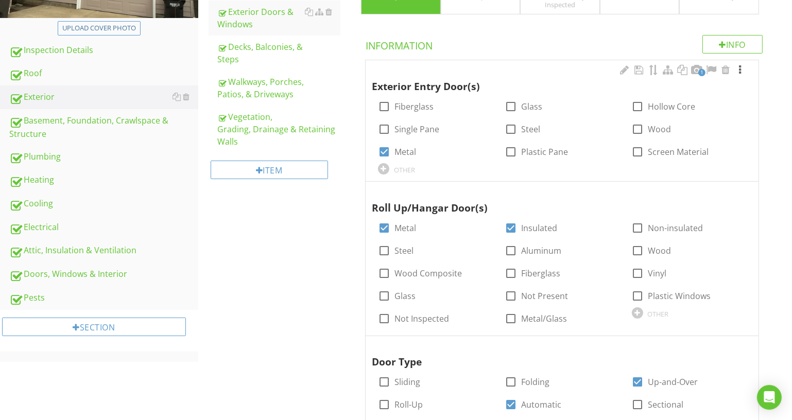
click at [739, 70] on div at bounding box center [739, 70] width 12 height 10
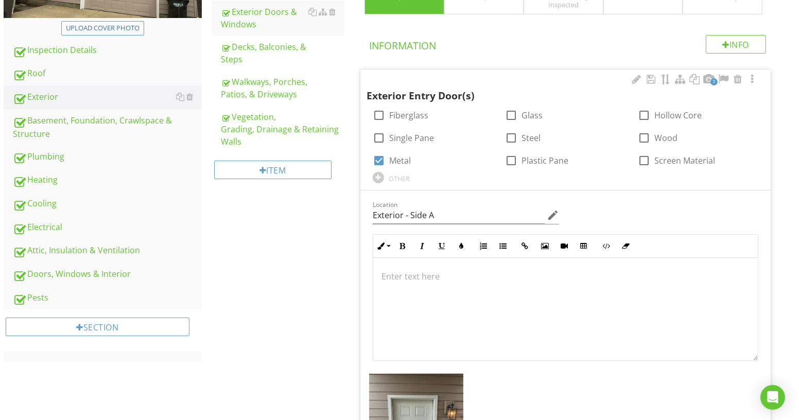
scroll to position [421, 0]
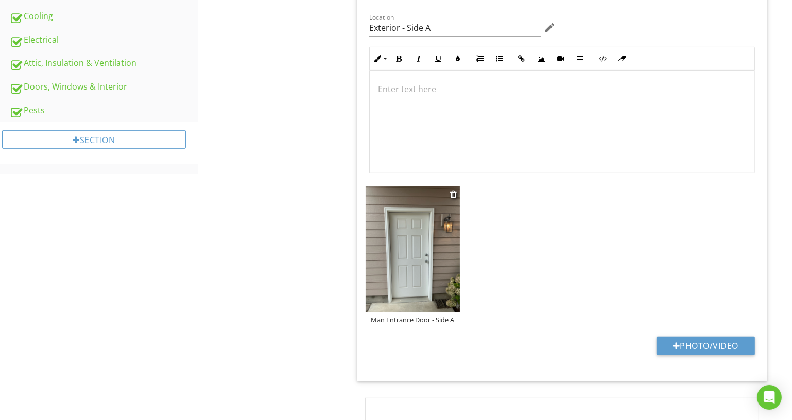
click at [392, 318] on div "Man Entrance Door - Side A" at bounding box center [412, 319] width 94 height 8
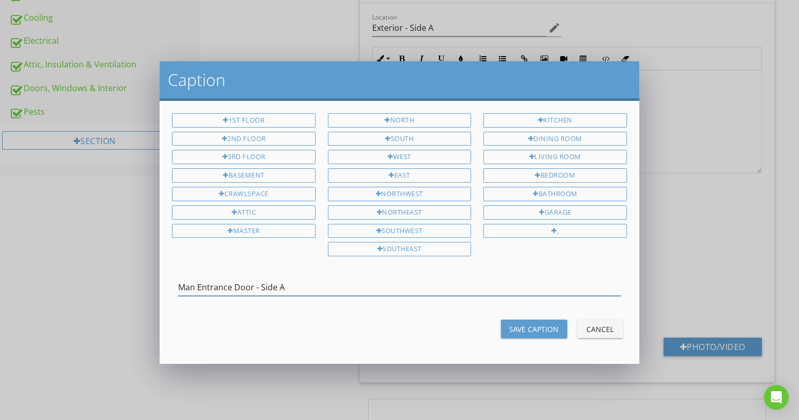
drag, startPoint x: 232, startPoint y: 285, endPoint x: 197, endPoint y: 276, distance: 35.7
click at [197, 279] on input "Man Entrance Door - Side A" at bounding box center [399, 287] width 442 height 17
type input "Man Door - Side A"
click at [516, 324] on div "Save Caption" at bounding box center [534, 329] width 50 height 11
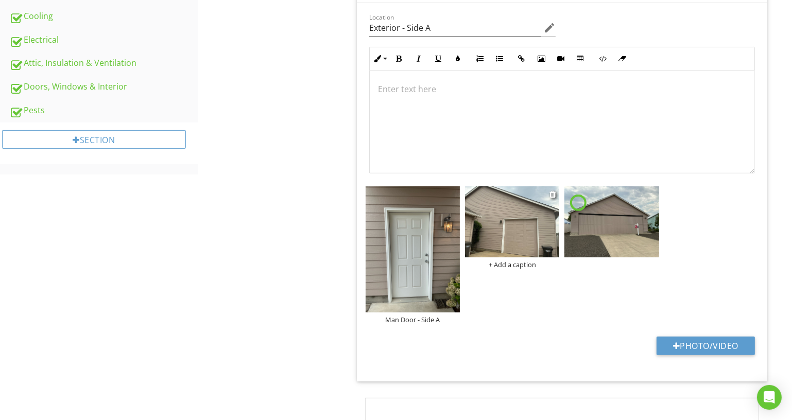
click at [518, 266] on div "+ Add a caption" at bounding box center [512, 264] width 94 height 8
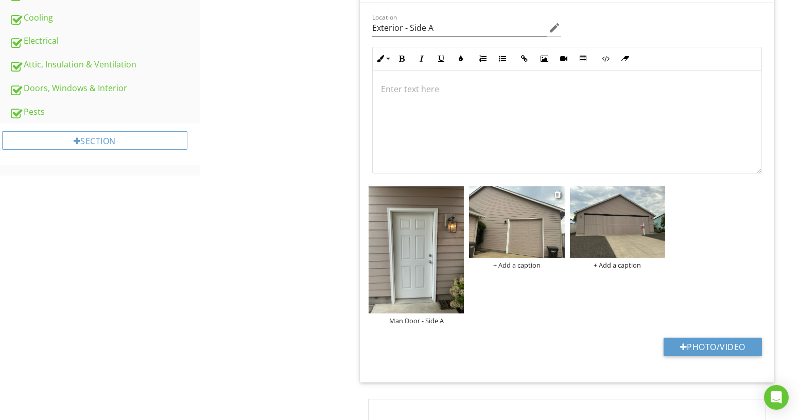
scroll to position [0, 0]
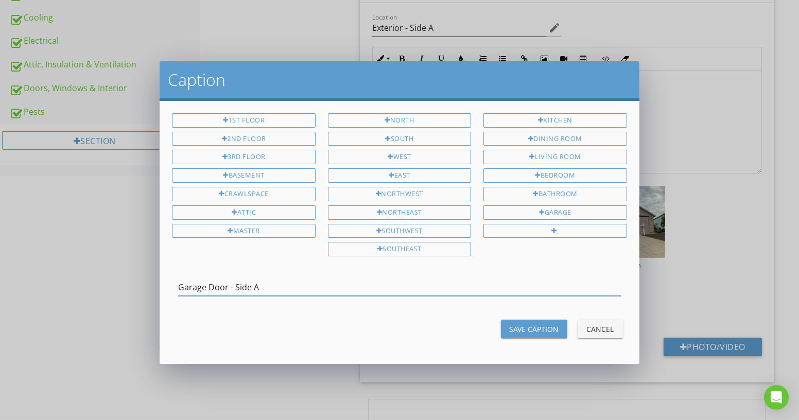
type input "Garage Door - Side A"
click at [543, 331] on button "Save Caption" at bounding box center [534, 329] width 66 height 19
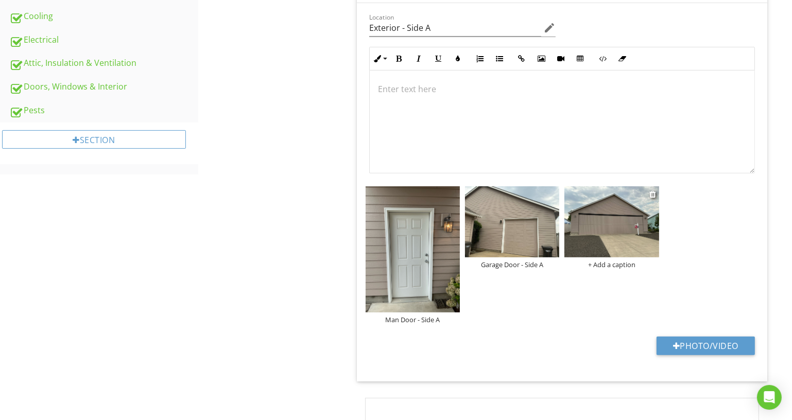
click at [618, 260] on div "+ Add a caption" at bounding box center [611, 264] width 94 height 8
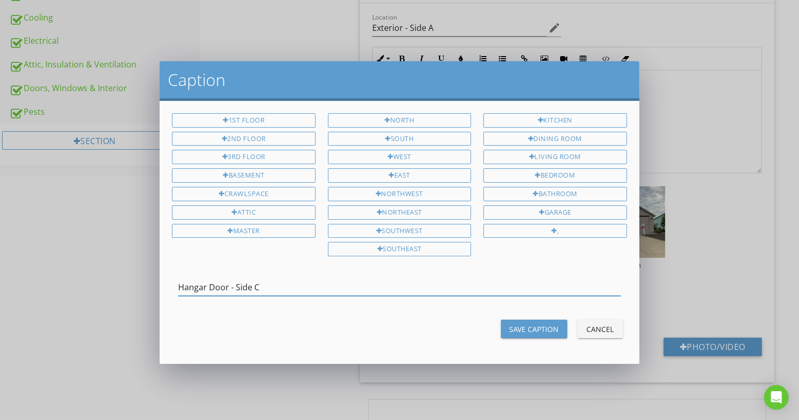
type input "Hangar Door - Side C"
click at [552, 310] on div "1st Floor 2nd Floor 3rd Floor Basement Crawlspace Attic Master North South West…" at bounding box center [399, 232] width 479 height 263
click at [547, 324] on div "Save Caption" at bounding box center [534, 329] width 50 height 11
